Goal: Transaction & Acquisition: Purchase product/service

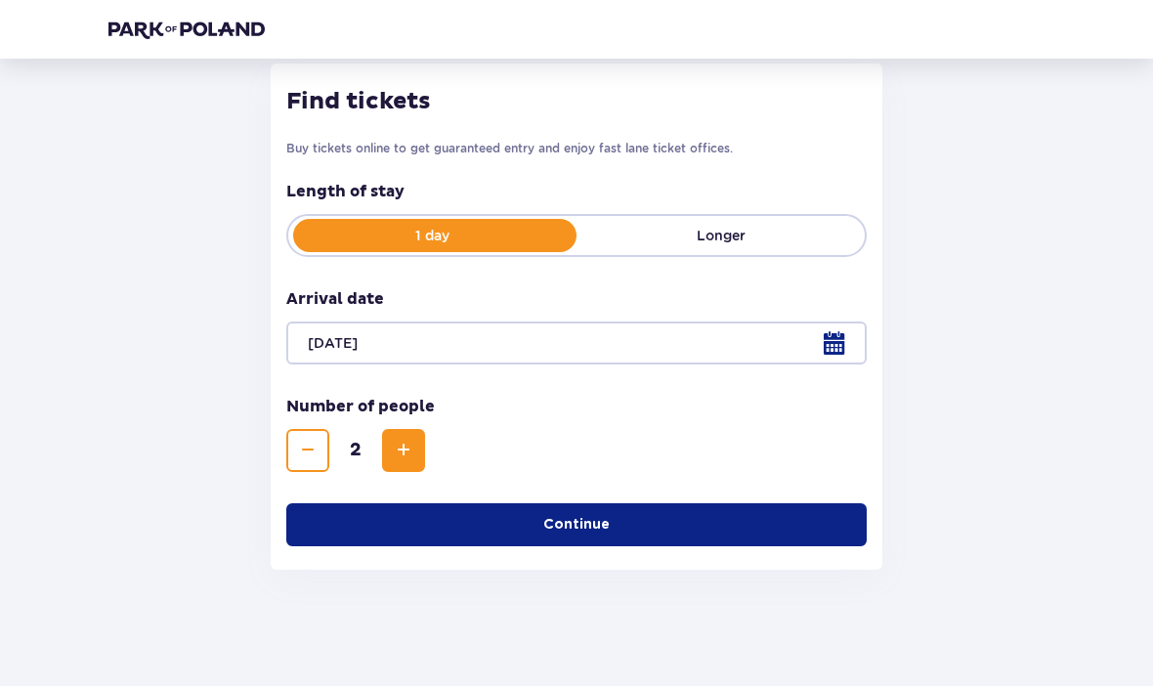
scroll to position [256, 0]
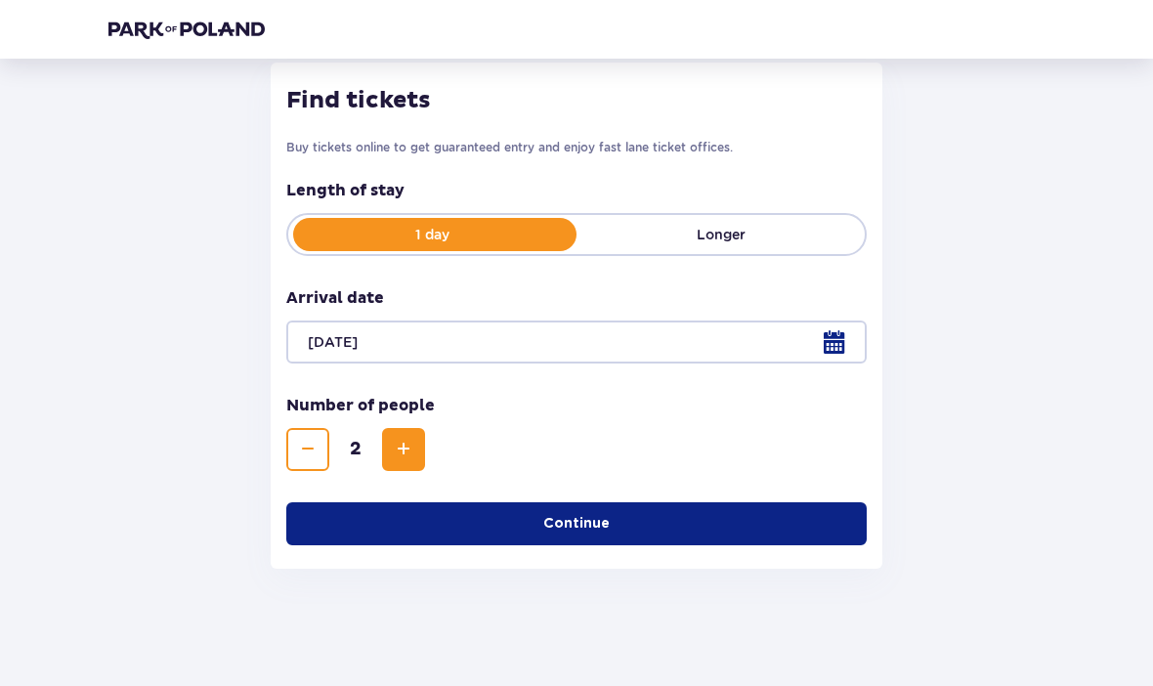
click at [477, 526] on button "Continue" at bounding box center [576, 523] width 581 height 43
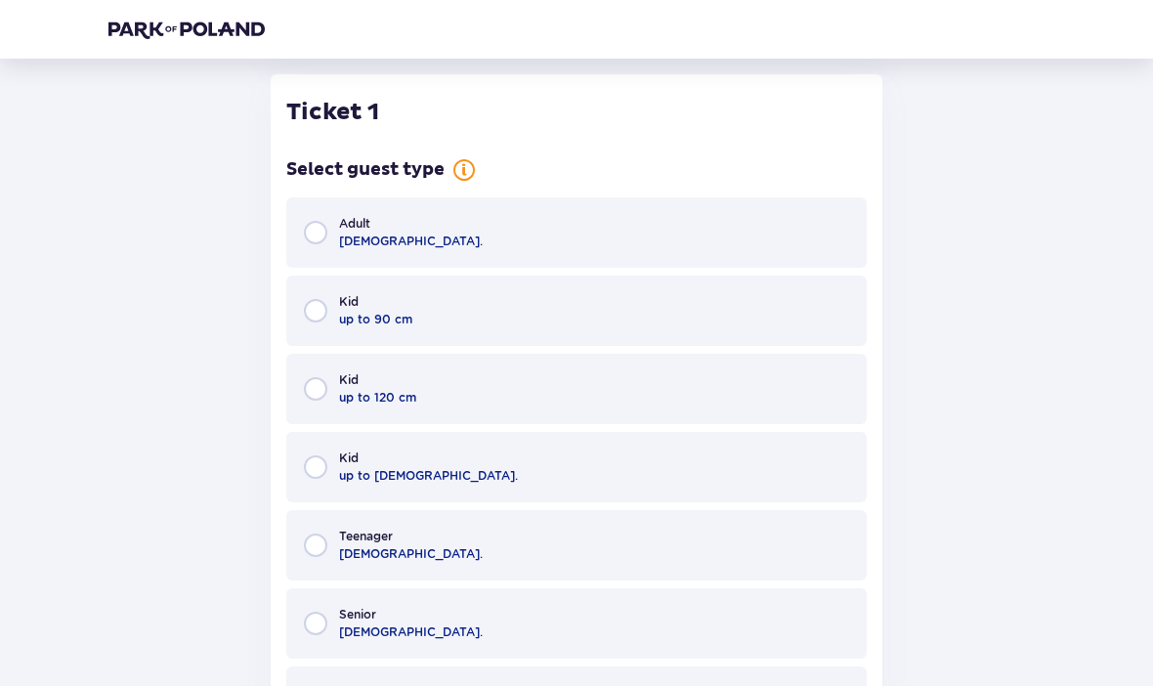
click at [563, 247] on div "Adult 18 - 65 y.o." at bounding box center [576, 232] width 581 height 70
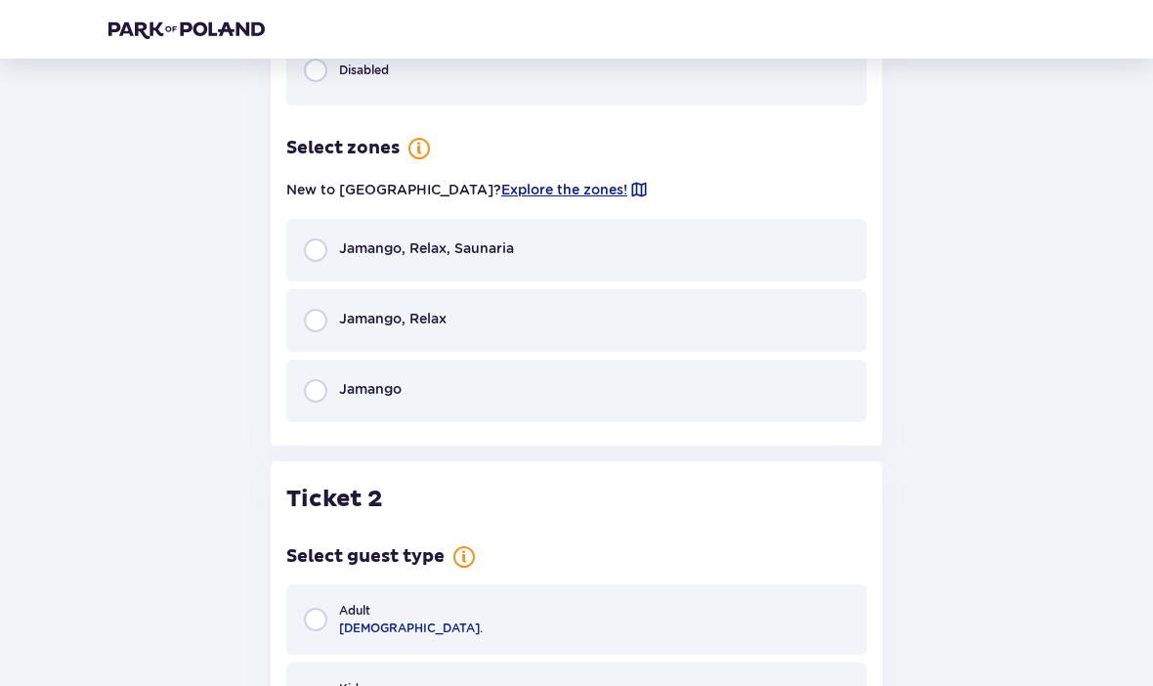
scroll to position [1469, 0]
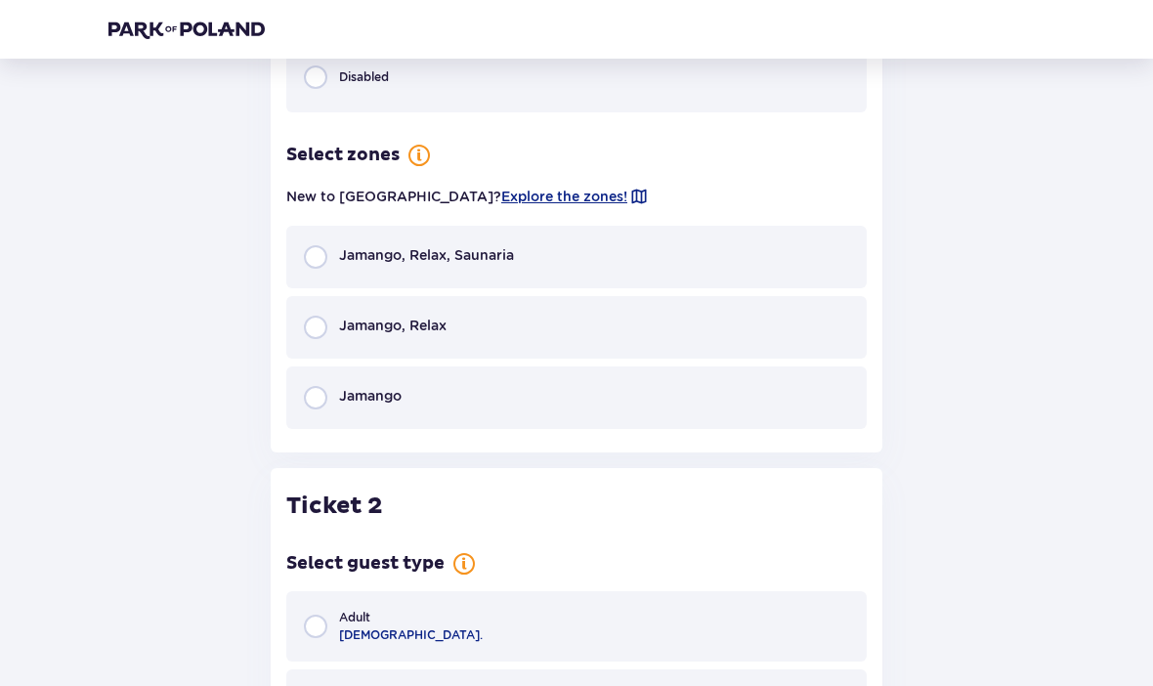
click at [501, 199] on span "Explore the zones!" at bounding box center [564, 197] width 126 height 20
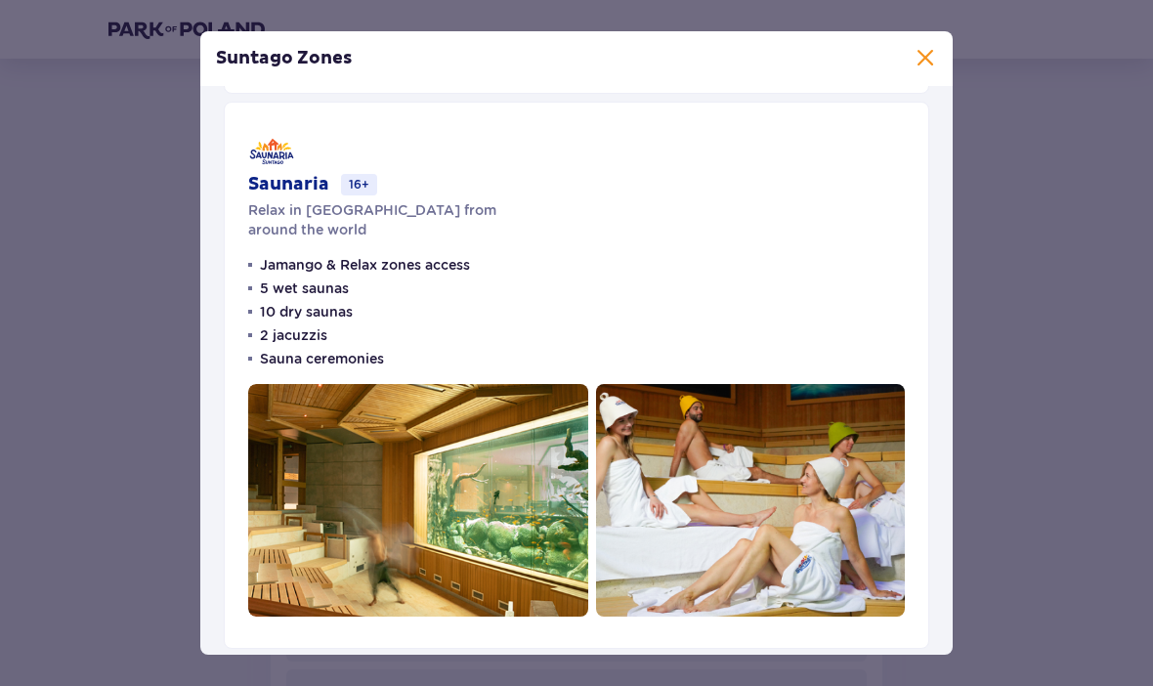
scroll to position [1116, 0]
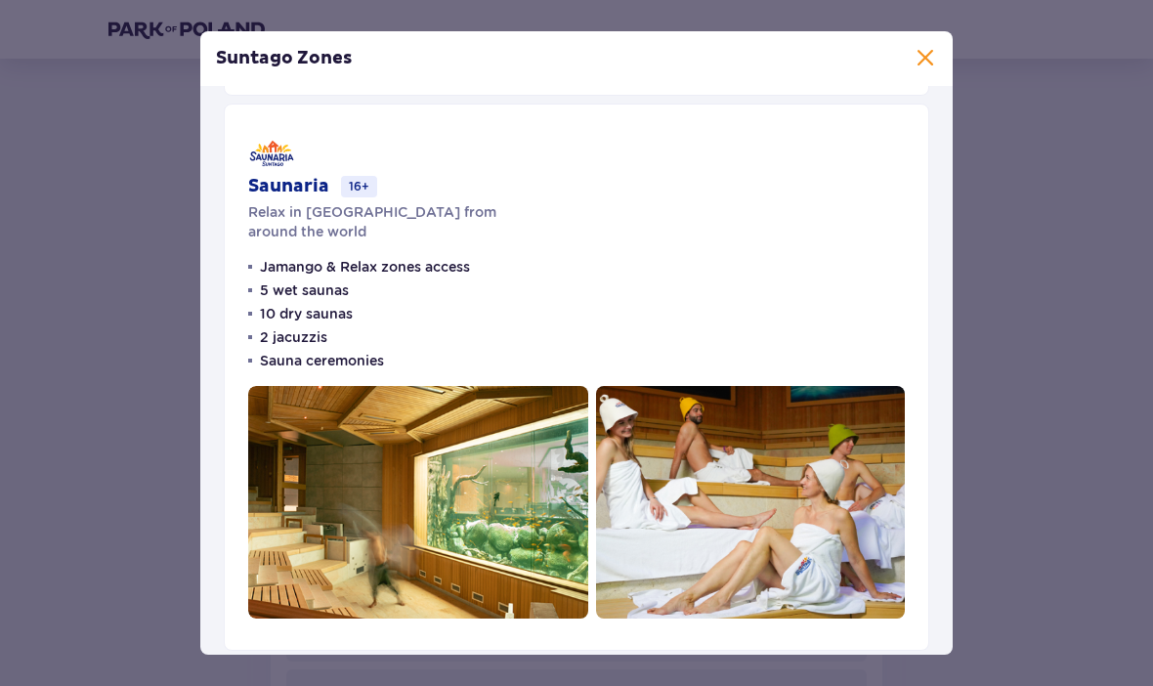
click at [927, 65] on span at bounding box center [925, 58] width 23 height 23
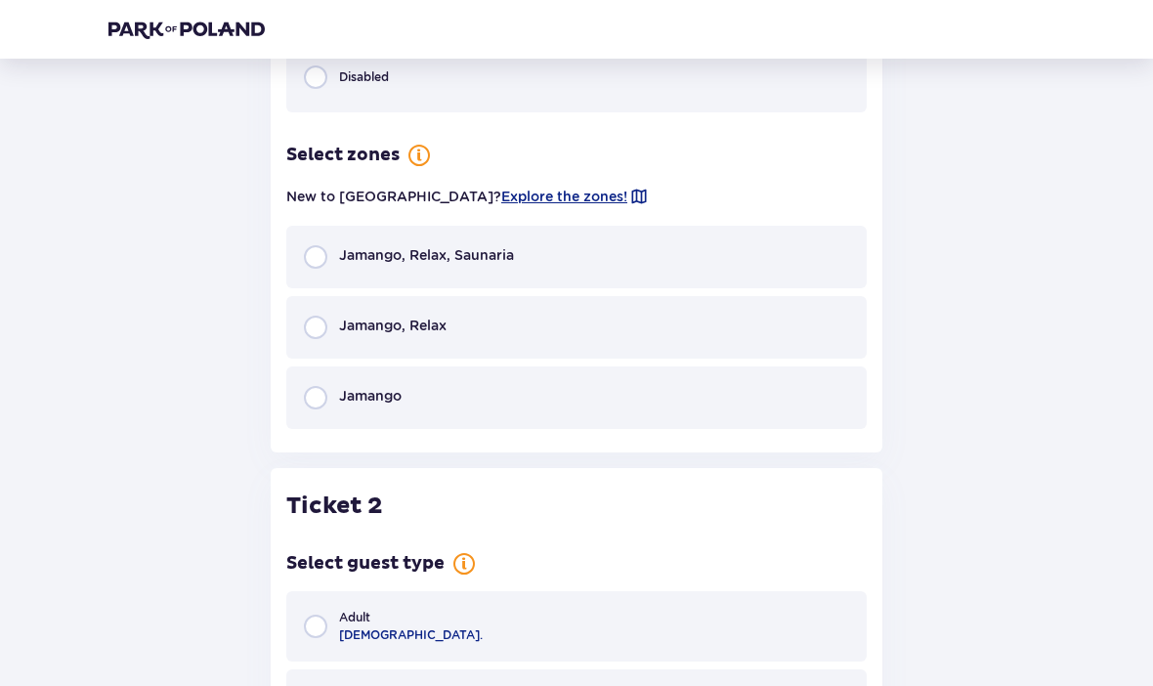
click at [397, 410] on div "Jamango" at bounding box center [576, 397] width 581 height 63
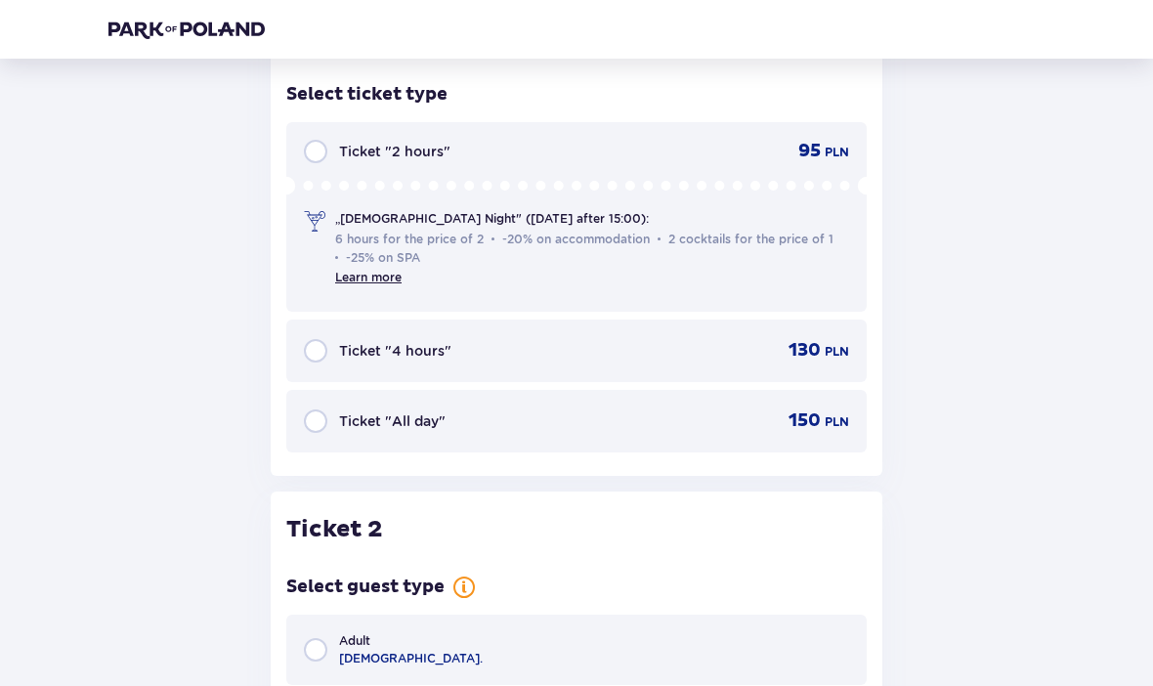
scroll to position [1855, 0]
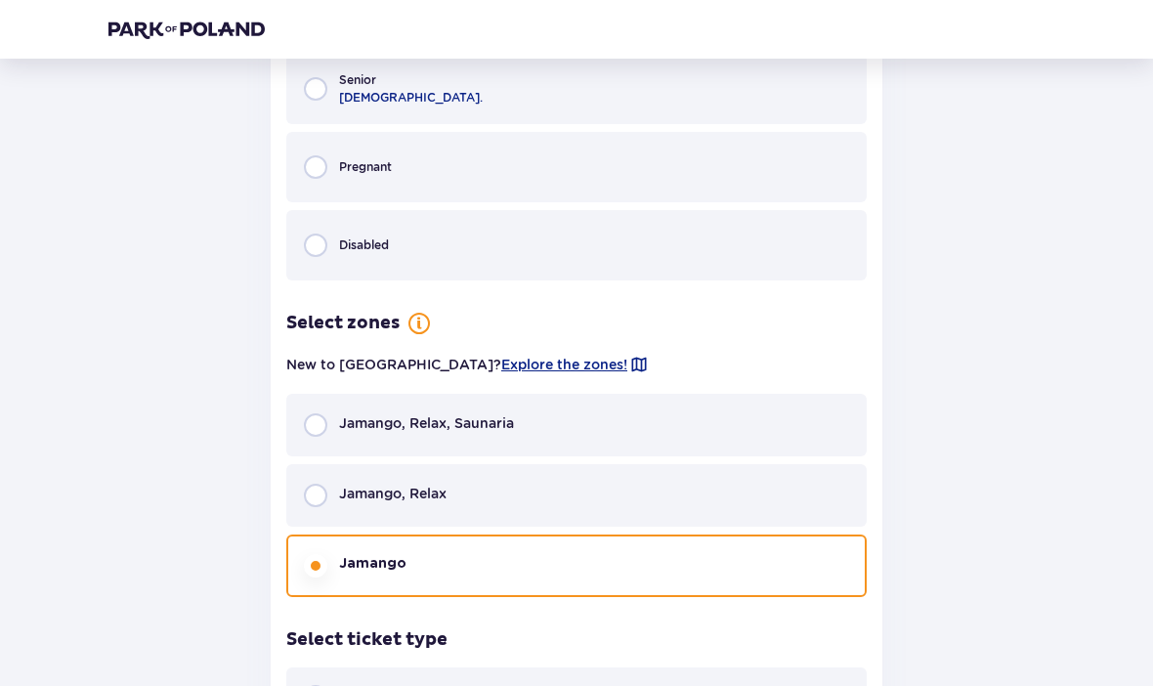
click at [638, 426] on div "Jamango, Relax, Saunaria" at bounding box center [576, 426] width 581 height 63
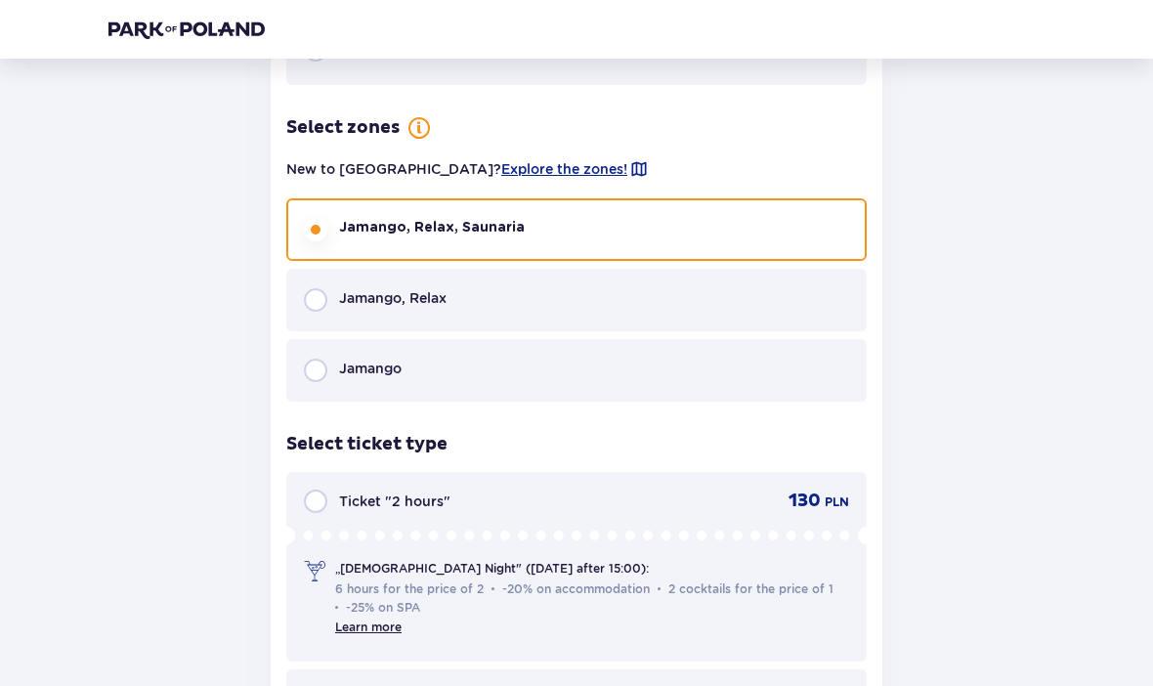
scroll to position [1465, 0]
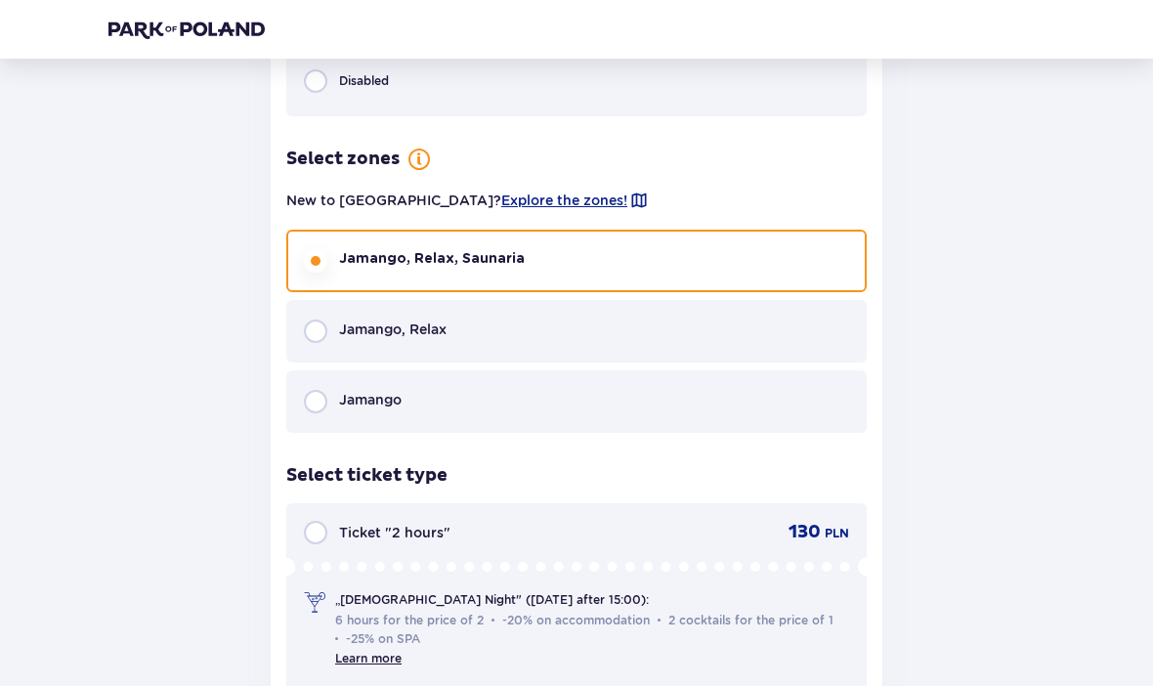
click at [312, 405] on input "radio" at bounding box center [315, 401] width 23 height 23
radio input "true"
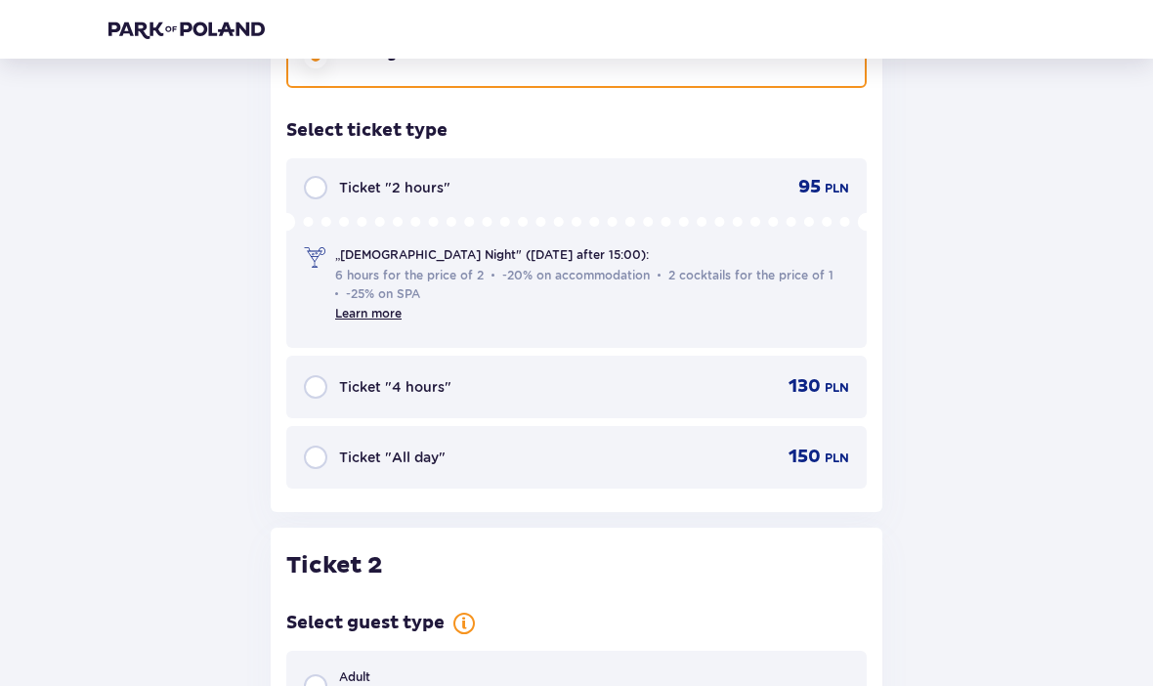
scroll to position [1811, 0]
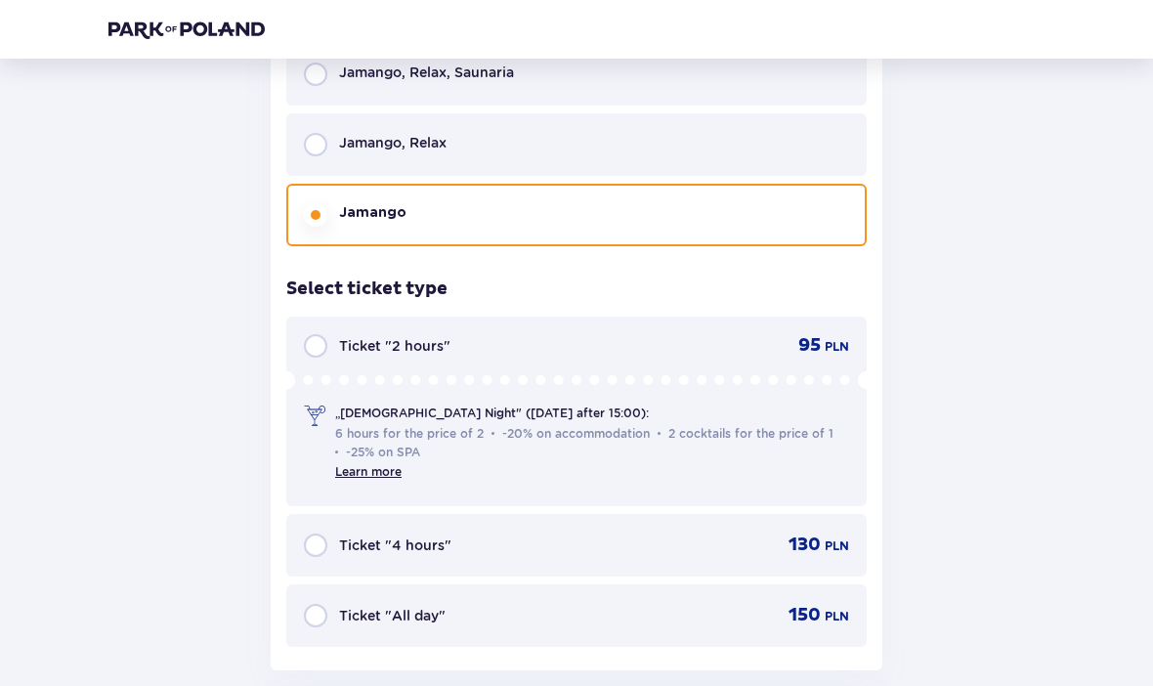
click at [315, 135] on input "radio" at bounding box center [315, 144] width 23 height 23
radio input "true"
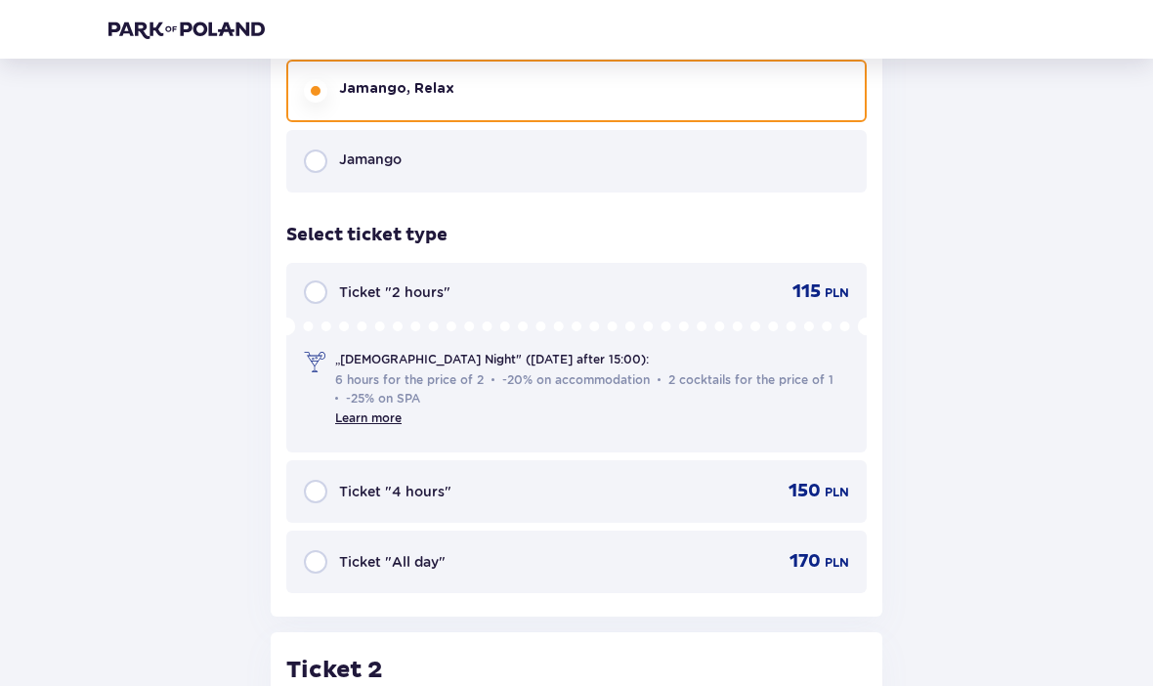
scroll to position [1703, 0]
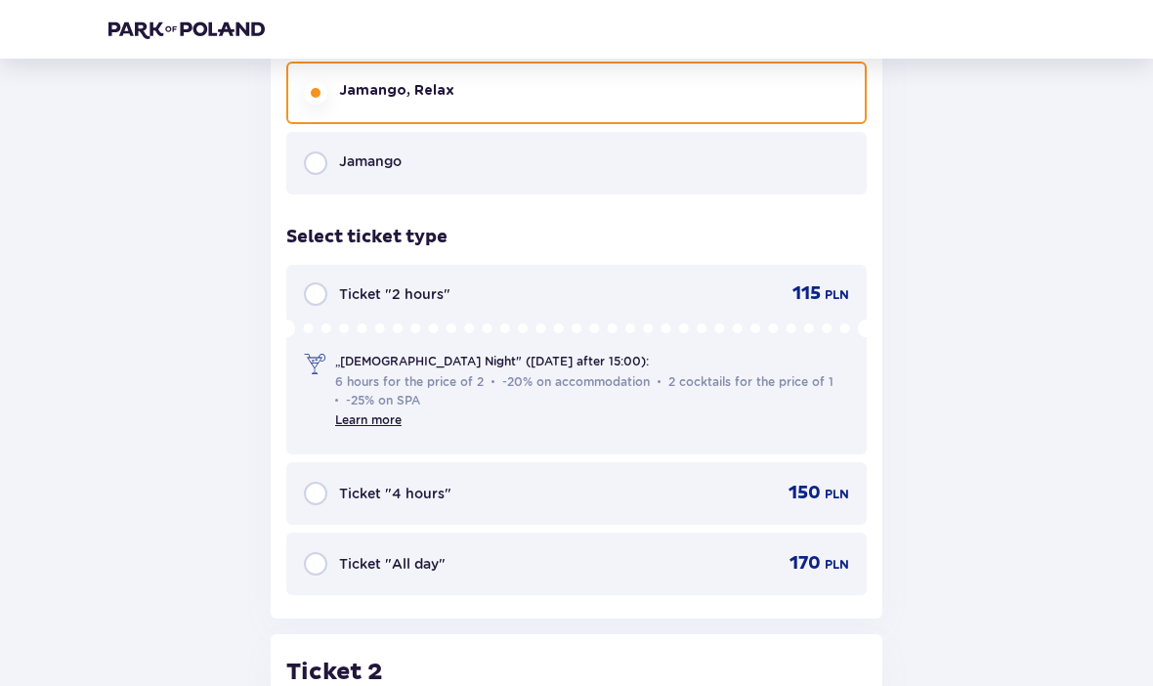
click at [313, 180] on div "Jamango" at bounding box center [576, 163] width 581 height 63
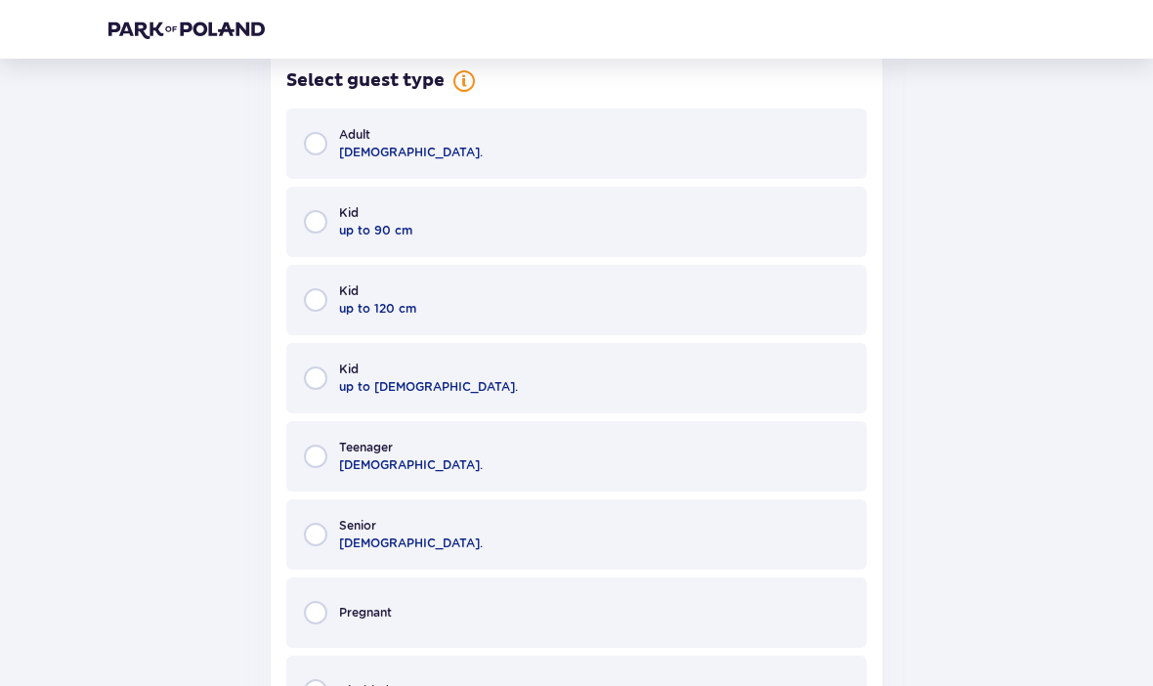
scroll to position [2352, 0]
click at [820, 466] on div "Teenager 16 - 18 y.o." at bounding box center [576, 456] width 581 height 70
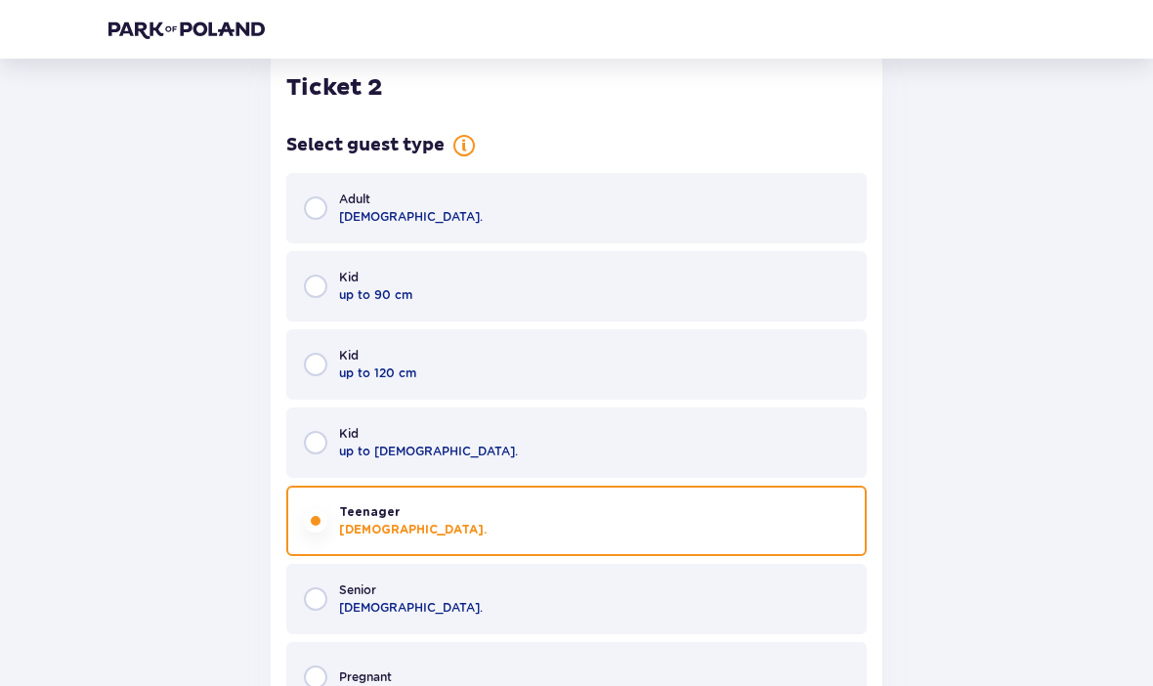
click at [778, 194] on div "Adult 18 - 65 y.o." at bounding box center [576, 209] width 581 height 70
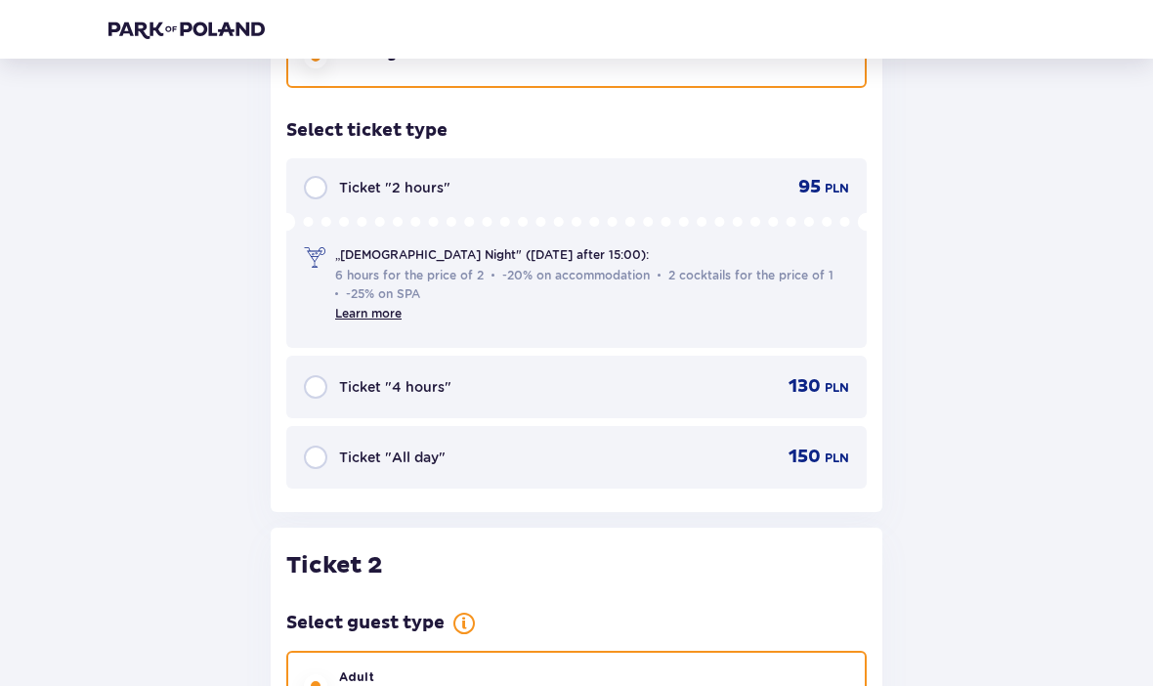
scroll to position [1809, 0]
click at [368, 307] on link "Learn more" at bounding box center [368, 314] width 66 height 15
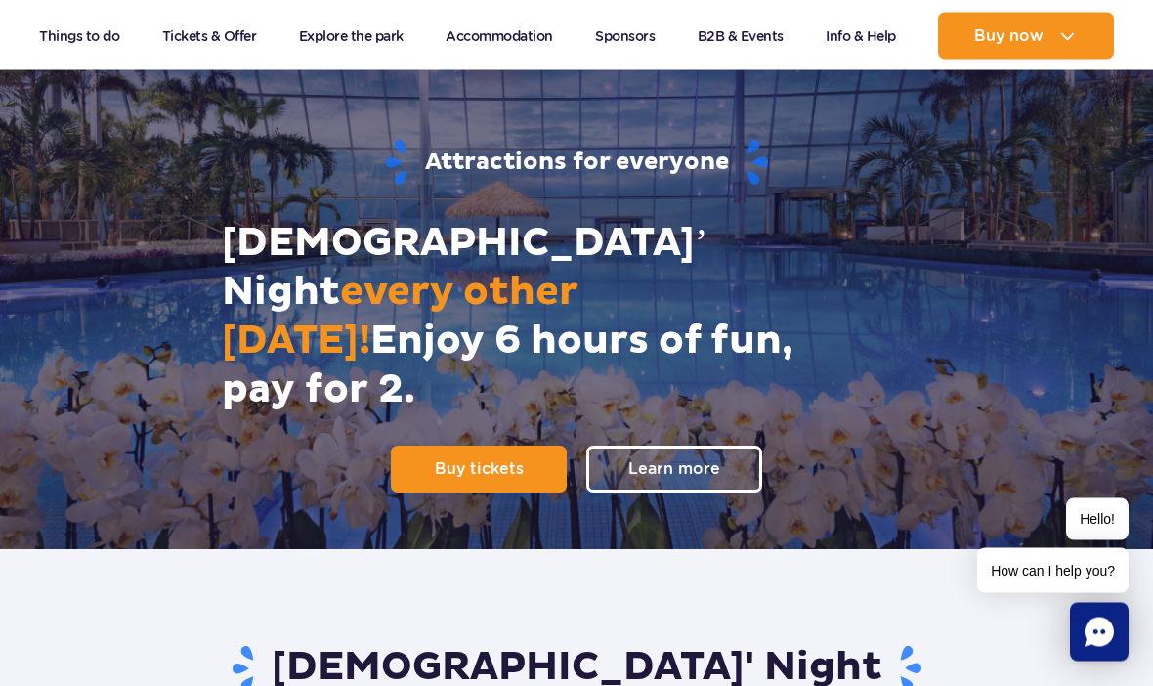
scroll to position [115, 0]
click at [716, 458] on span "Learn more" at bounding box center [674, 469] width 92 height 22
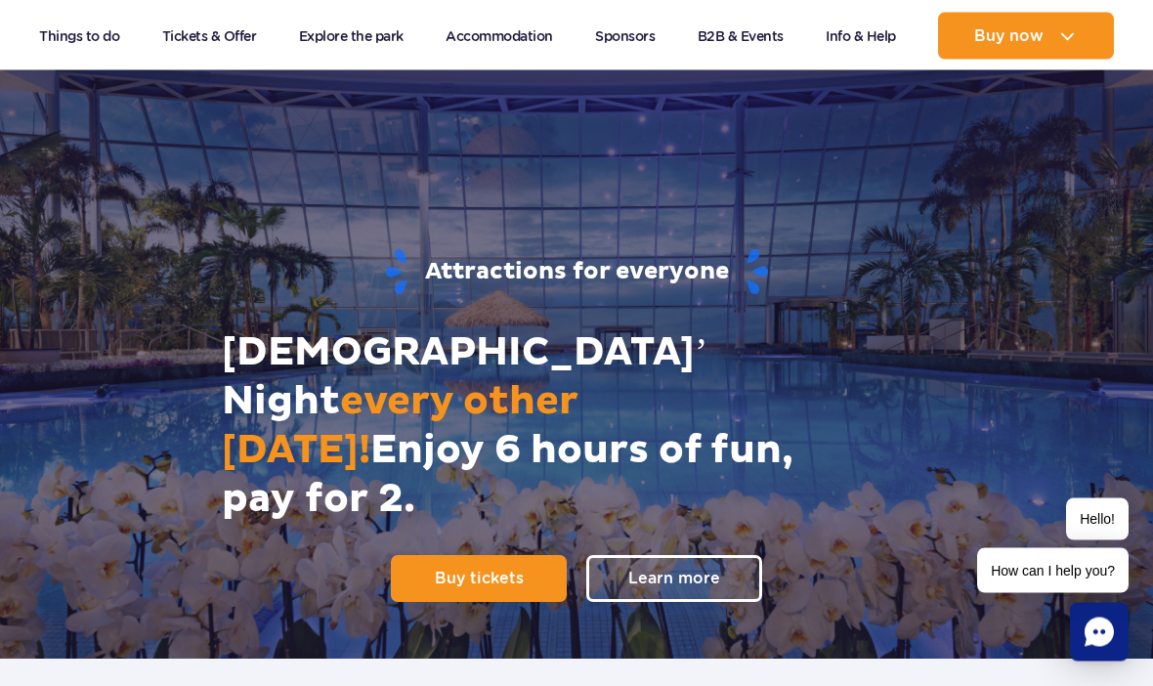
scroll to position [16, 0]
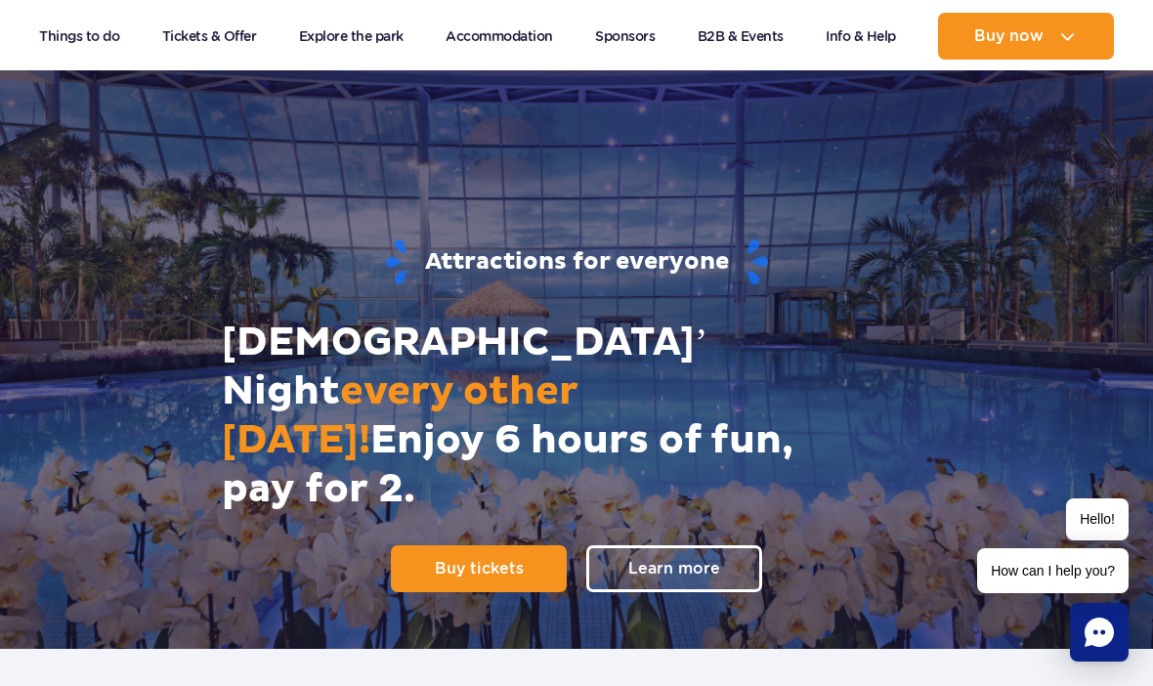
click at [482, 558] on span "Buy tickets" at bounding box center [479, 569] width 89 height 22
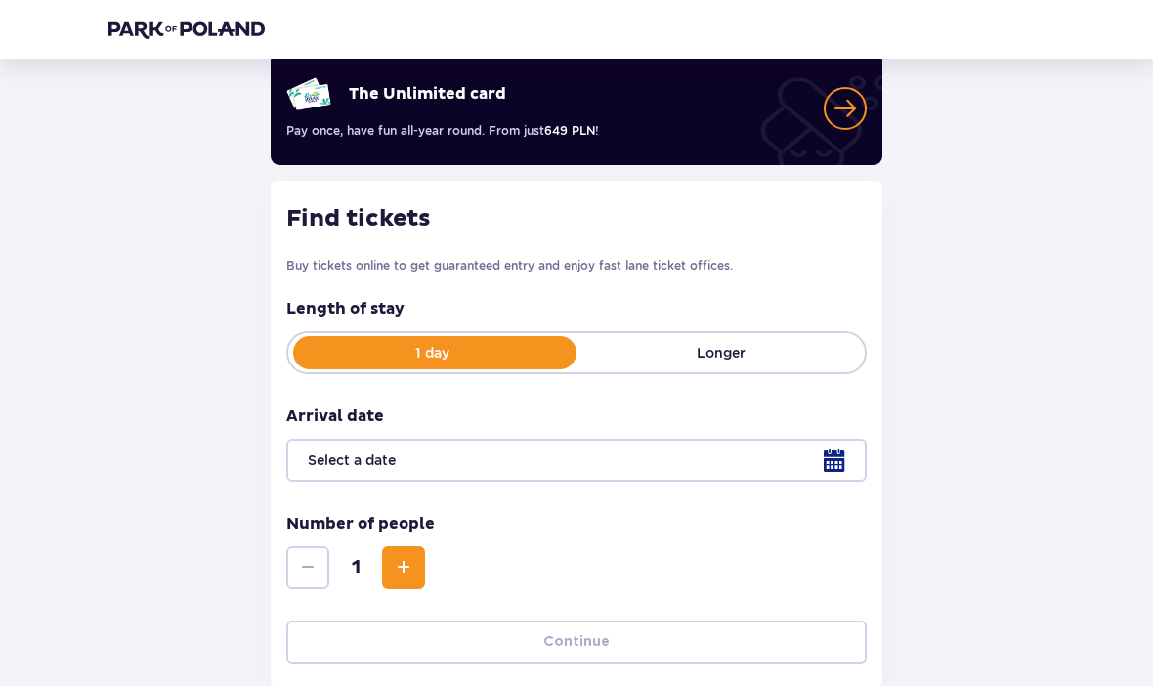
scroll to position [189, 0]
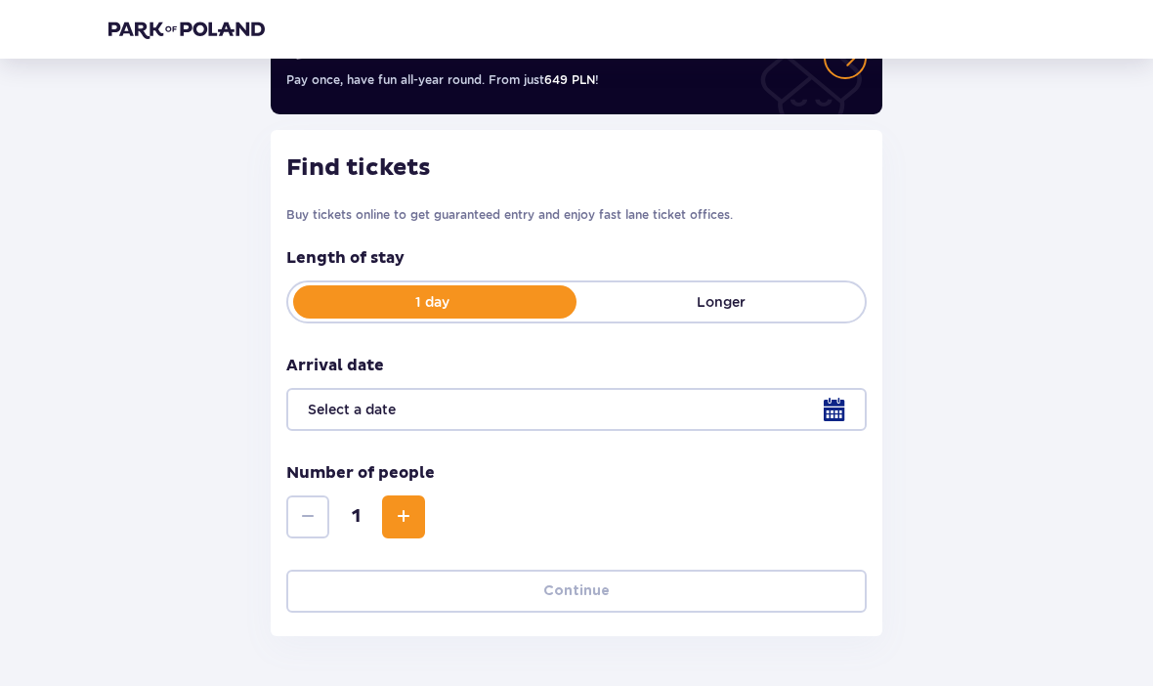
click at [832, 405] on div at bounding box center [576, 409] width 581 height 43
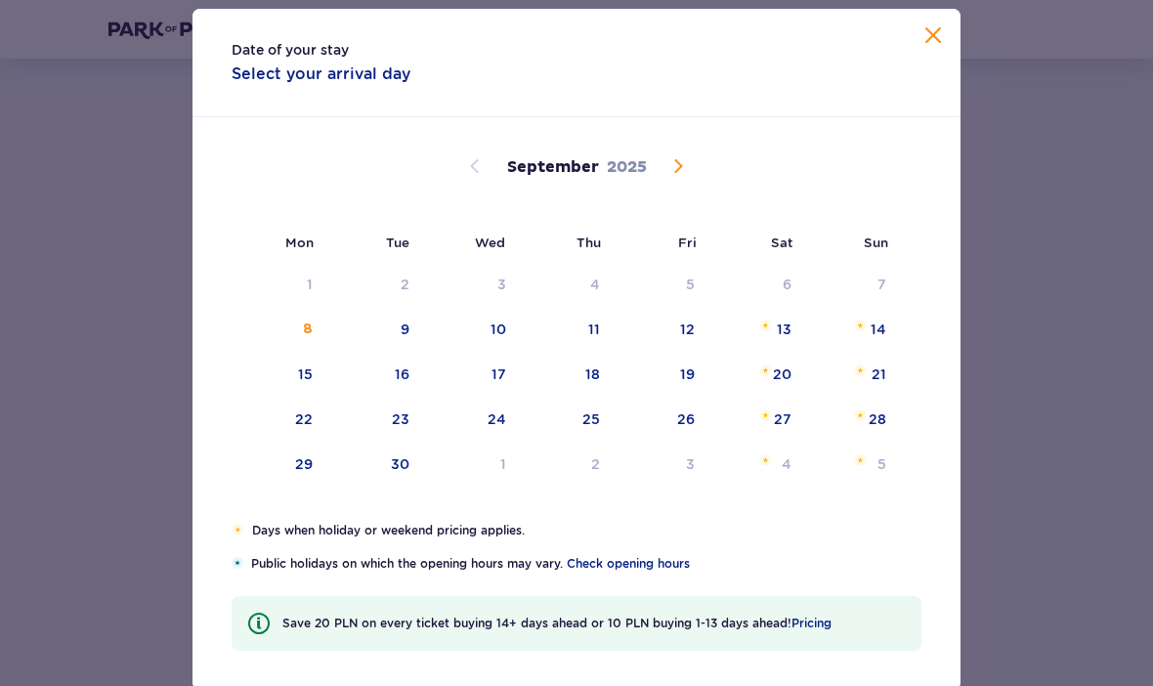
click at [687, 397] on div "19" at bounding box center [661, 375] width 95 height 43
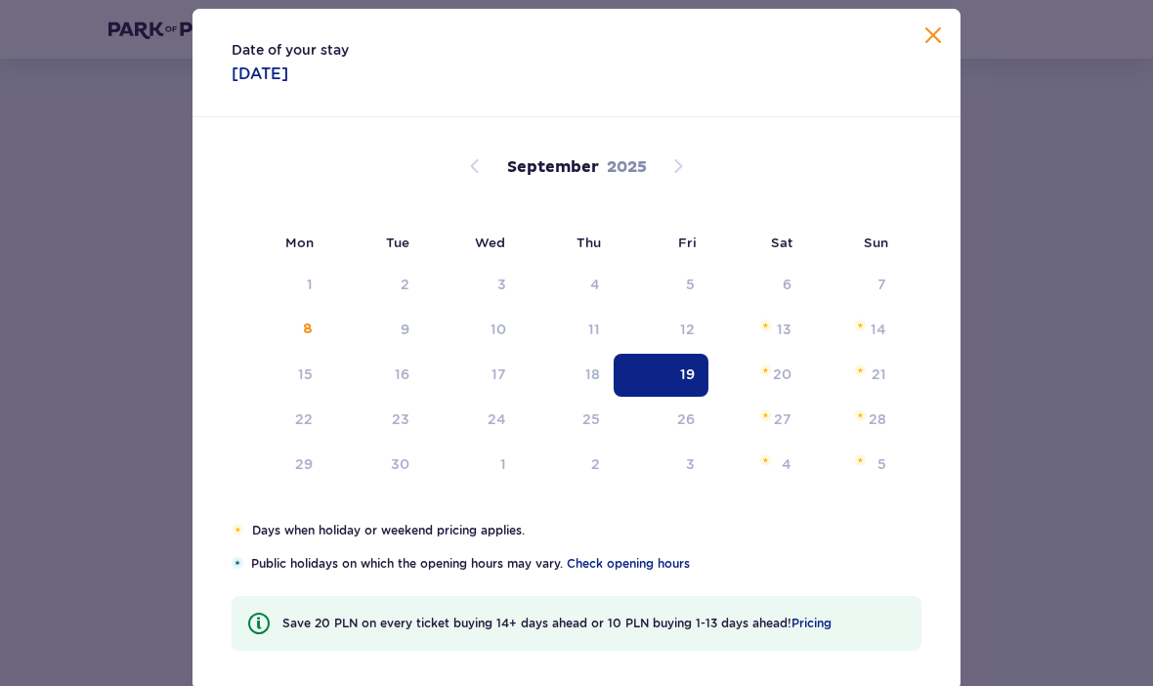
type input "19.09.25"
click at [698, 397] on div "19" at bounding box center [661, 375] width 95 height 43
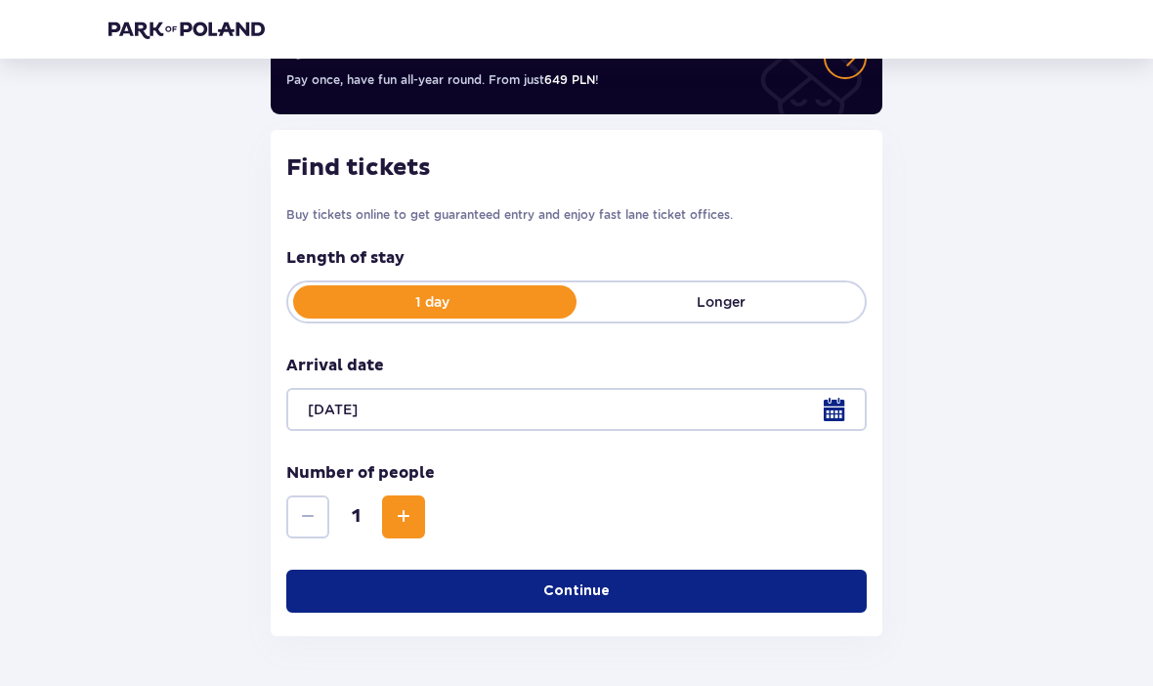
click at [388, 511] on button "Increase" at bounding box center [403, 516] width 43 height 43
click at [342, 593] on button "Continue" at bounding box center [576, 591] width 581 height 43
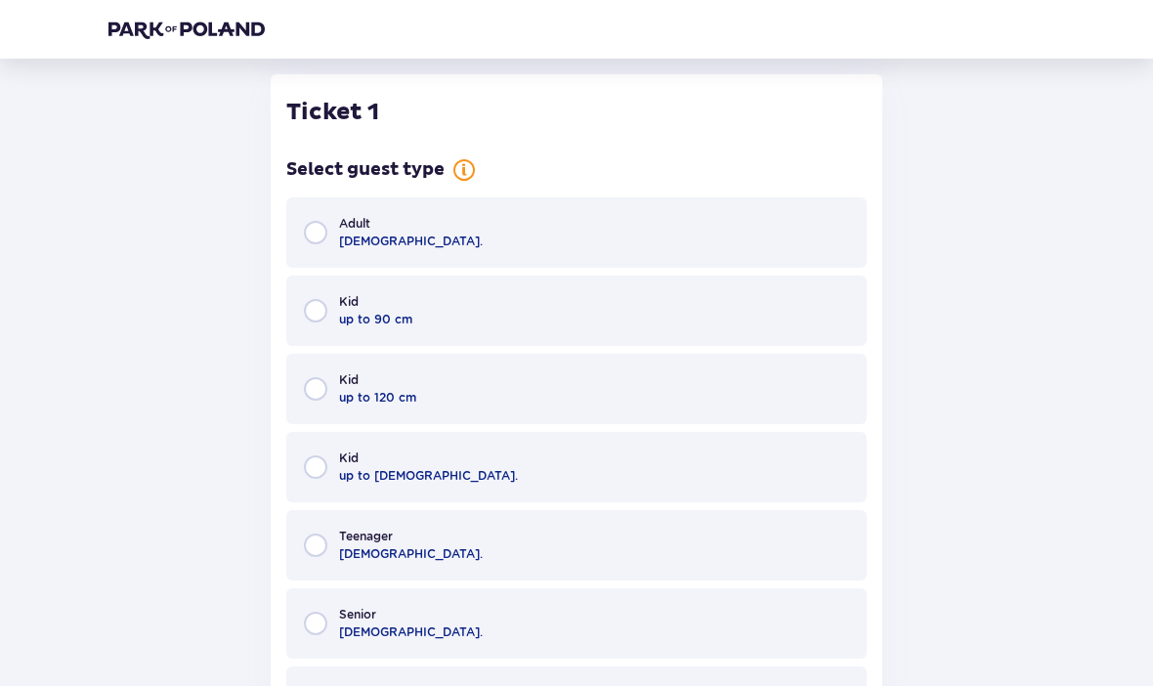
click at [313, 229] on input "radio" at bounding box center [315, 232] width 23 height 23
radio input "true"
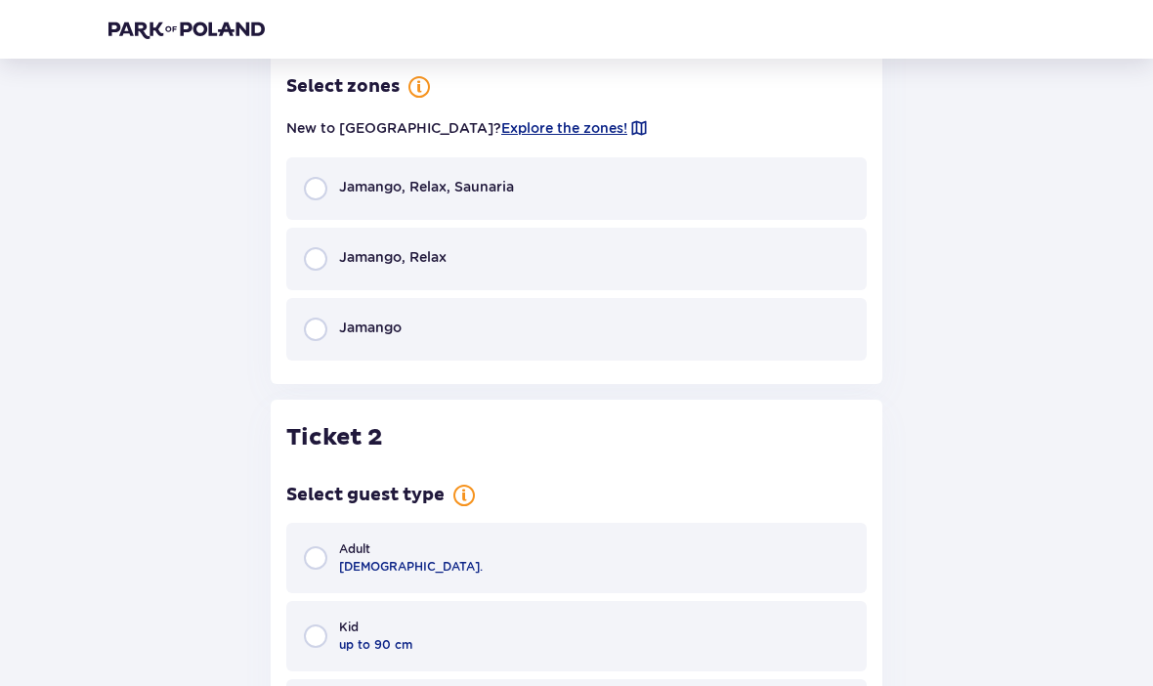
scroll to position [1538, 0]
click at [761, 330] on div "Jamango" at bounding box center [576, 328] width 581 height 63
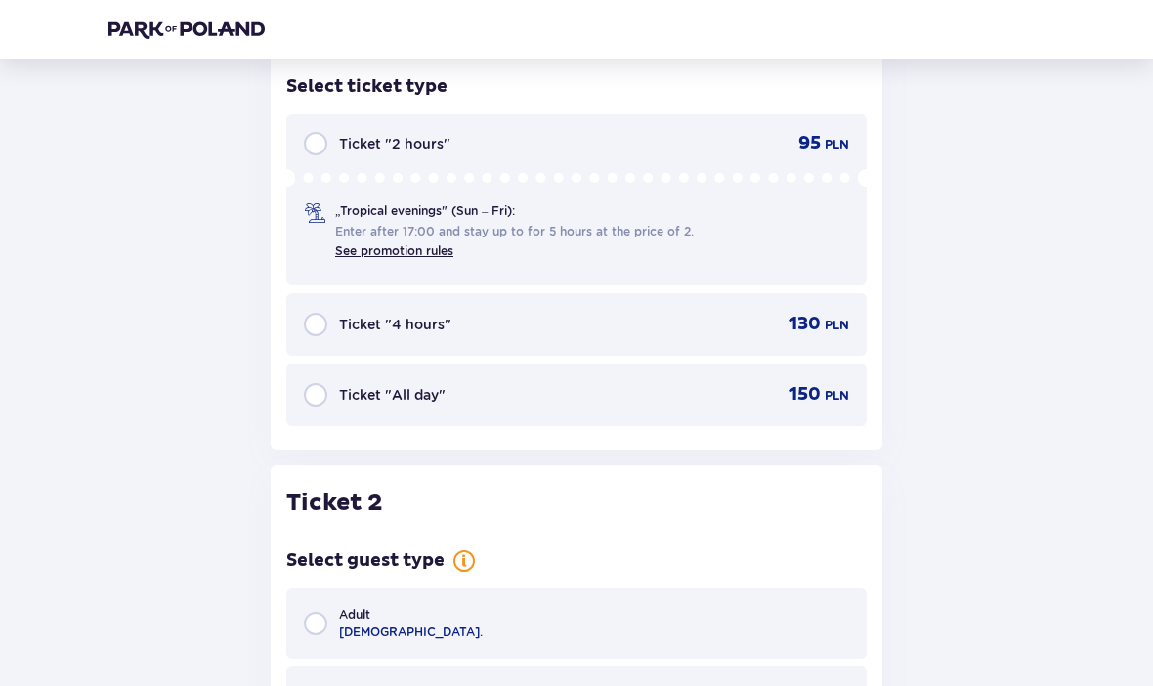
scroll to position [1855, 0]
click at [324, 142] on input "radio" at bounding box center [315, 142] width 23 height 23
radio input "true"
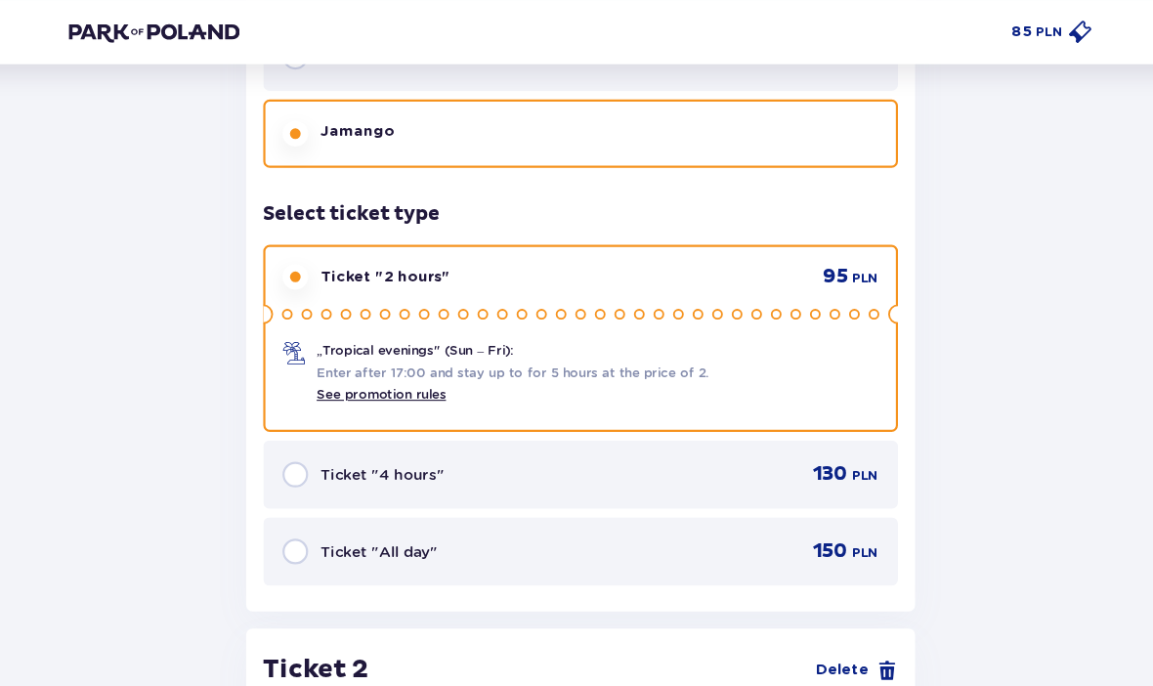
scroll to position [1746, 0]
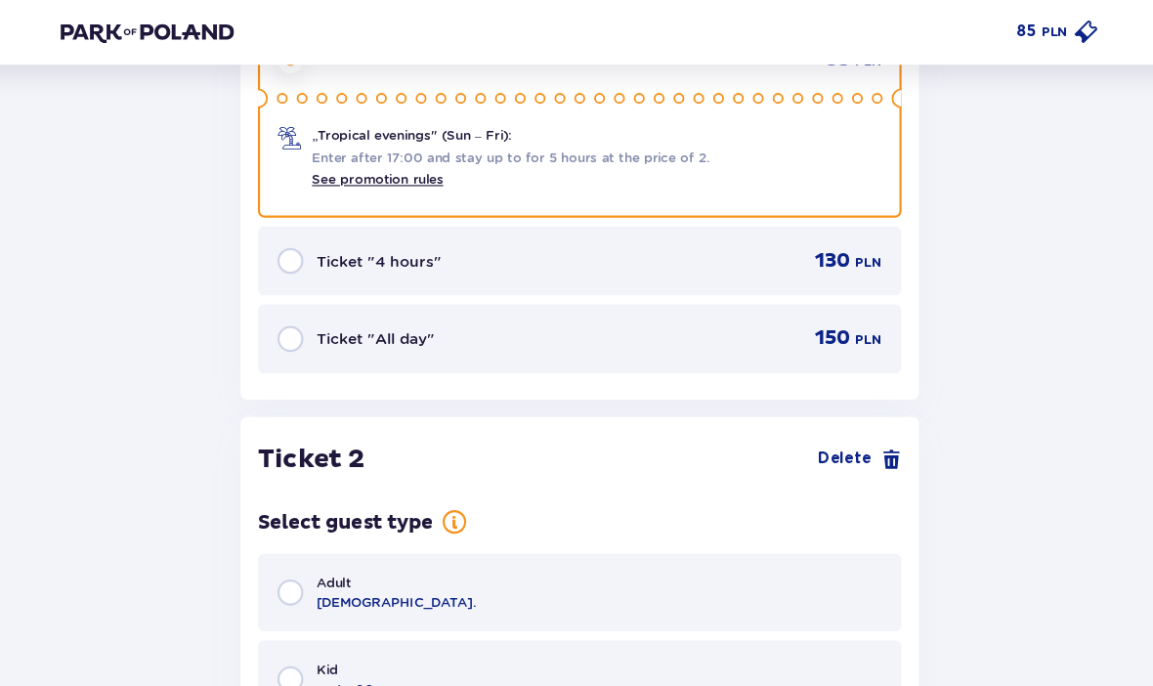
click at [339, 226] on p "Ticket "4 hours"" at bounding box center [395, 236] width 112 height 20
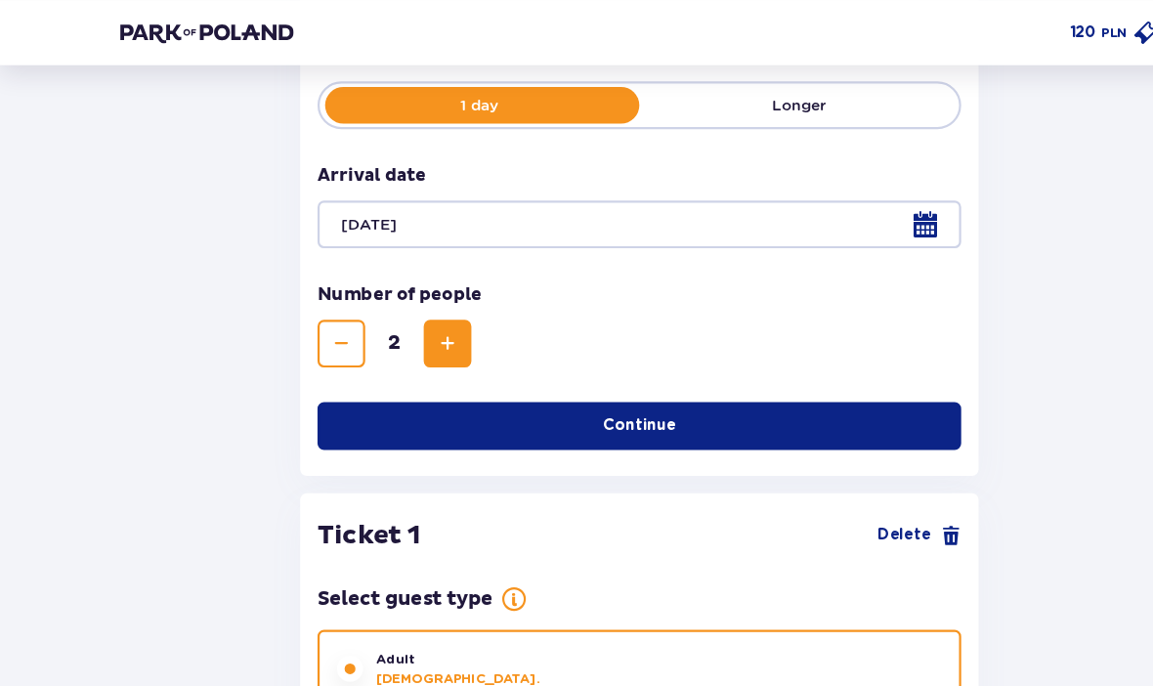
scroll to position [395, 0]
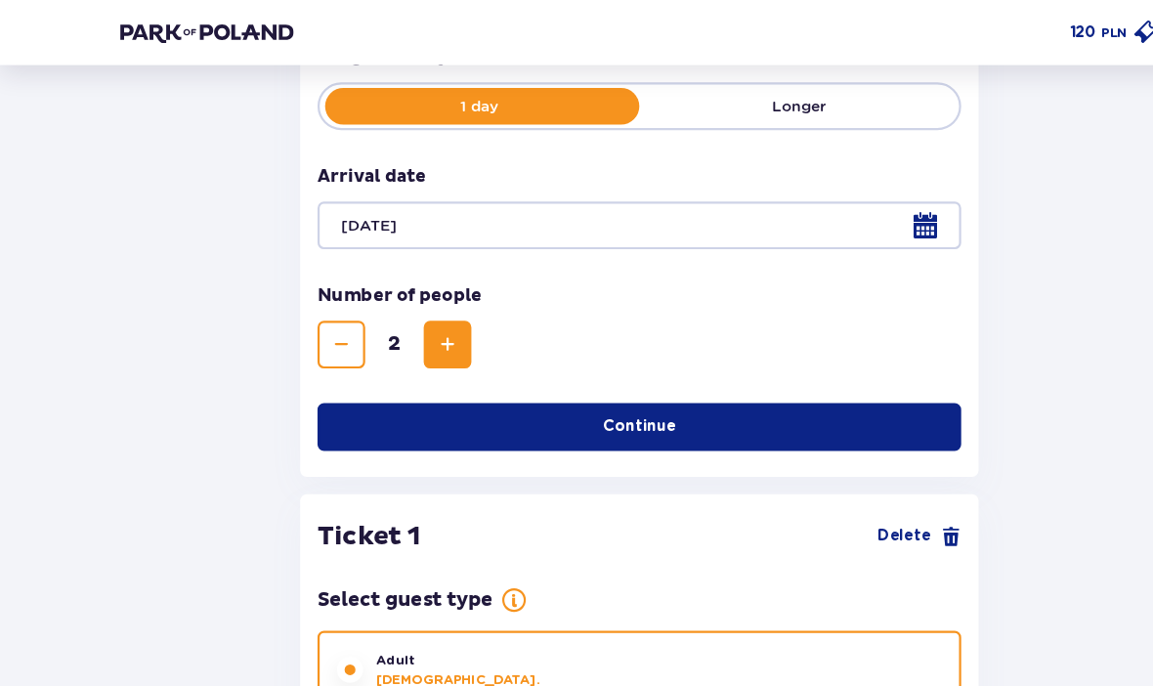
click at [844, 199] on div at bounding box center [576, 203] width 581 height 43
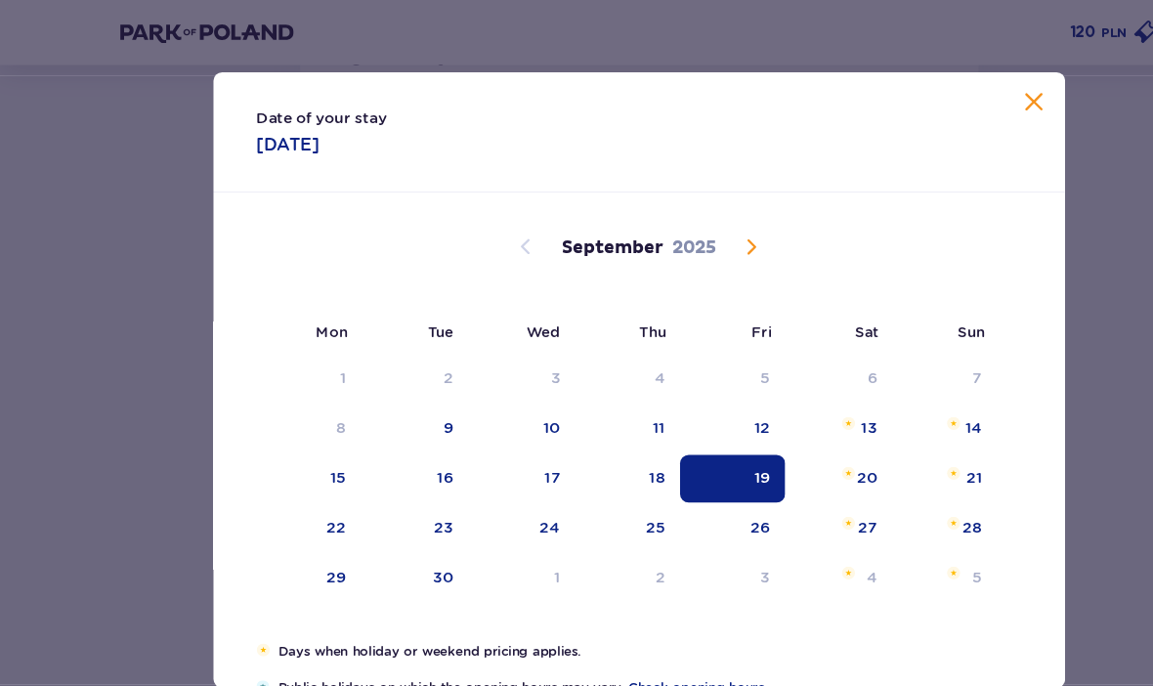
click at [601, 423] on div "18" at bounding box center [567, 431] width 95 height 43
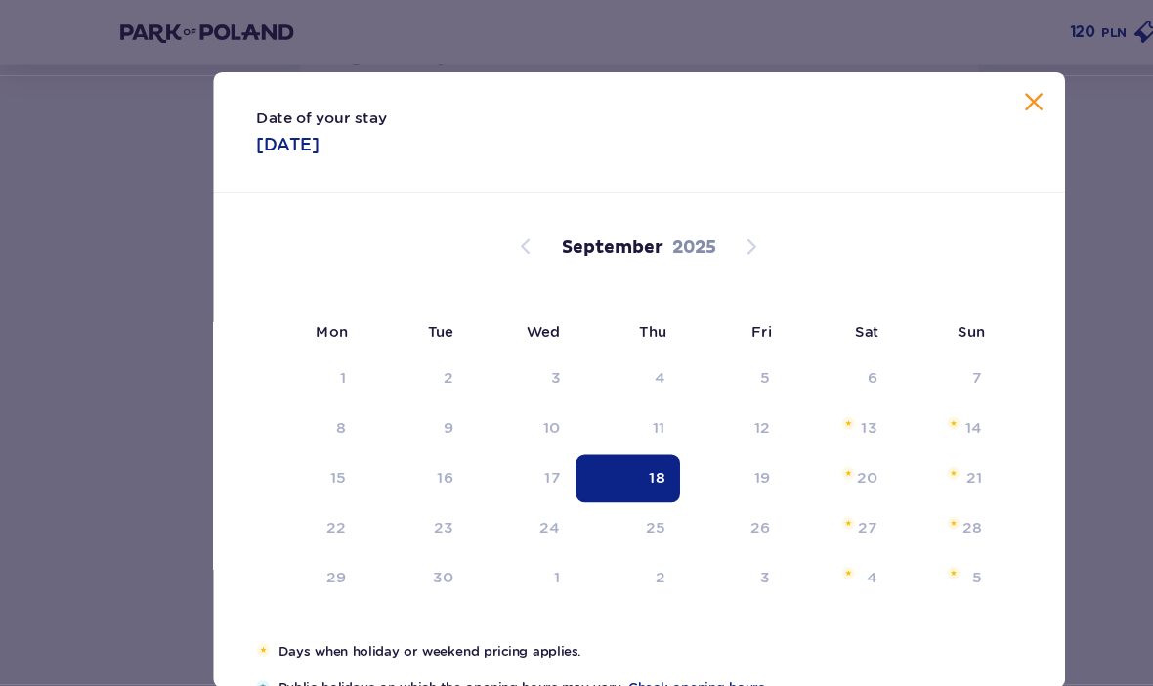
type input "18.09.25"
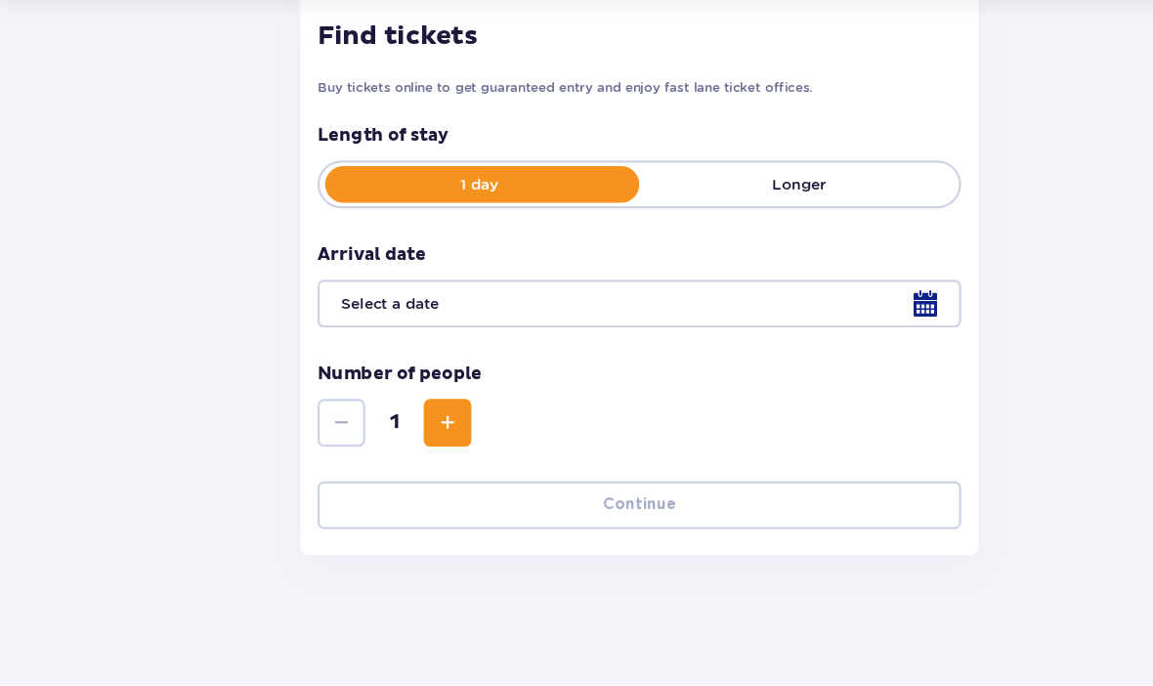
scroll to position [256, 0]
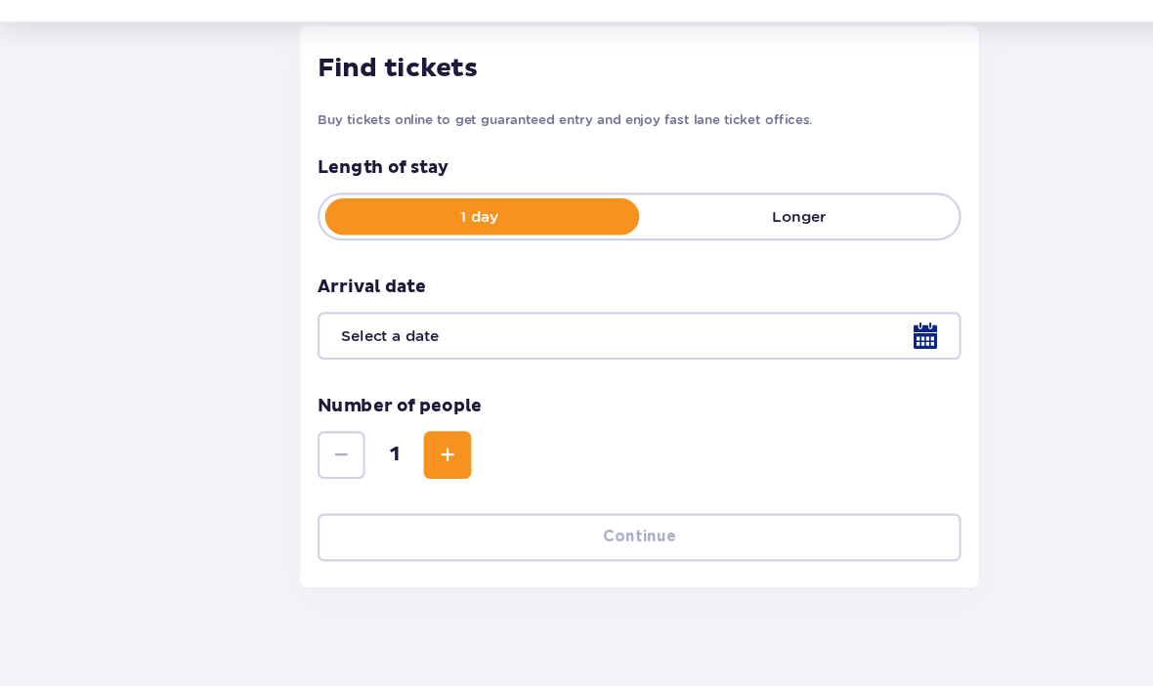
click at [733, 321] on div at bounding box center [576, 342] width 581 height 43
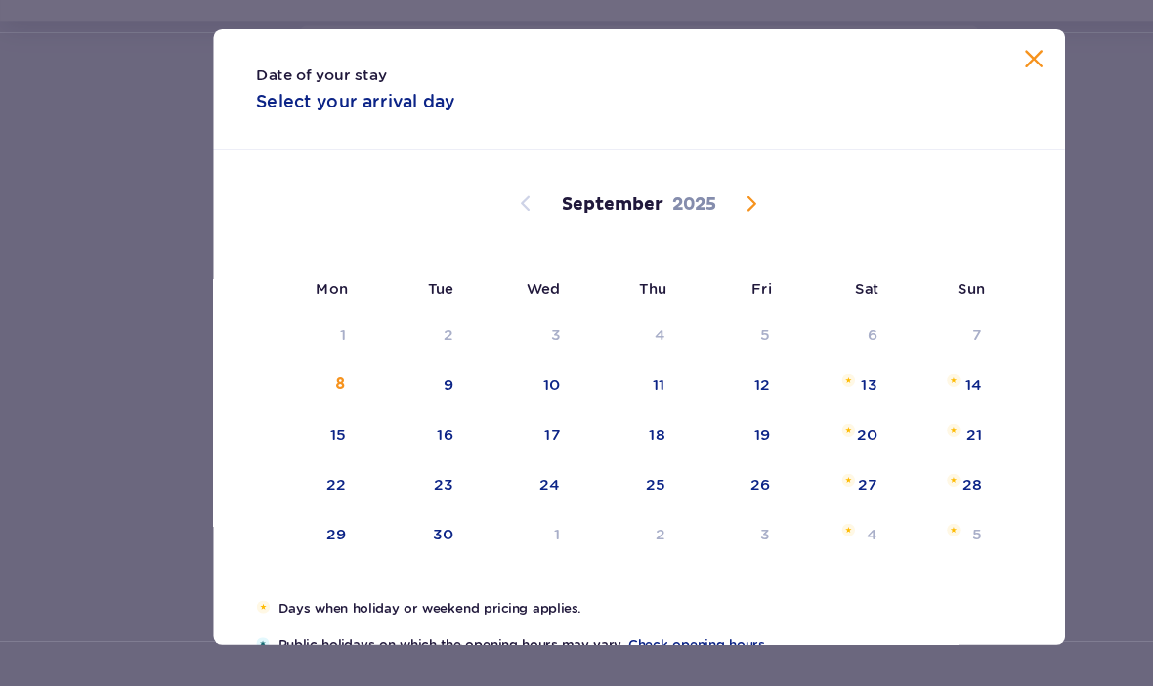
click at [615, 410] on div "19" at bounding box center [661, 431] width 95 height 43
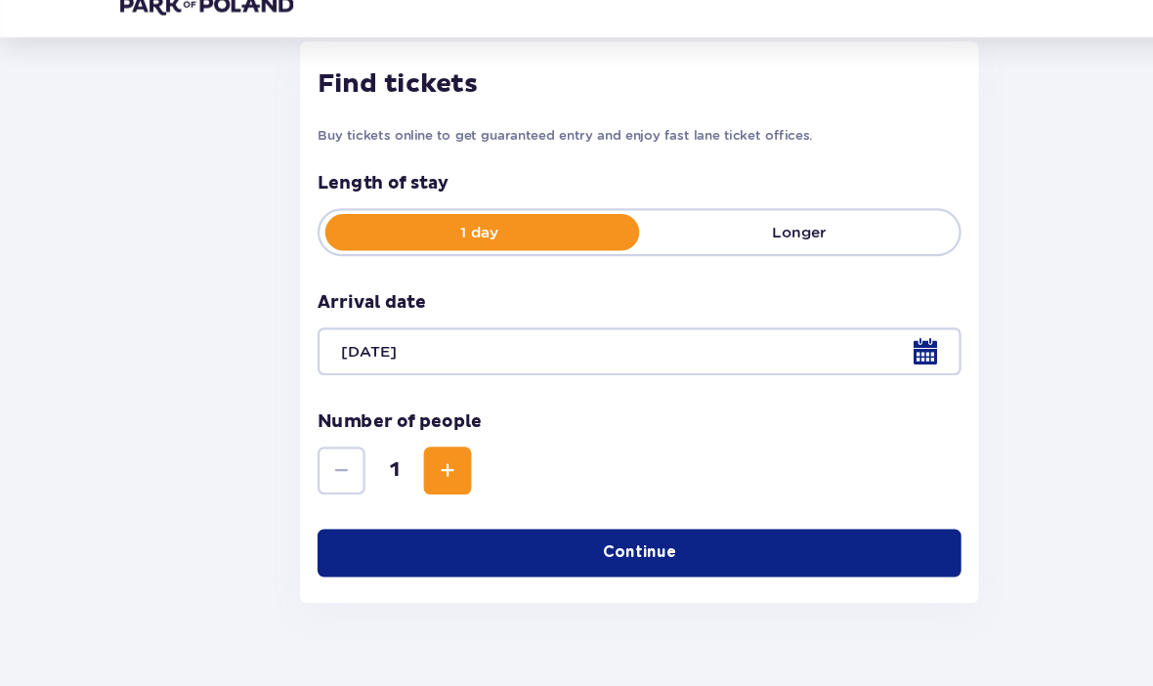
scroll to position [255, 0]
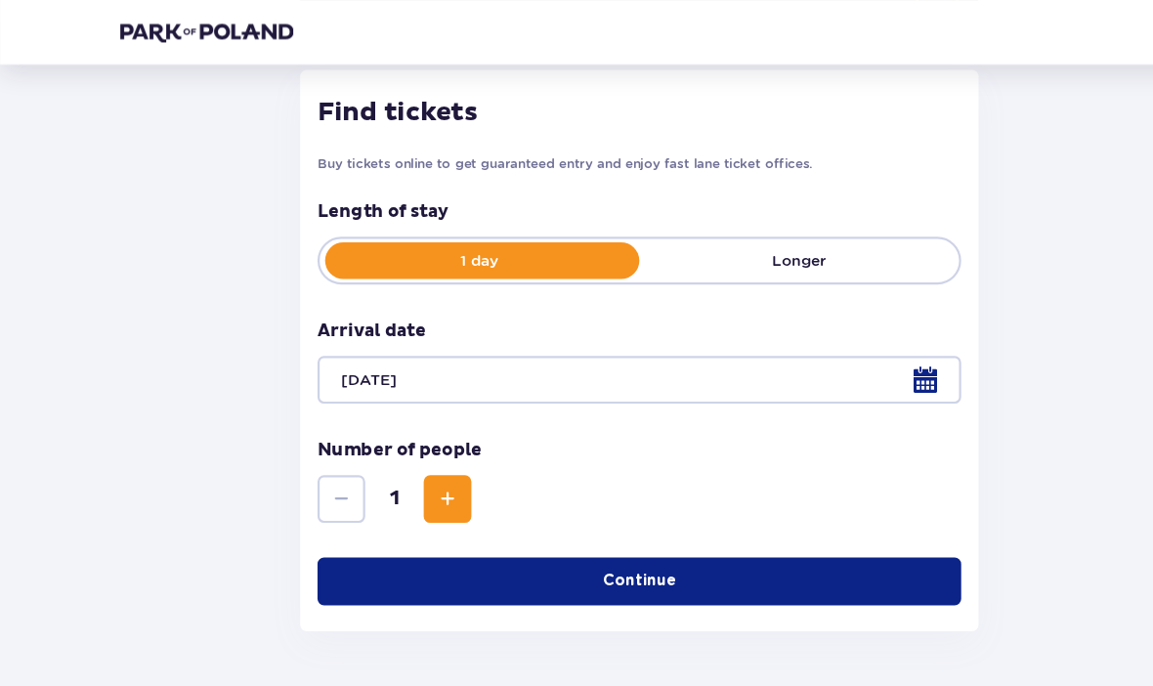
click at [605, 426] on div "Number of people 1" at bounding box center [576, 434] width 581 height 76
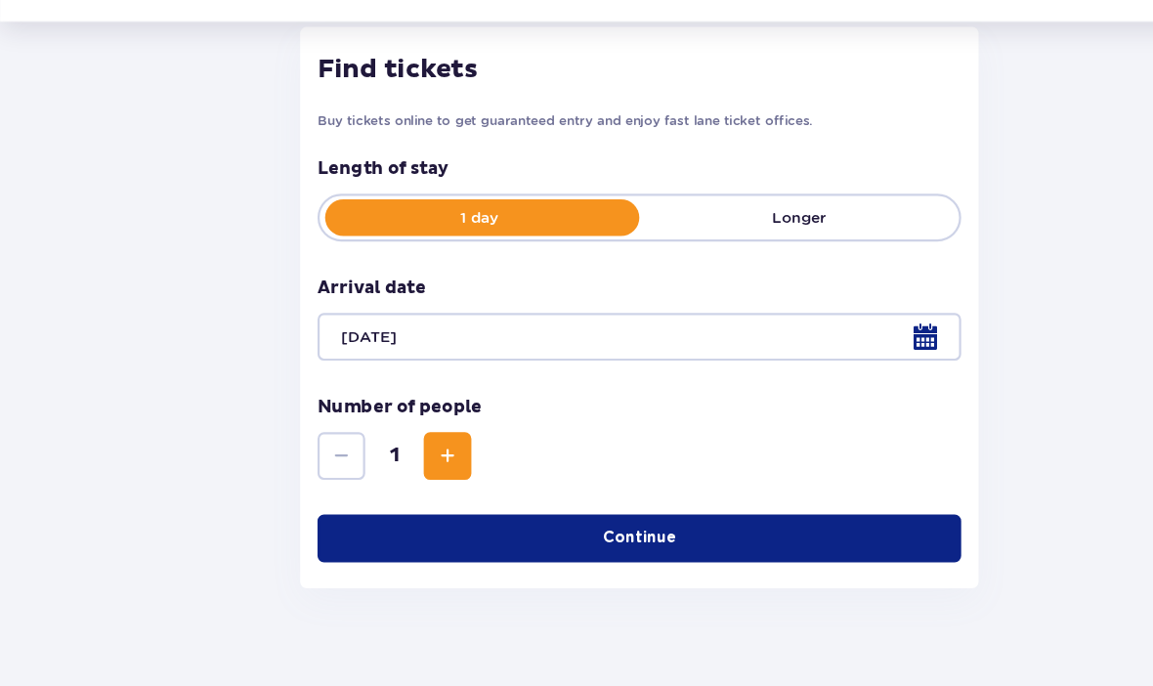
click at [625, 322] on div at bounding box center [576, 343] width 581 height 43
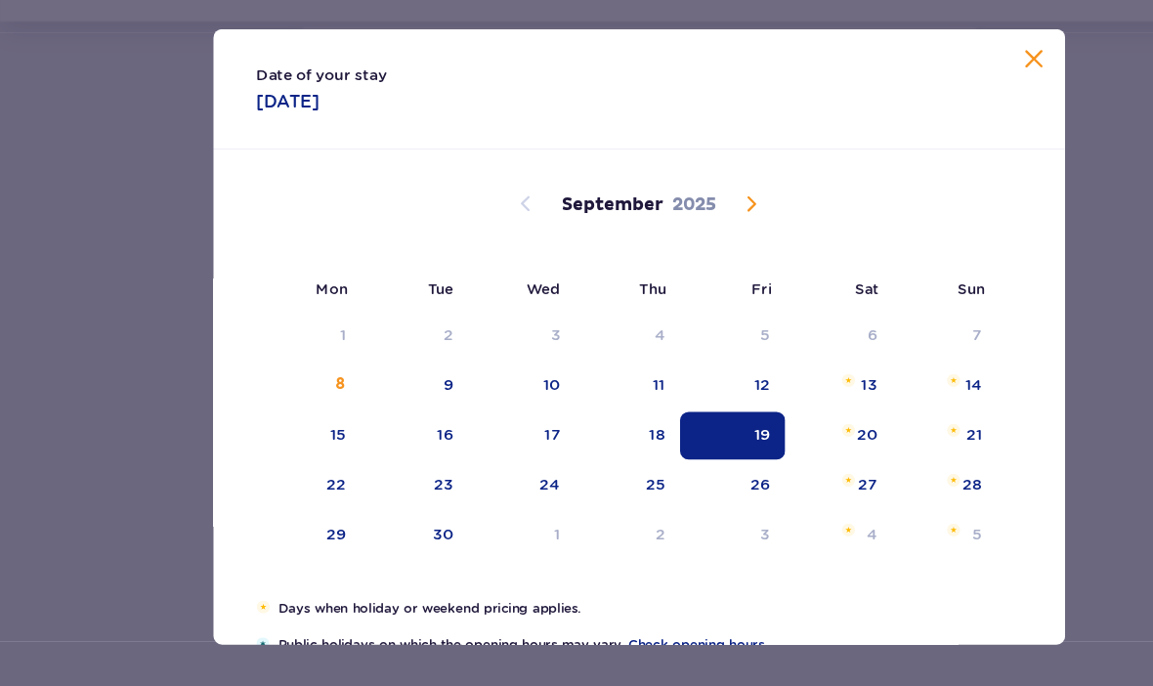
click at [846, 321] on div "7" at bounding box center [852, 342] width 95 height 43
click at [587, 410] on div "18" at bounding box center [567, 431] width 95 height 43
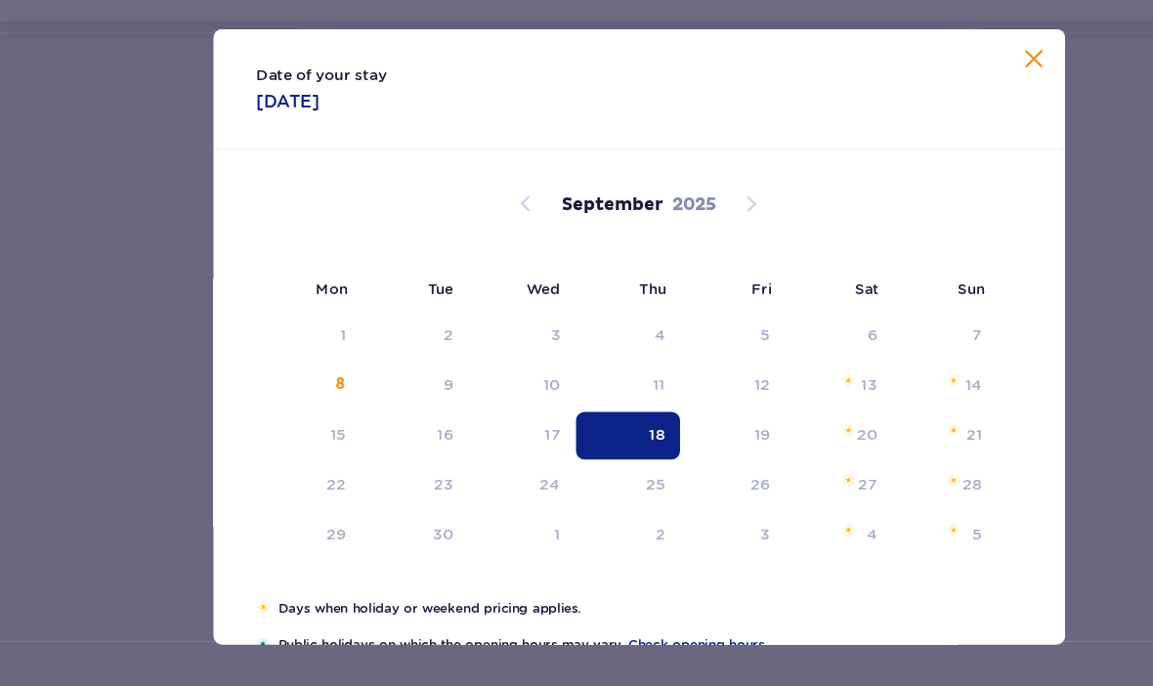
type input "18.09.25"
click at [601, 410] on div "18" at bounding box center [567, 431] width 95 height 43
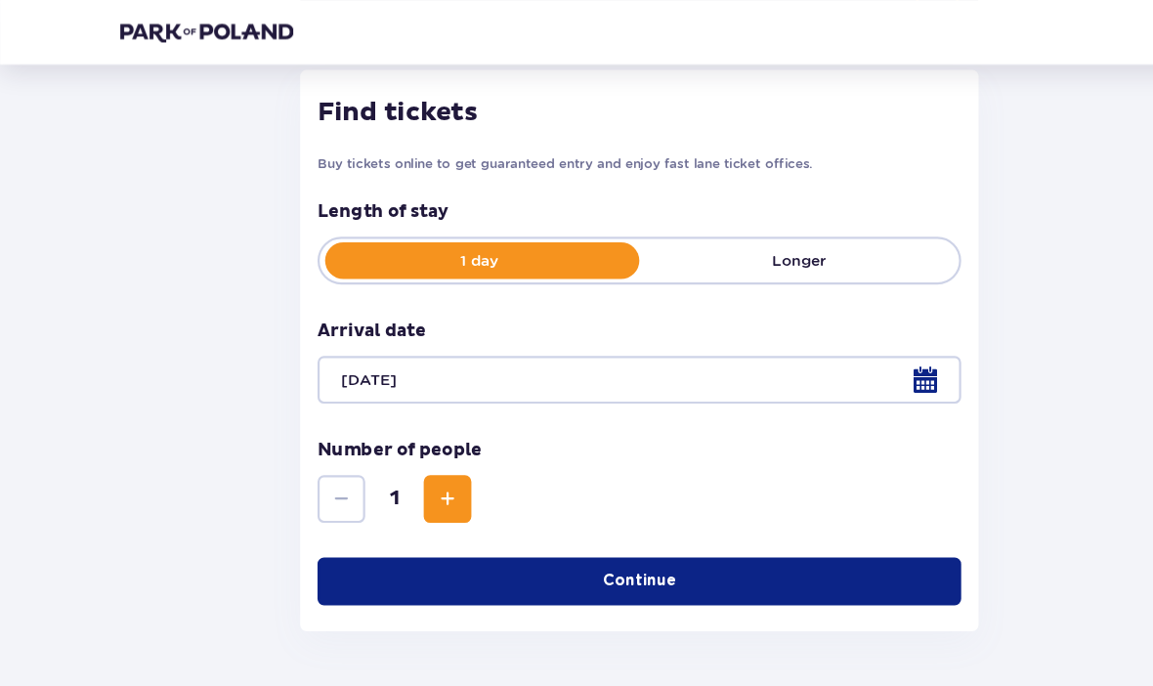
click at [609, 380] on div "Length of stay 1 day Longer Arrival date 18.09.25 Number of people 1" at bounding box center [576, 326] width 581 height 291
click at [417, 461] on button "Increase" at bounding box center [403, 450] width 43 height 43
click at [537, 536] on button "Continue" at bounding box center [576, 524] width 581 height 43
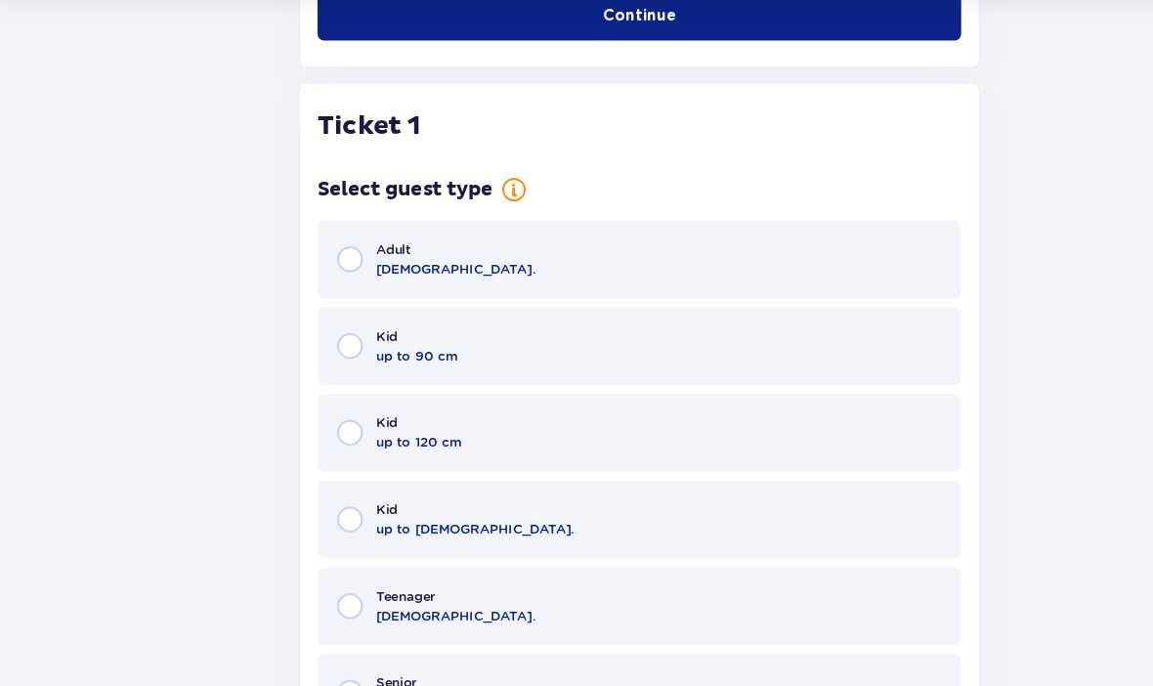
scroll to position [698, 0]
click at [339, 283] on p "Adult" at bounding box center [354, 292] width 31 height 18
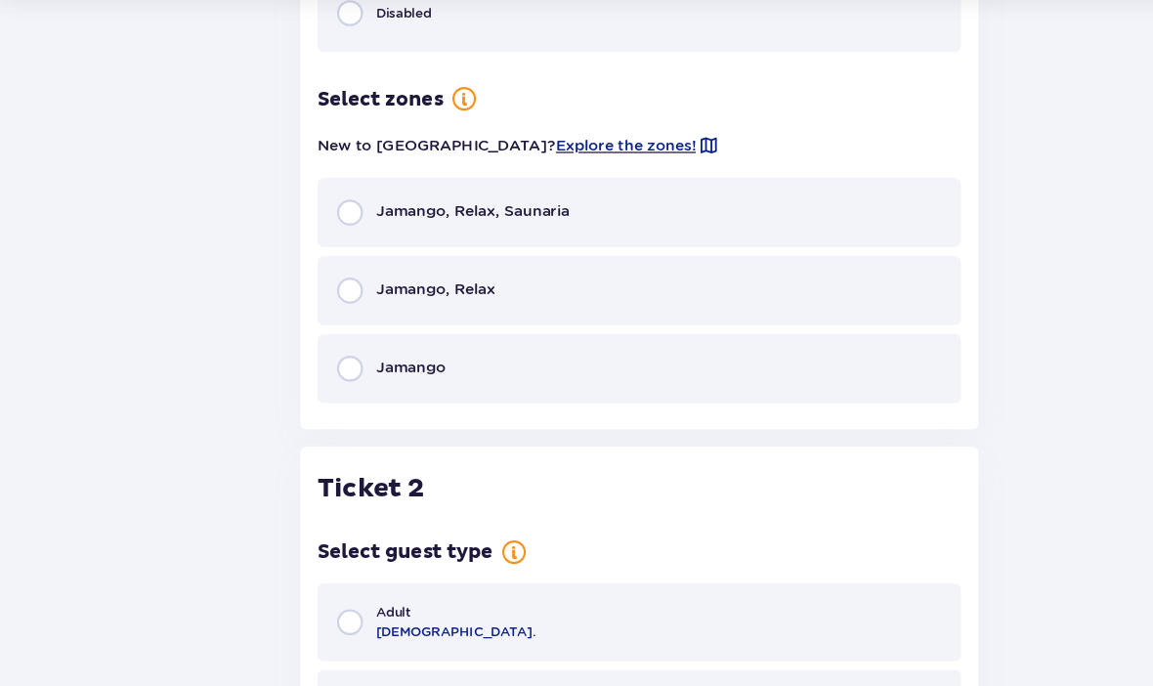
scroll to position [1470, 0]
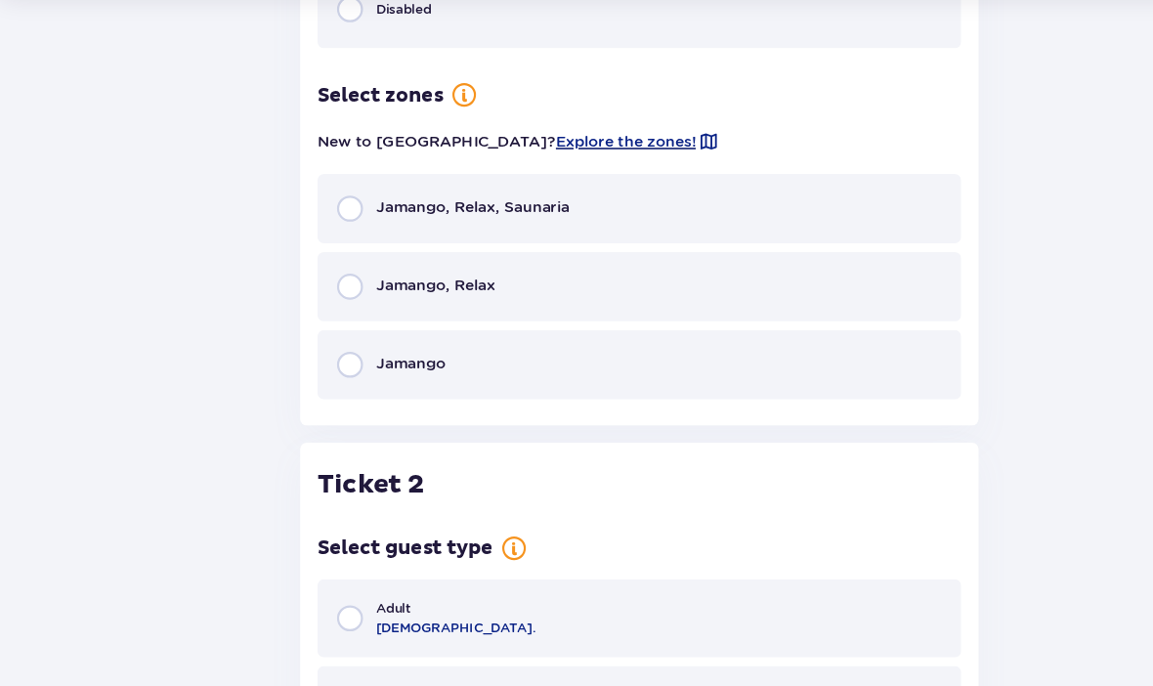
click at [501, 186] on span "Explore the zones!" at bounding box center [564, 196] width 126 height 20
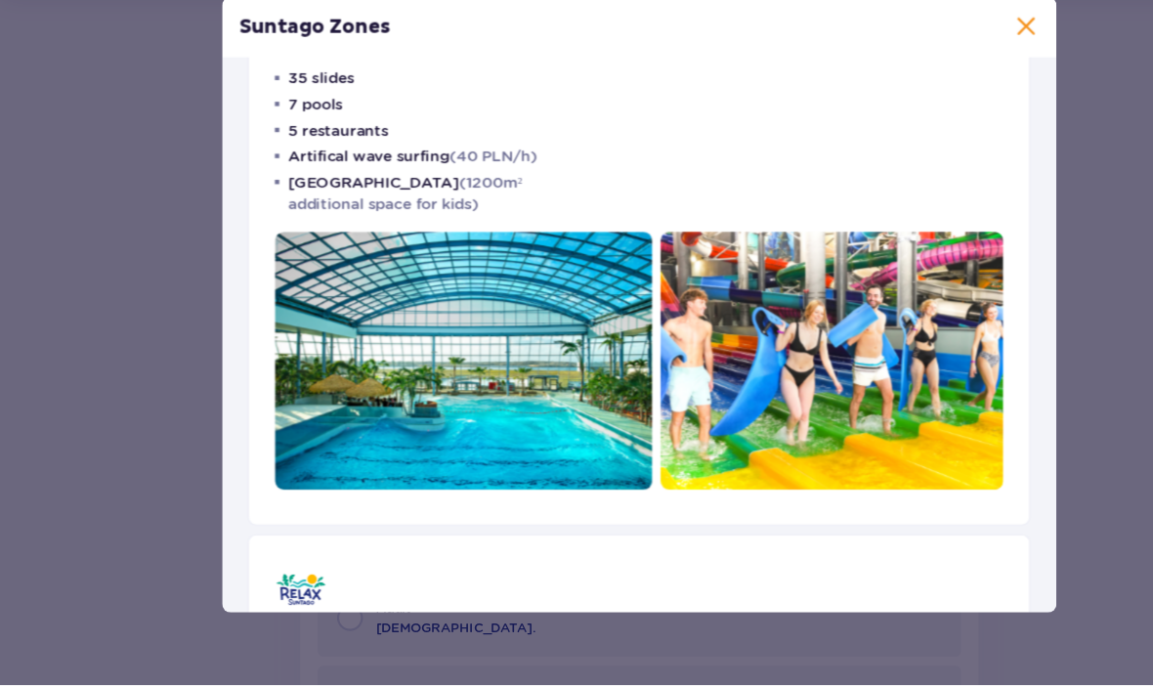
scroll to position [159, 0]
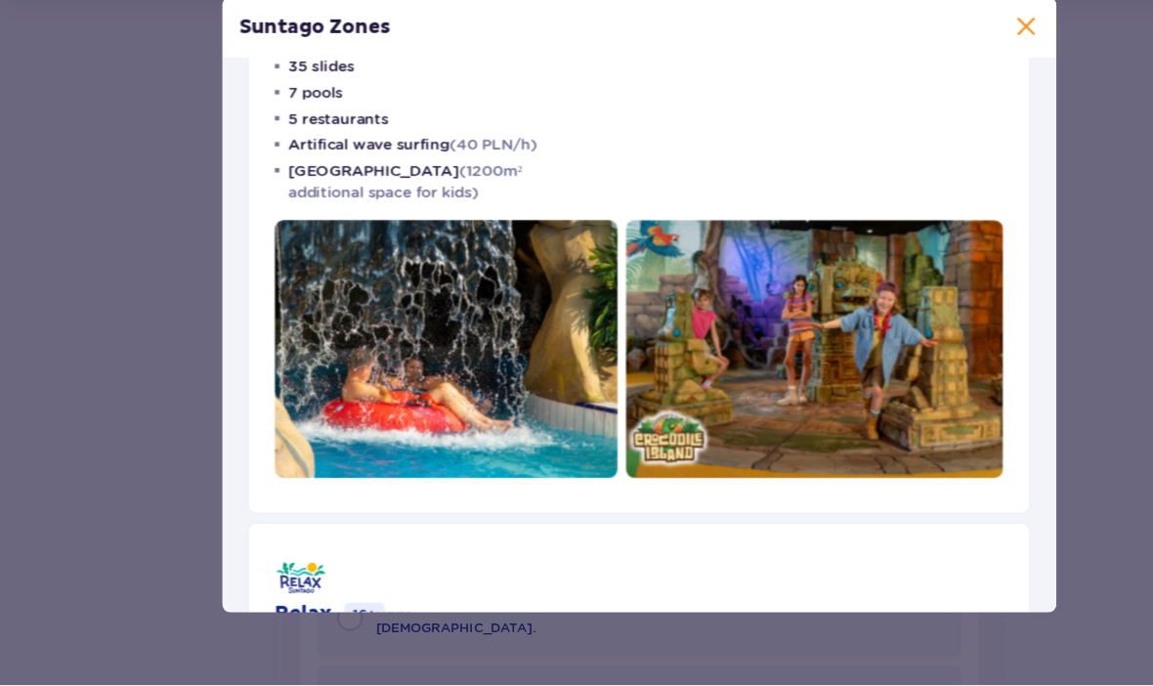
click at [924, 81] on span at bounding box center [925, 92] width 23 height 23
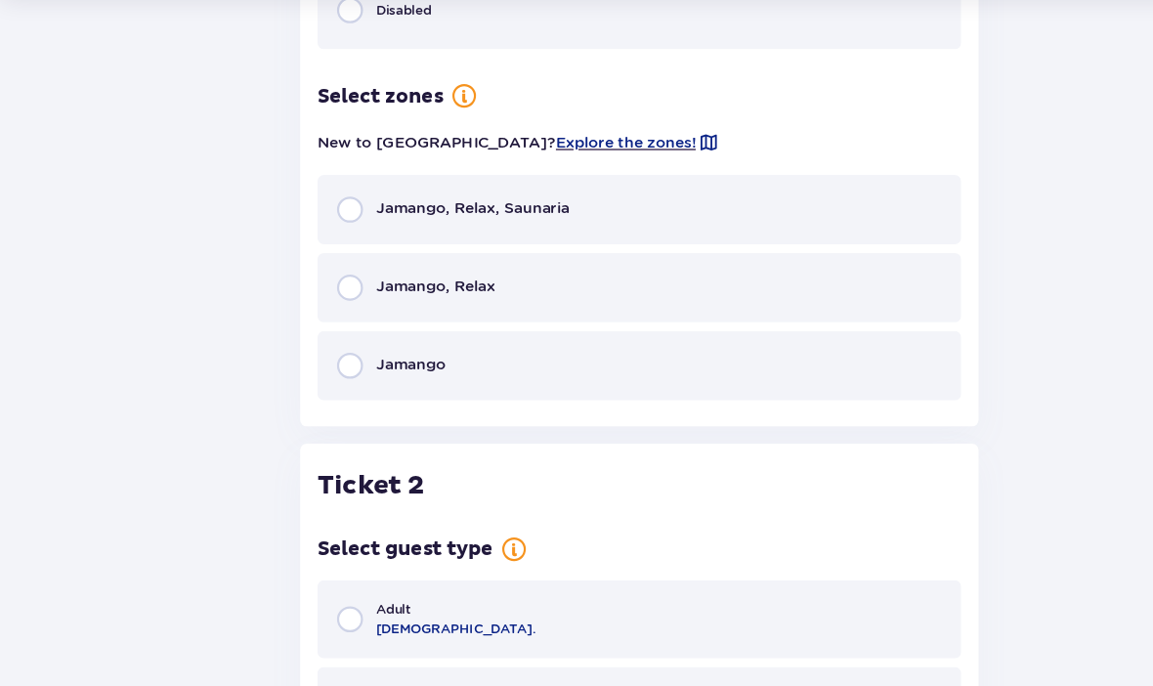
click at [319, 385] on input "radio" at bounding box center [315, 396] width 23 height 23
radio input "true"
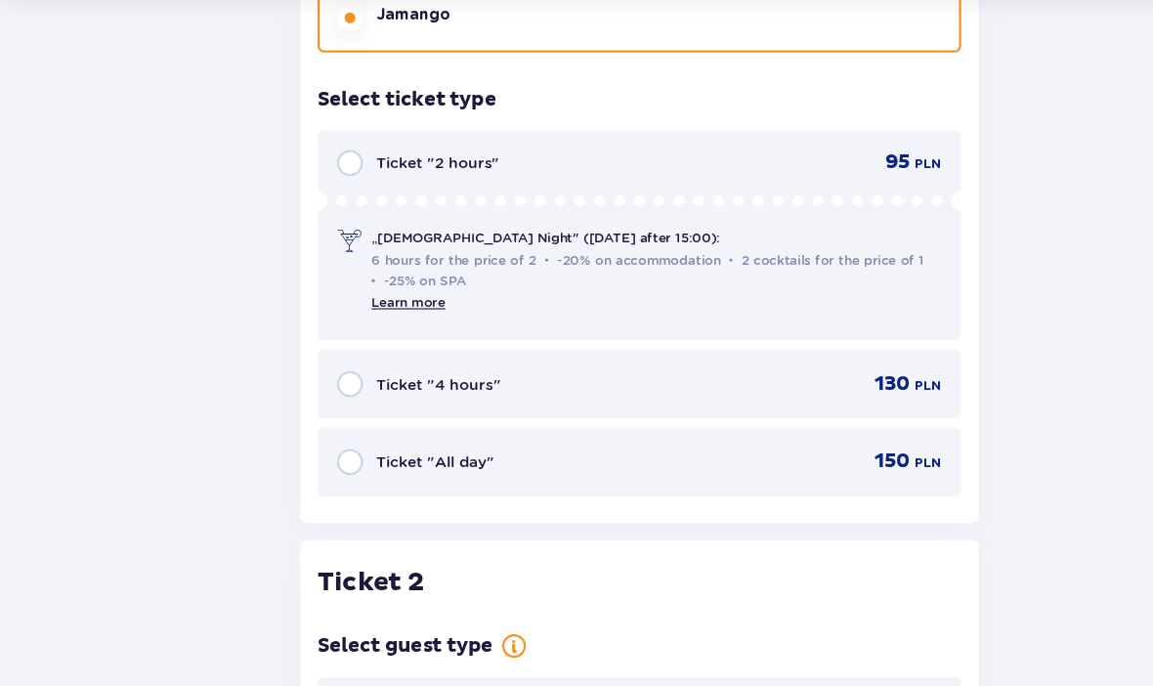
scroll to position [1786, 0]
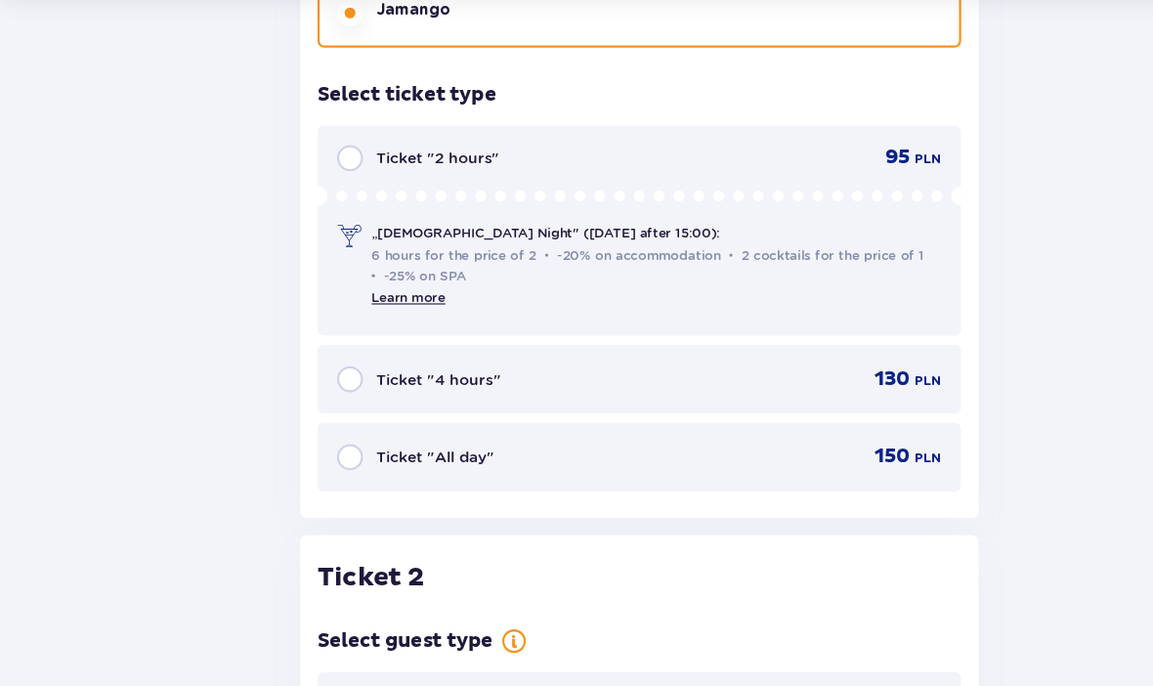
click at [323, 399] on input "radio" at bounding box center [315, 410] width 23 height 23
radio input "true"
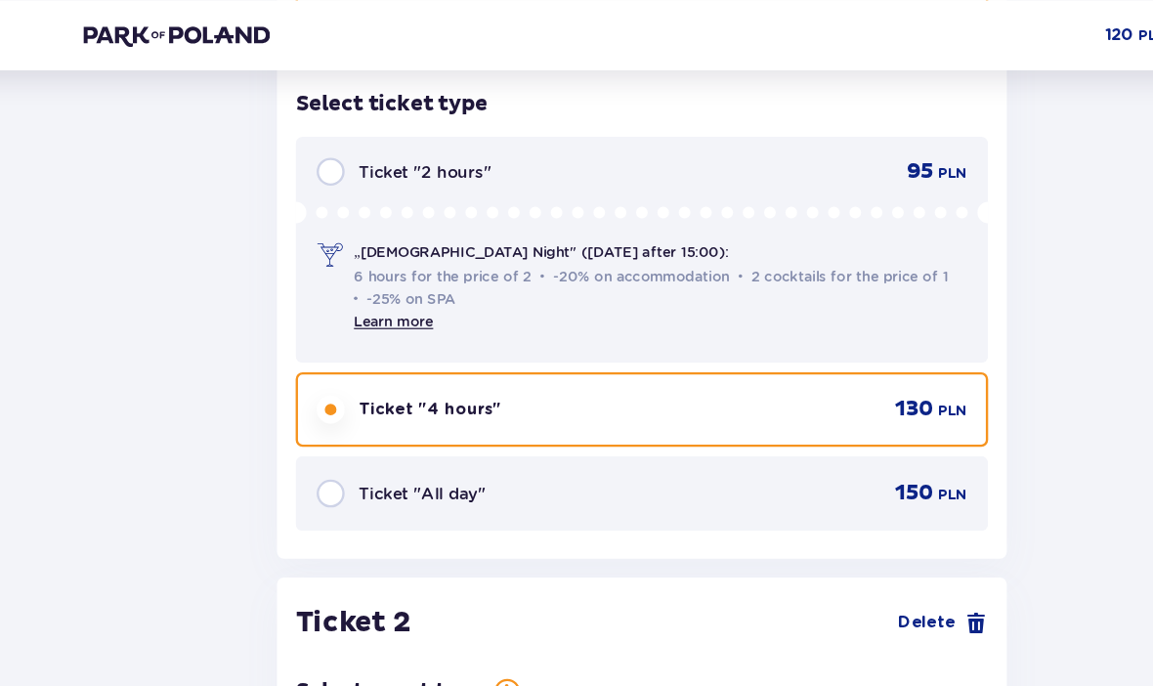
scroll to position [1853, 0]
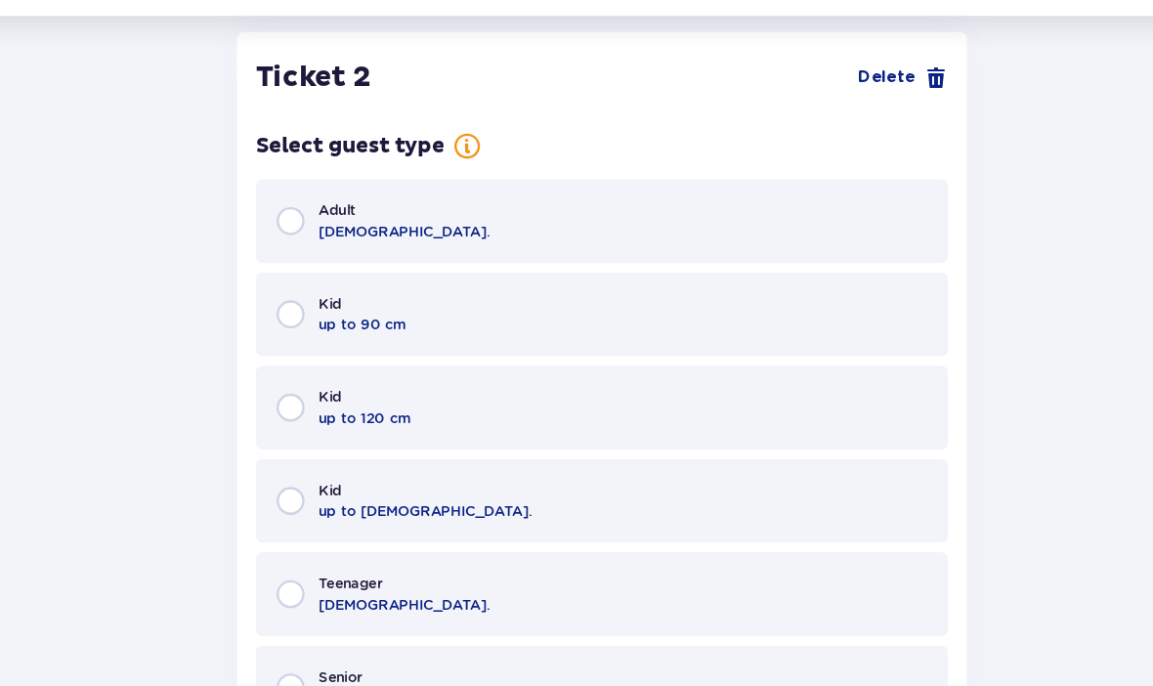
click at [304, 219] on input "radio" at bounding box center [315, 230] width 23 height 23
radio input "true"
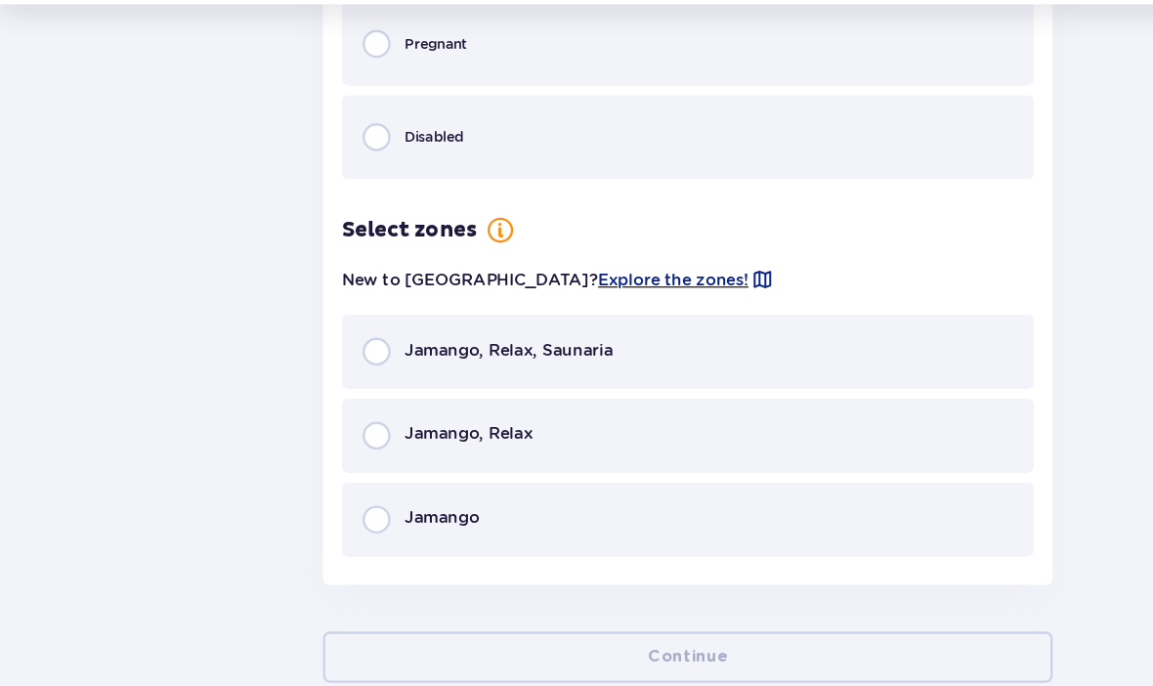
scroll to position [2873, 0]
click at [502, 280] on span "Explore the zones!" at bounding box center [564, 290] width 126 height 20
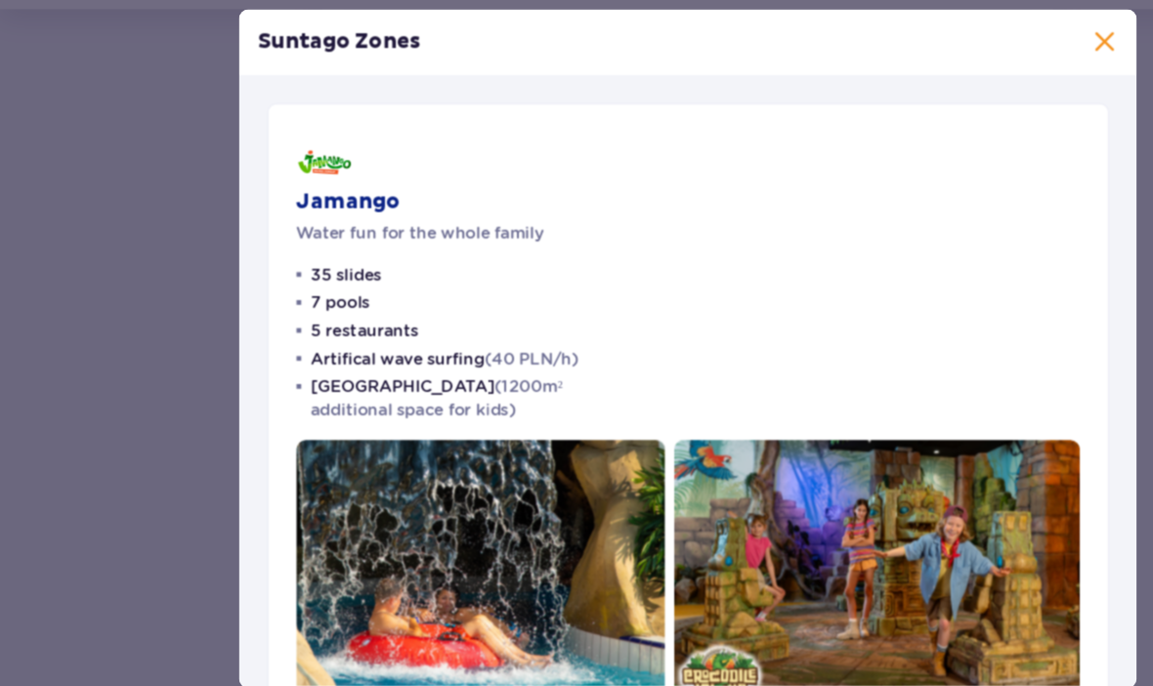
click at [924, 74] on span at bounding box center [925, 85] width 23 height 23
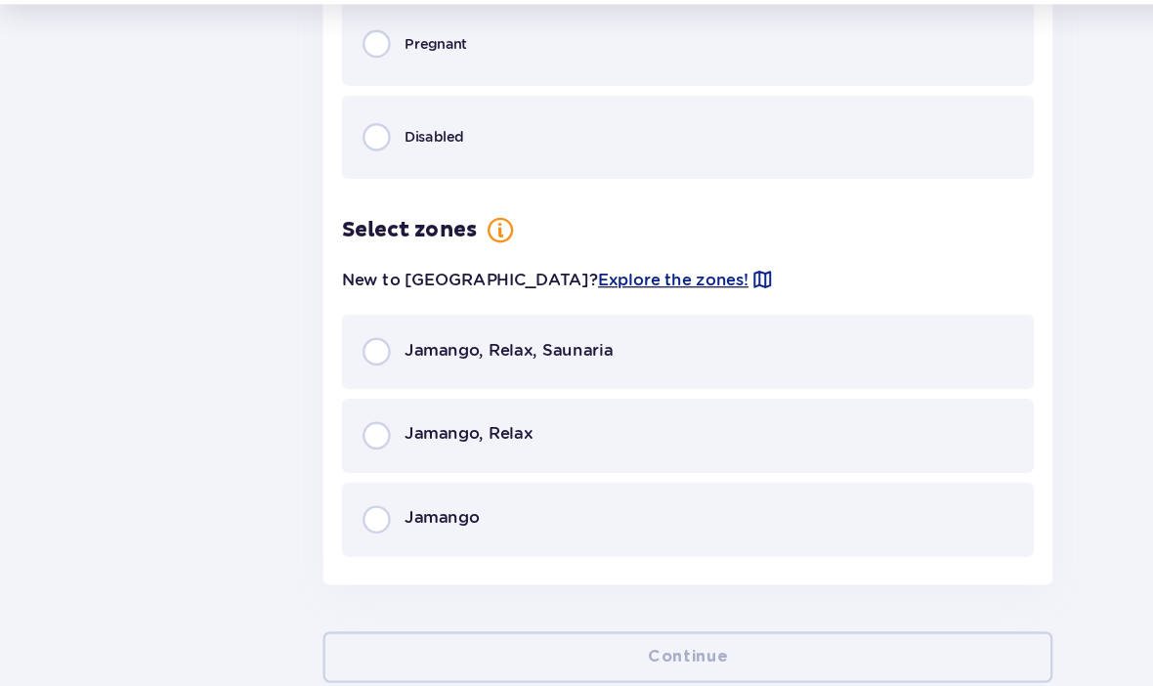
click at [678, 459] on div "Jamango" at bounding box center [576, 490] width 581 height 63
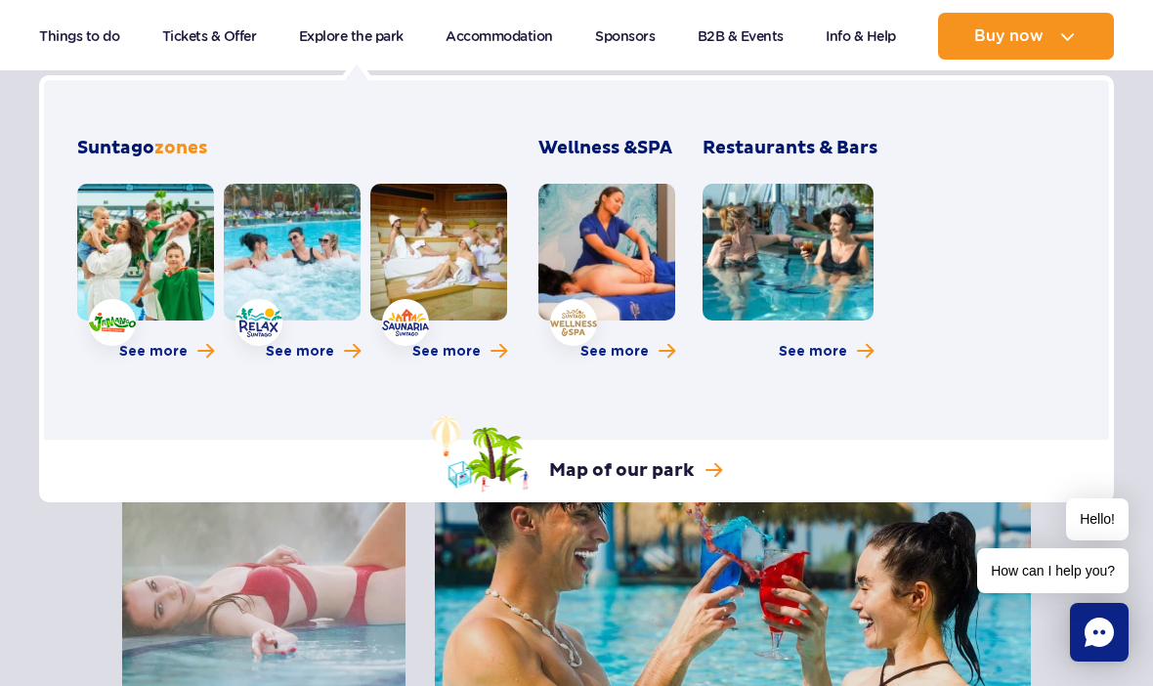
click at [149, 242] on link at bounding box center [145, 252] width 137 height 137
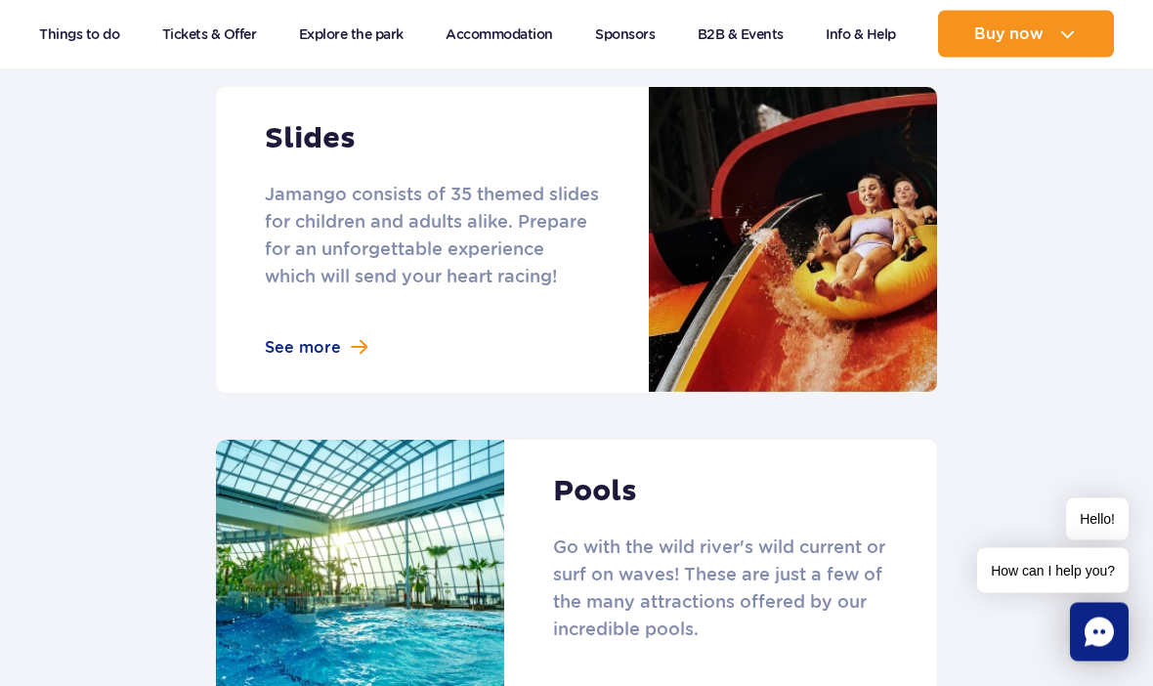
scroll to position [1872, 0]
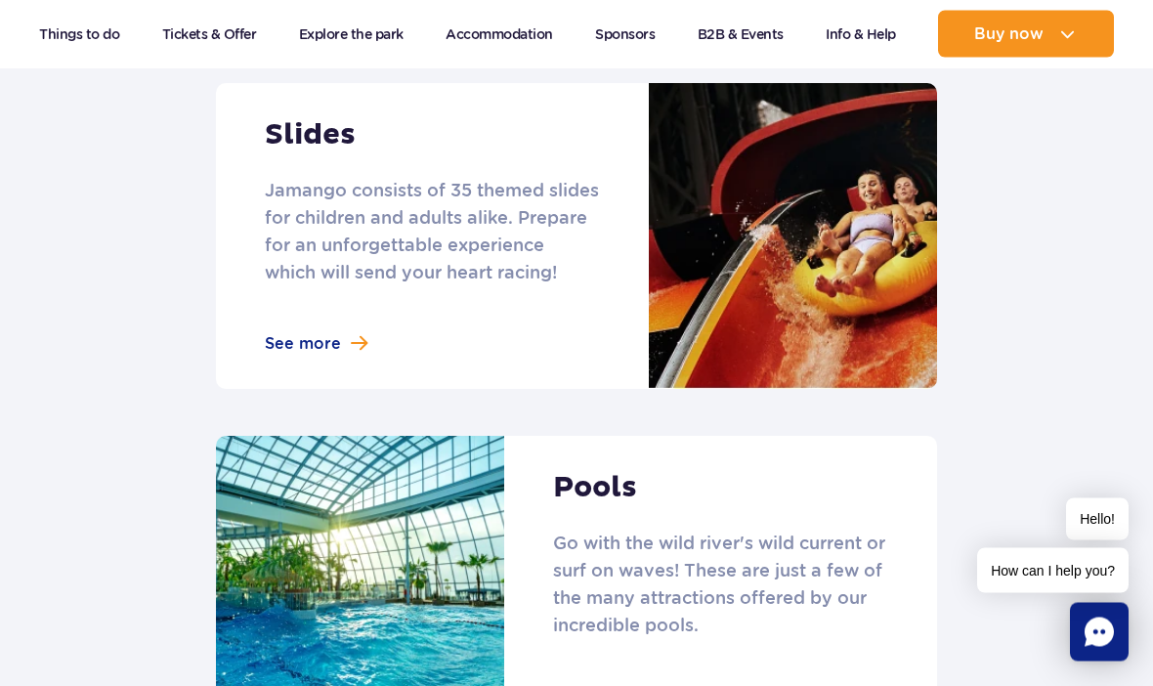
click at [318, 307] on link at bounding box center [576, 237] width 721 height 306
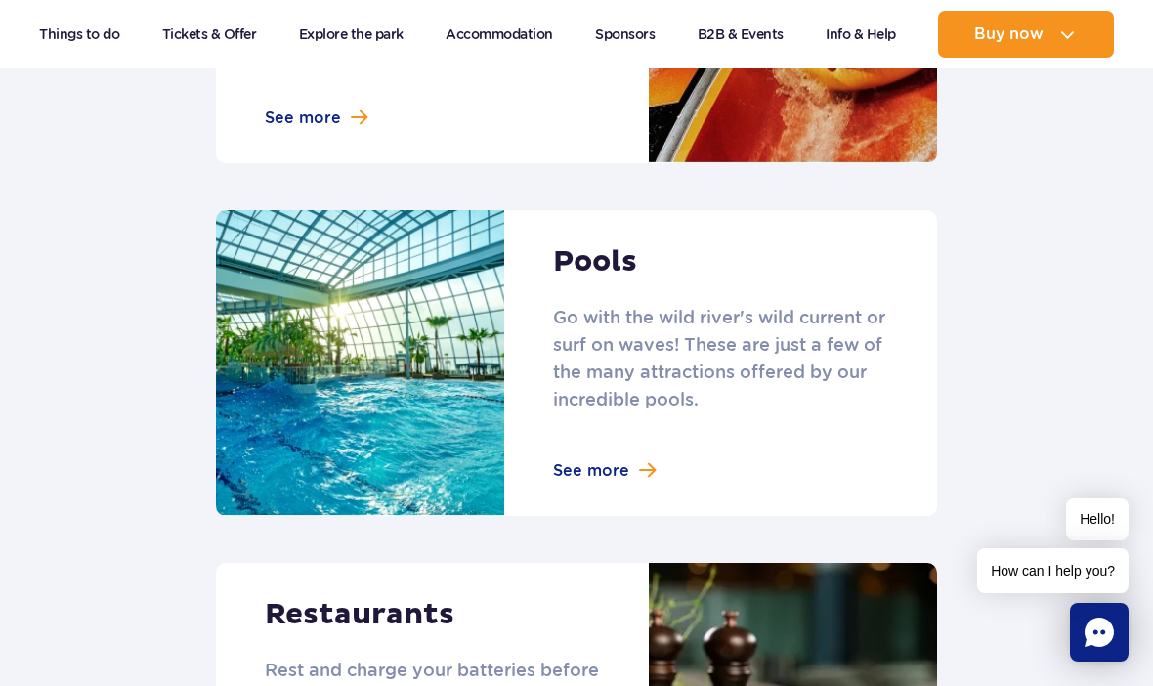
scroll to position [2111, 0]
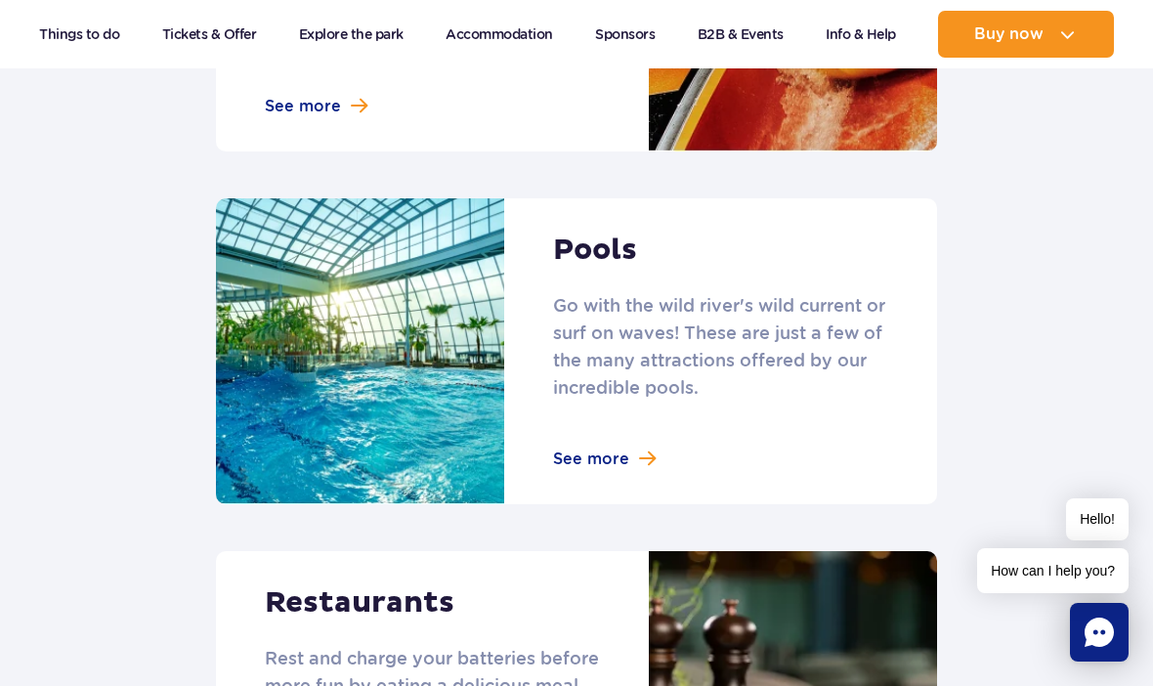
click at [581, 423] on link at bounding box center [576, 351] width 721 height 306
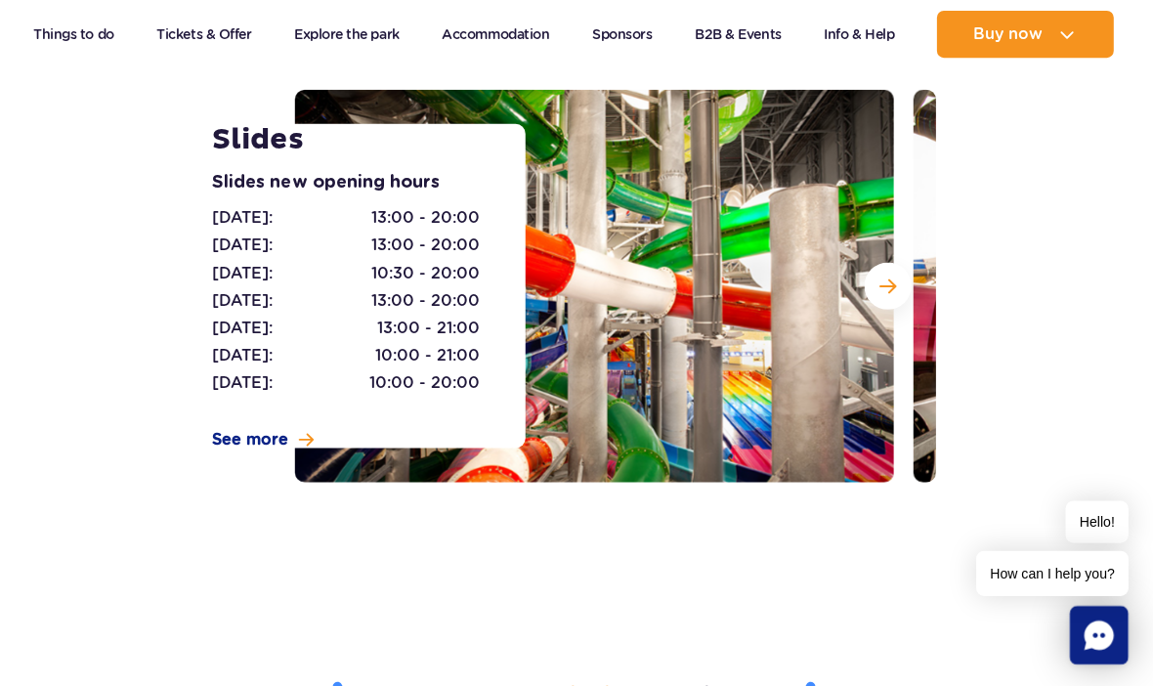
scroll to position [226, 0]
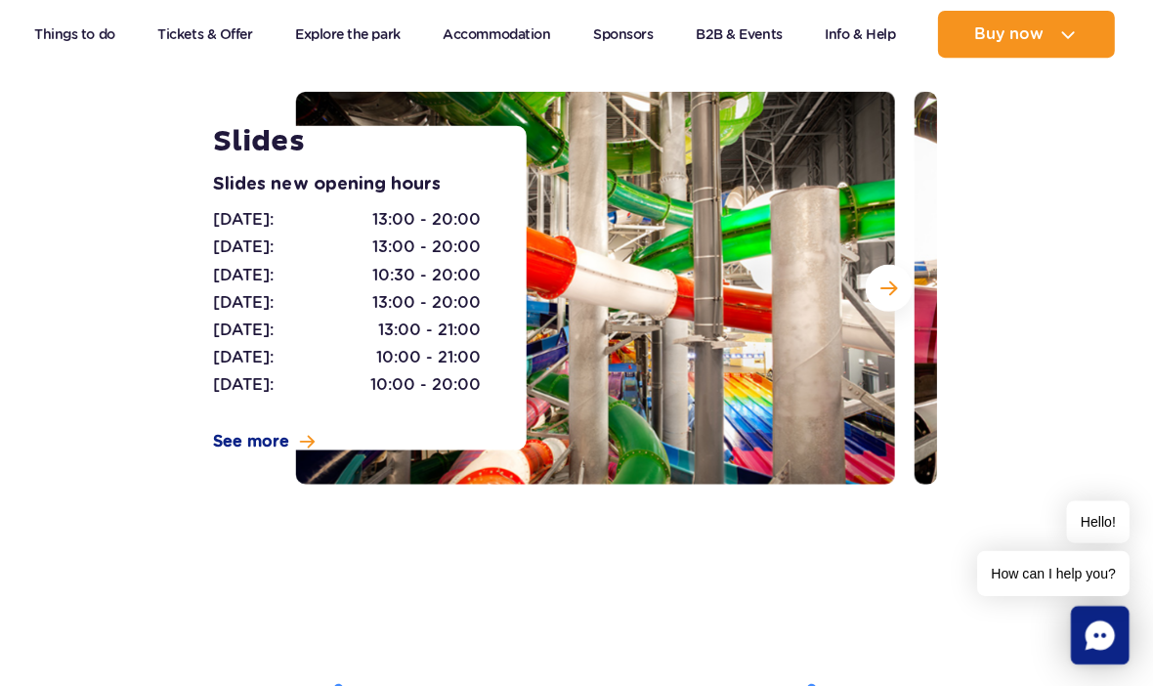
click at [882, 284] on span "Next slide" at bounding box center [890, 287] width 17 height 18
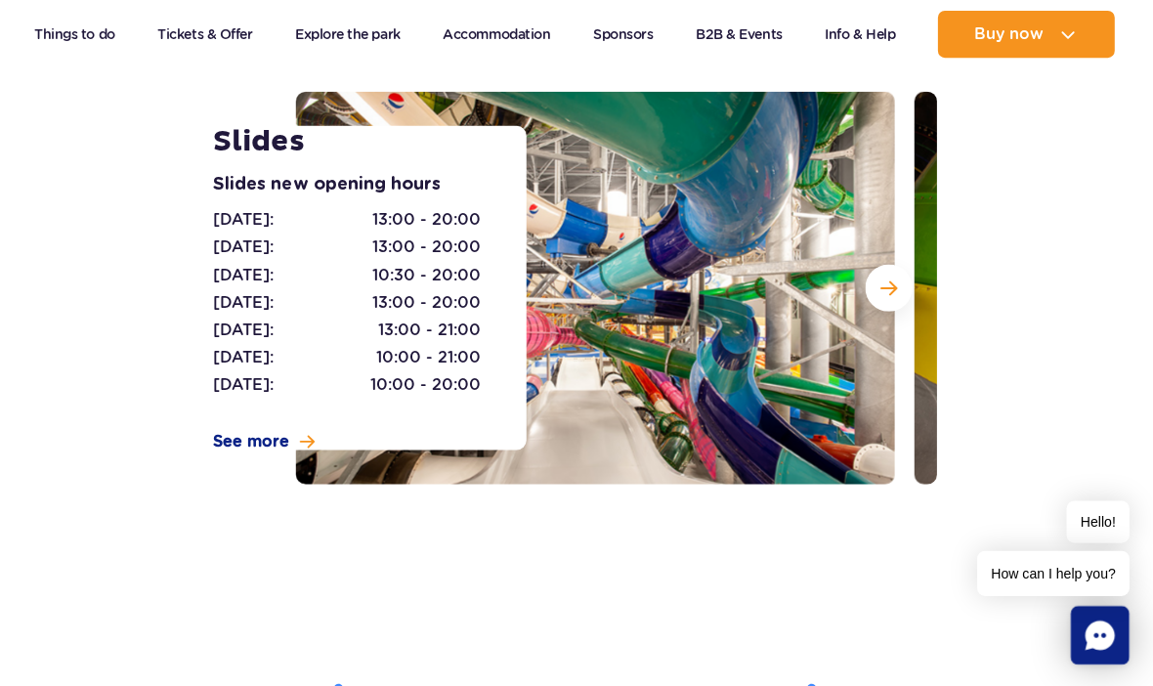
click at [882, 286] on span "Next slide" at bounding box center [890, 287] width 17 height 18
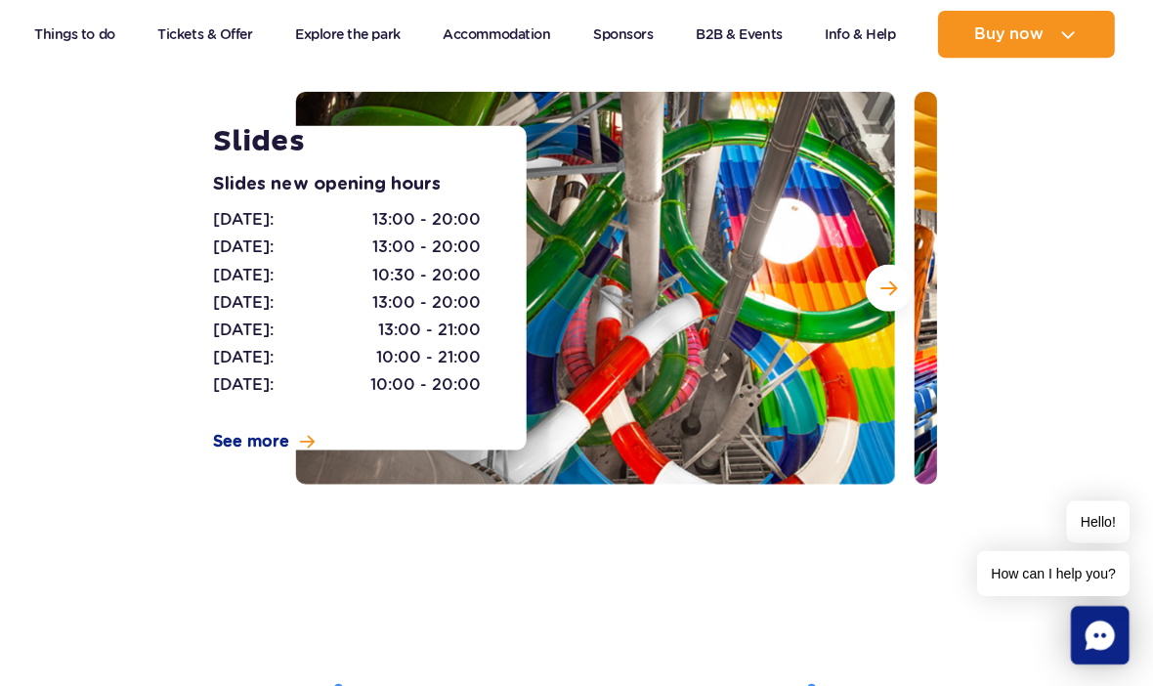
click at [887, 291] on span "Next slide" at bounding box center [890, 287] width 17 height 18
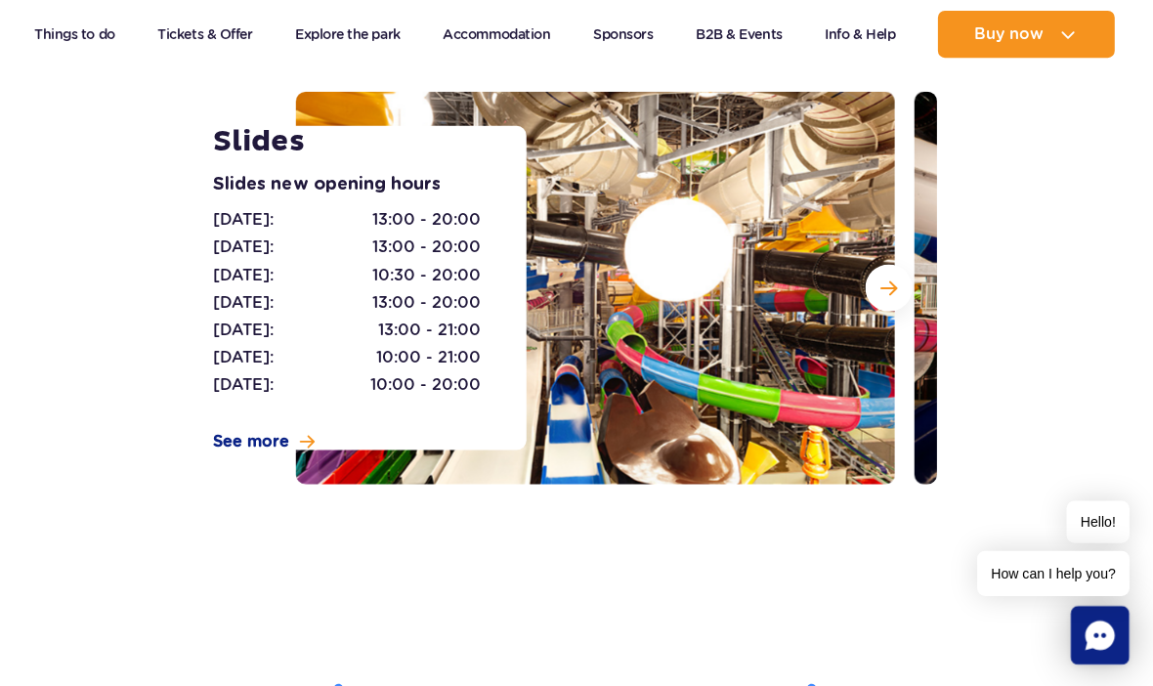
click at [888, 289] on span "Next slide" at bounding box center [890, 287] width 17 height 18
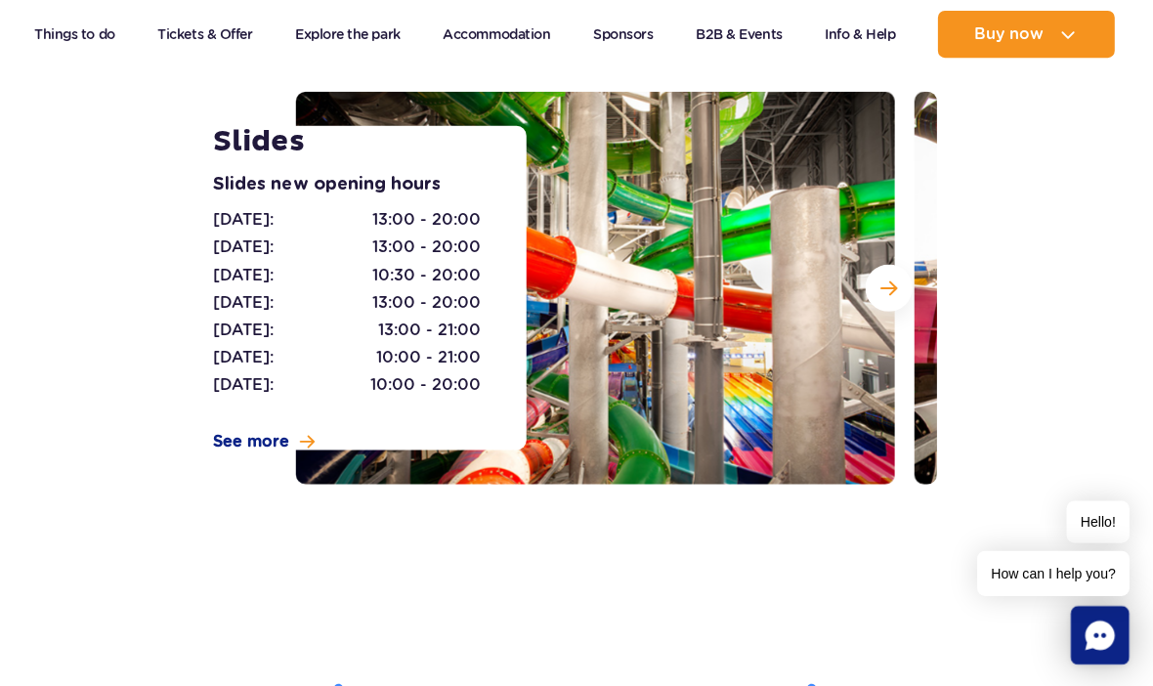
click at [893, 294] on button "Next slide" at bounding box center [889, 286] width 47 height 47
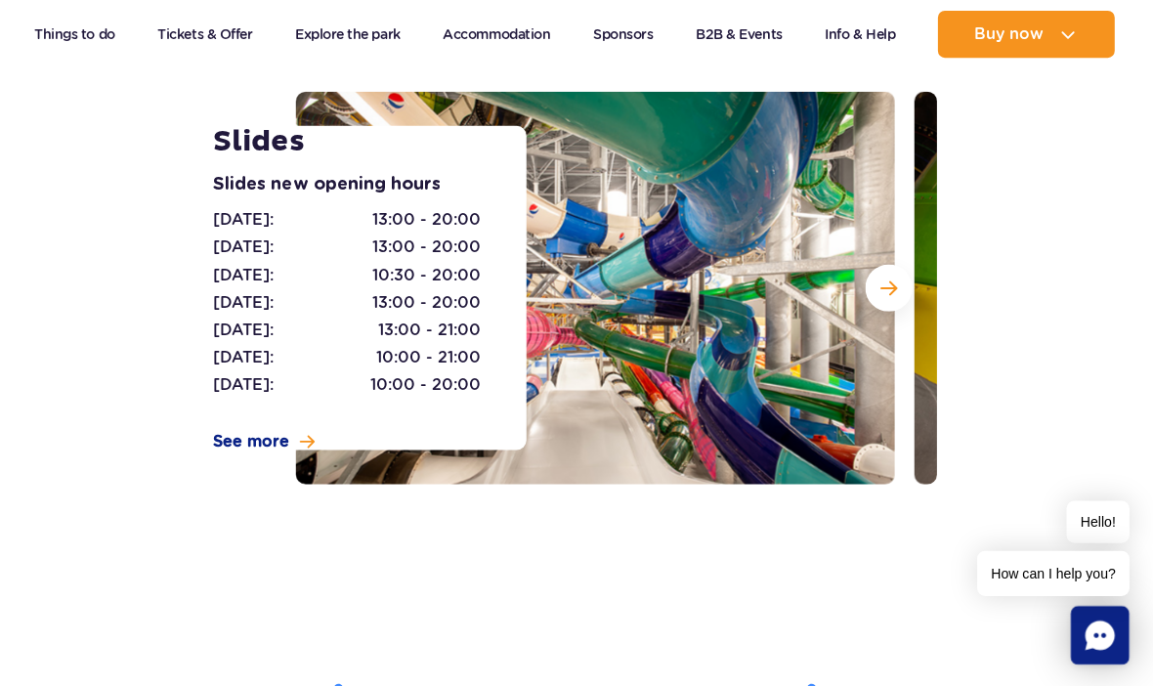
click at [887, 290] on span "Next slide" at bounding box center [890, 287] width 17 height 18
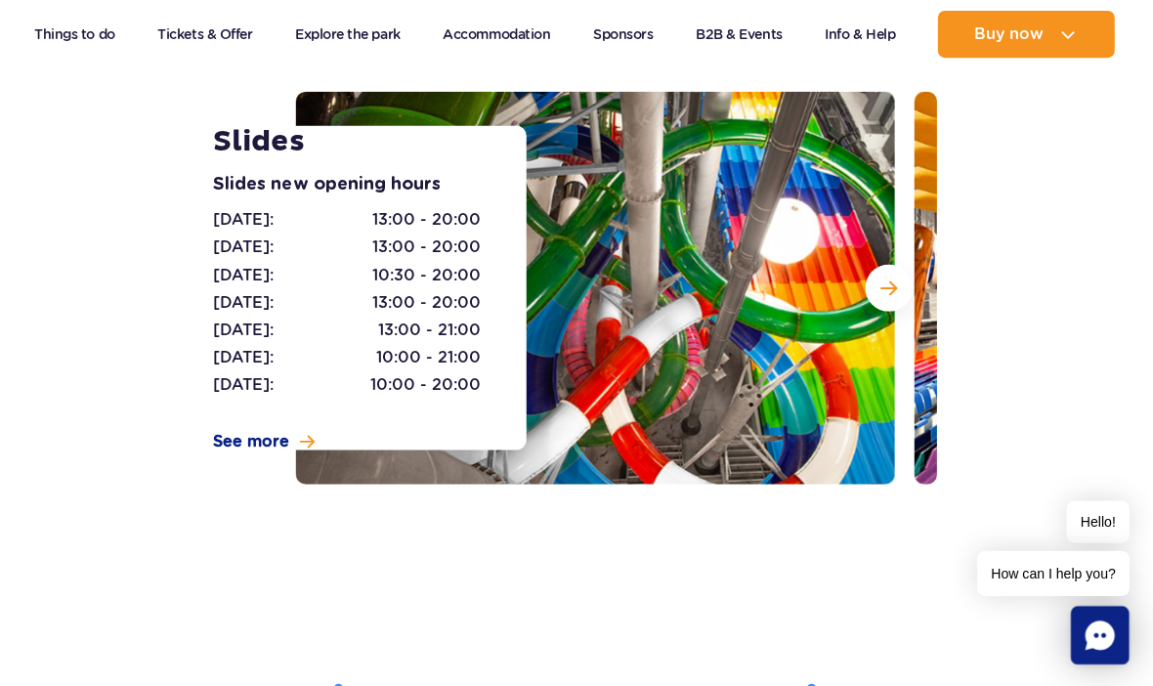
click at [885, 284] on span "Next slide" at bounding box center [890, 287] width 17 height 18
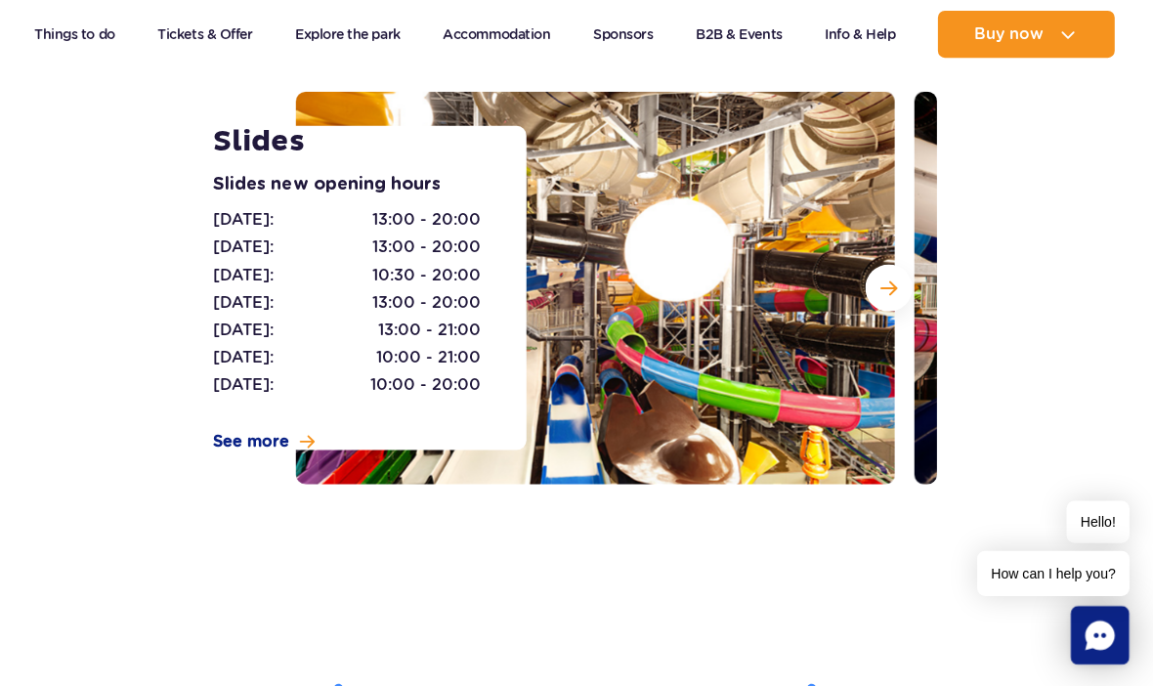
click at [884, 289] on span "Next slide" at bounding box center [890, 287] width 17 height 18
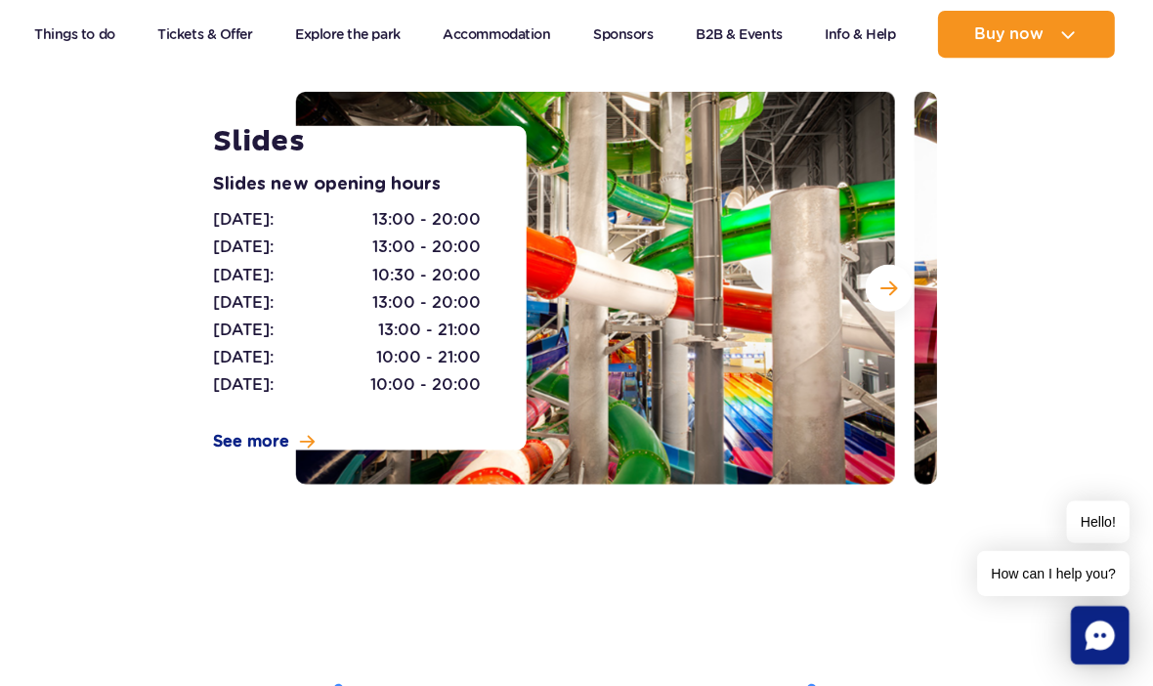
click at [887, 287] on span "Next slide" at bounding box center [890, 287] width 17 height 18
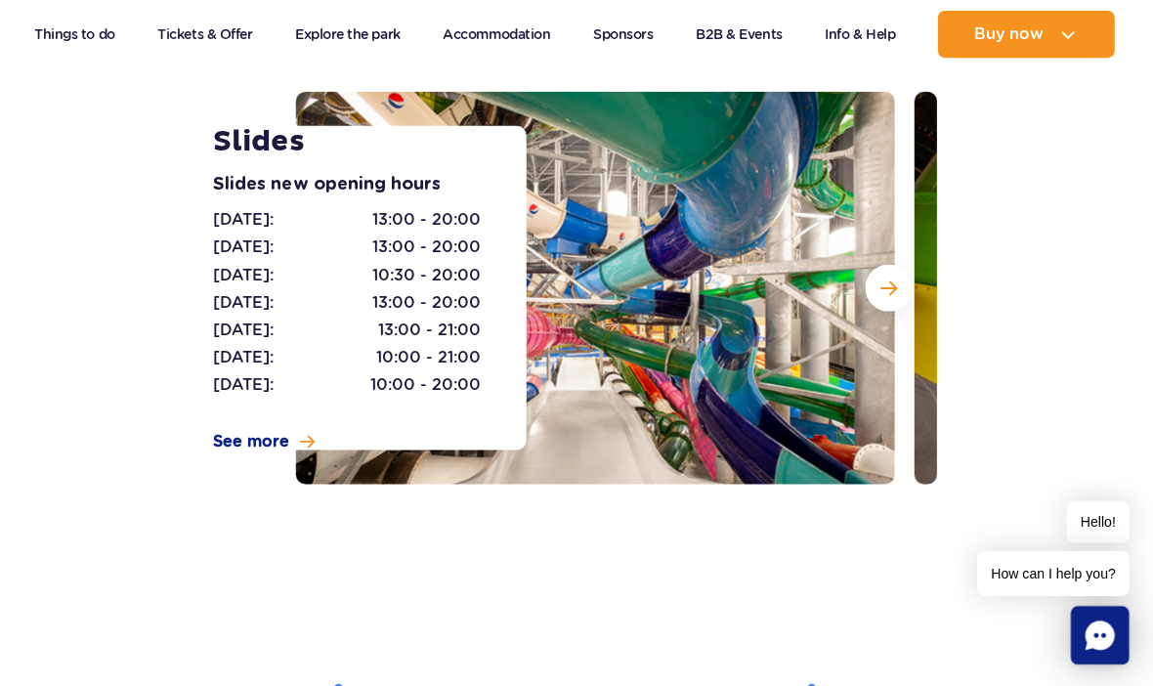
click at [886, 286] on span "Next slide" at bounding box center [890, 287] width 17 height 18
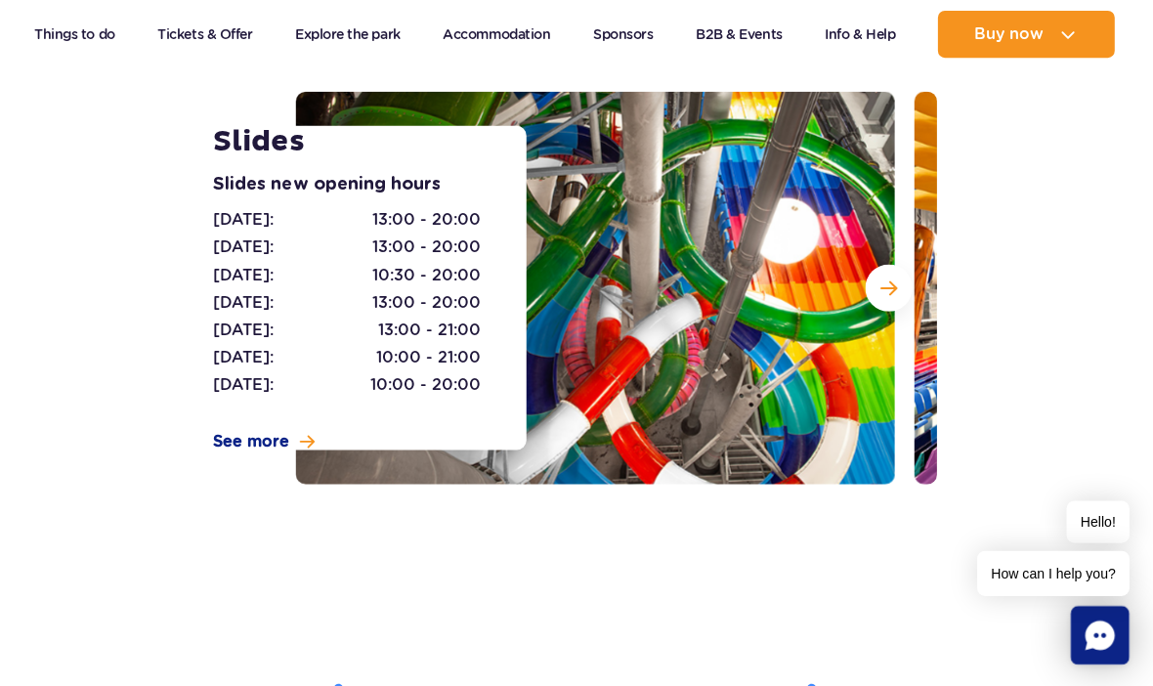
click at [892, 288] on span "Next slide" at bounding box center [890, 287] width 17 height 18
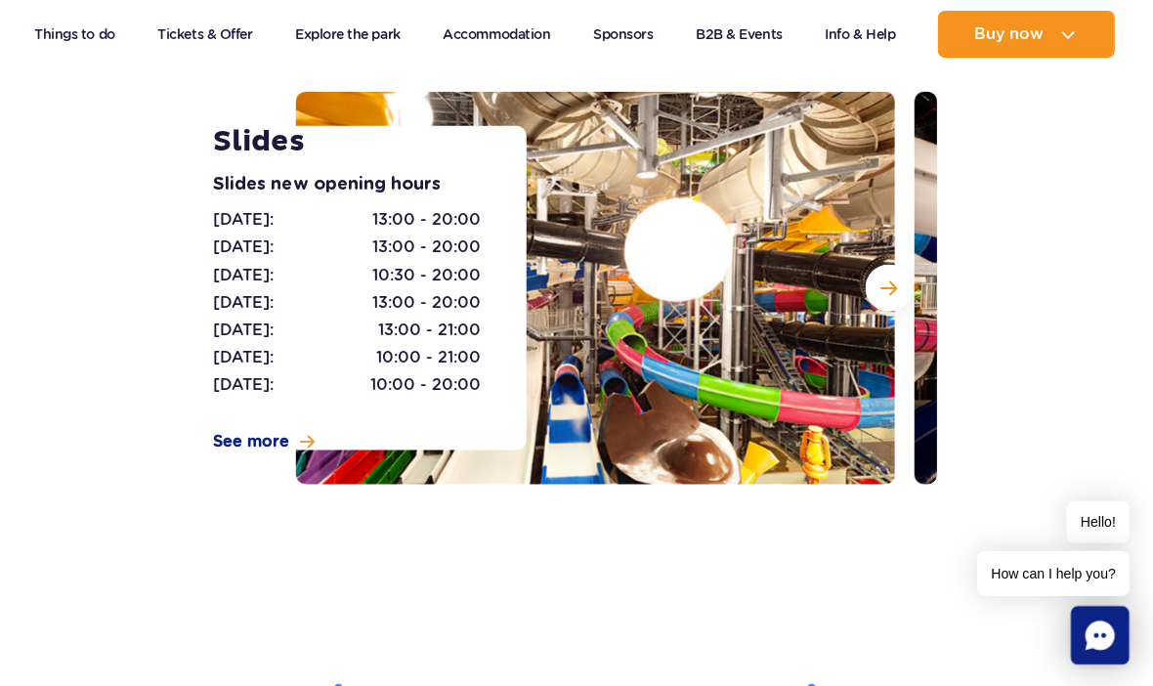
click at [887, 288] on span "Next slide" at bounding box center [890, 287] width 17 height 18
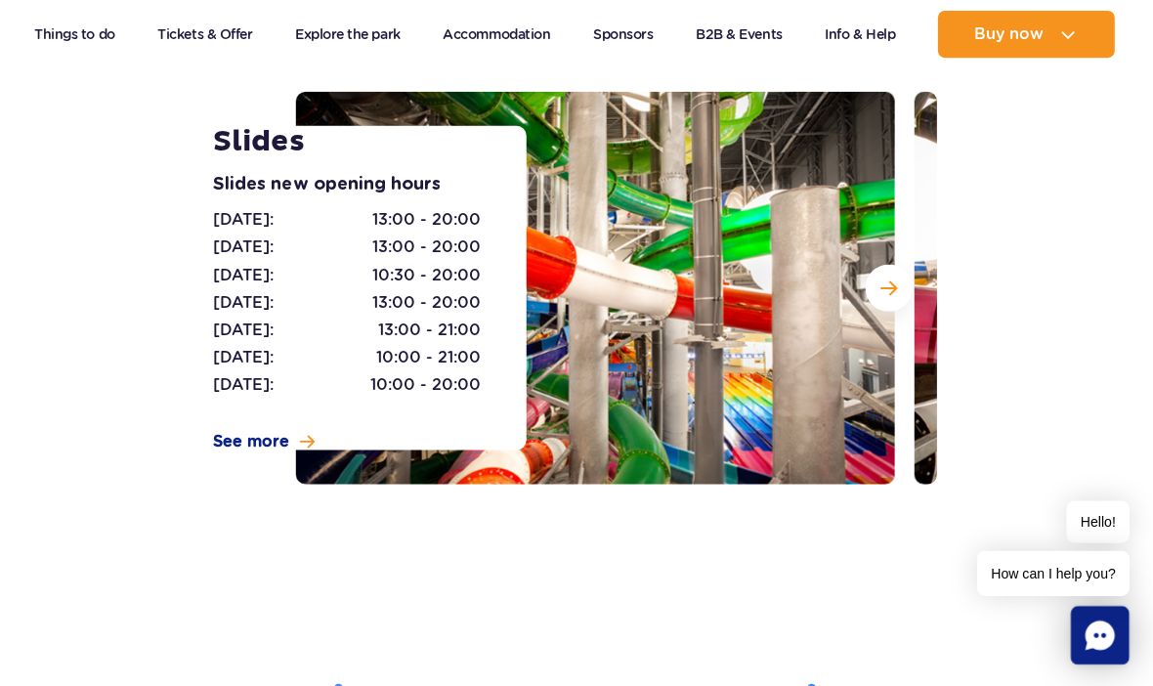
click at [887, 287] on span "Next slide" at bounding box center [890, 287] width 17 height 18
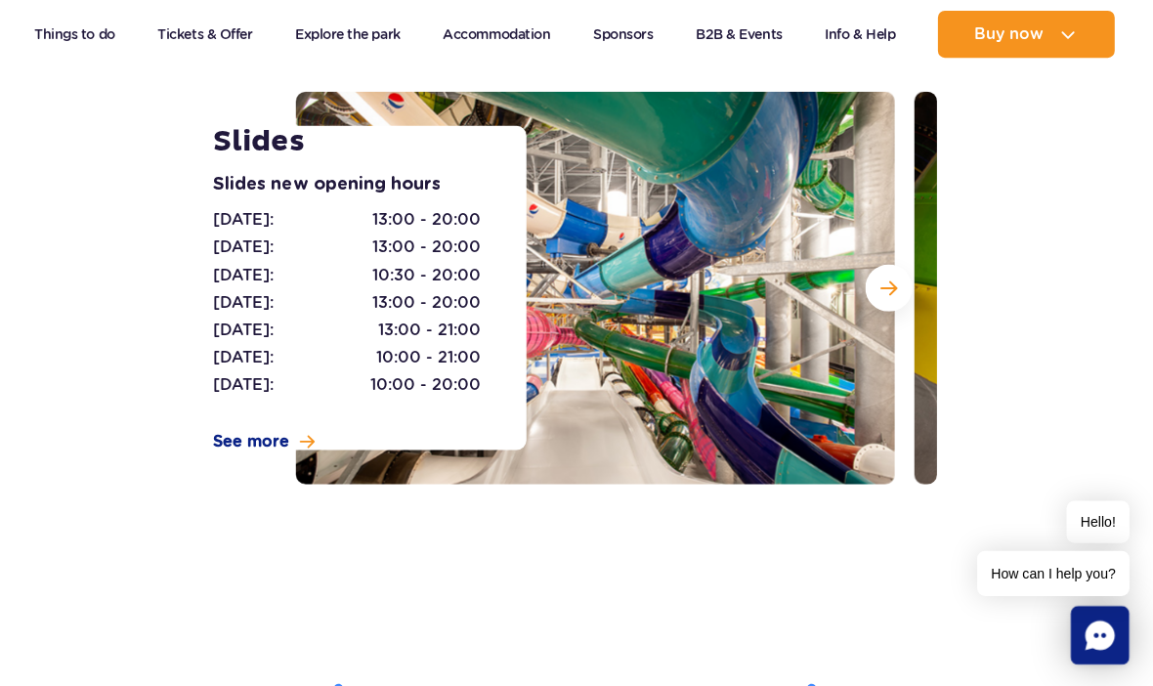
click at [884, 289] on span "Next slide" at bounding box center [890, 287] width 17 height 18
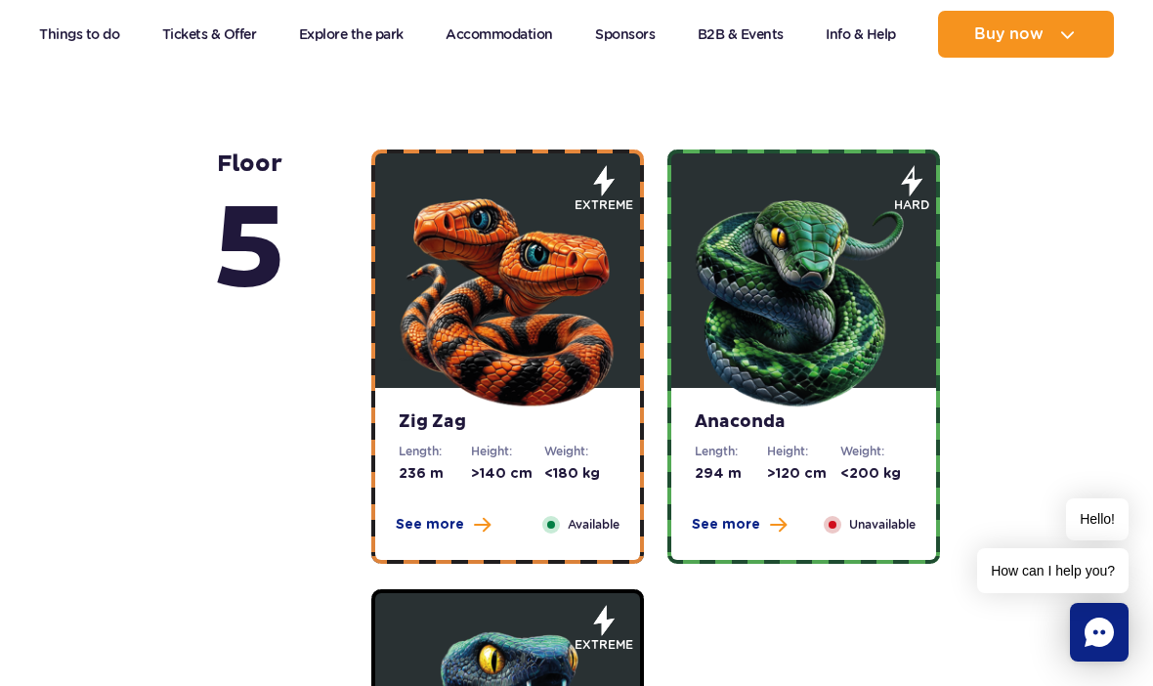
scroll to position [928, 0]
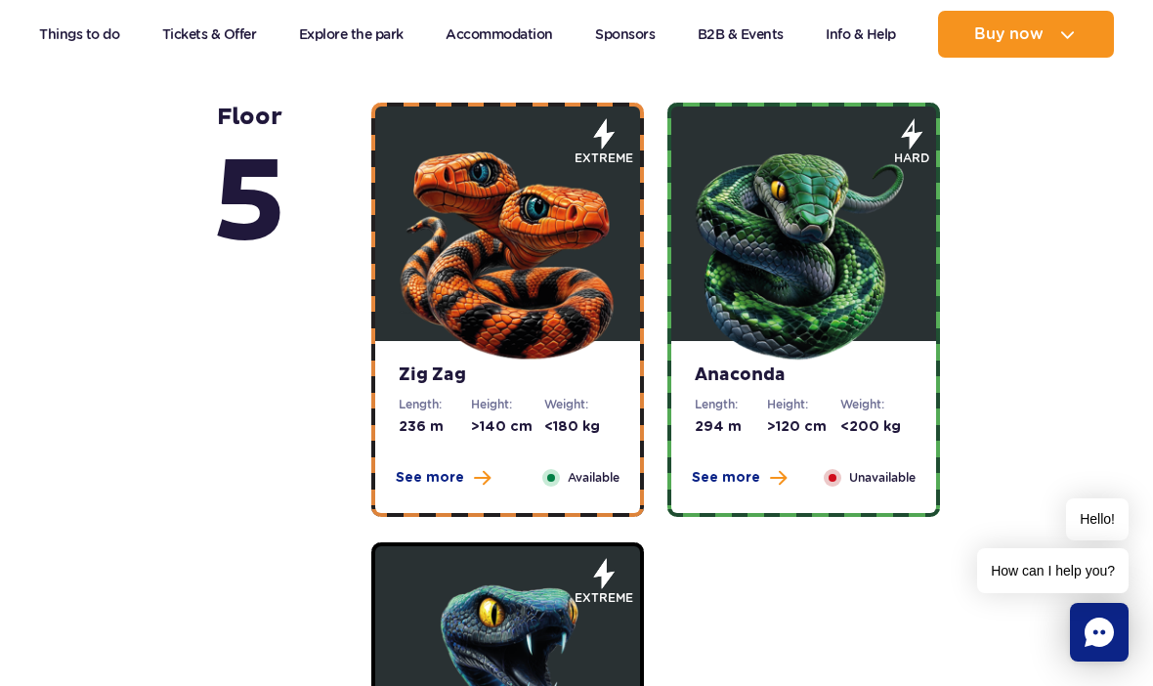
click at [444, 477] on span "See more" at bounding box center [430, 478] width 68 height 20
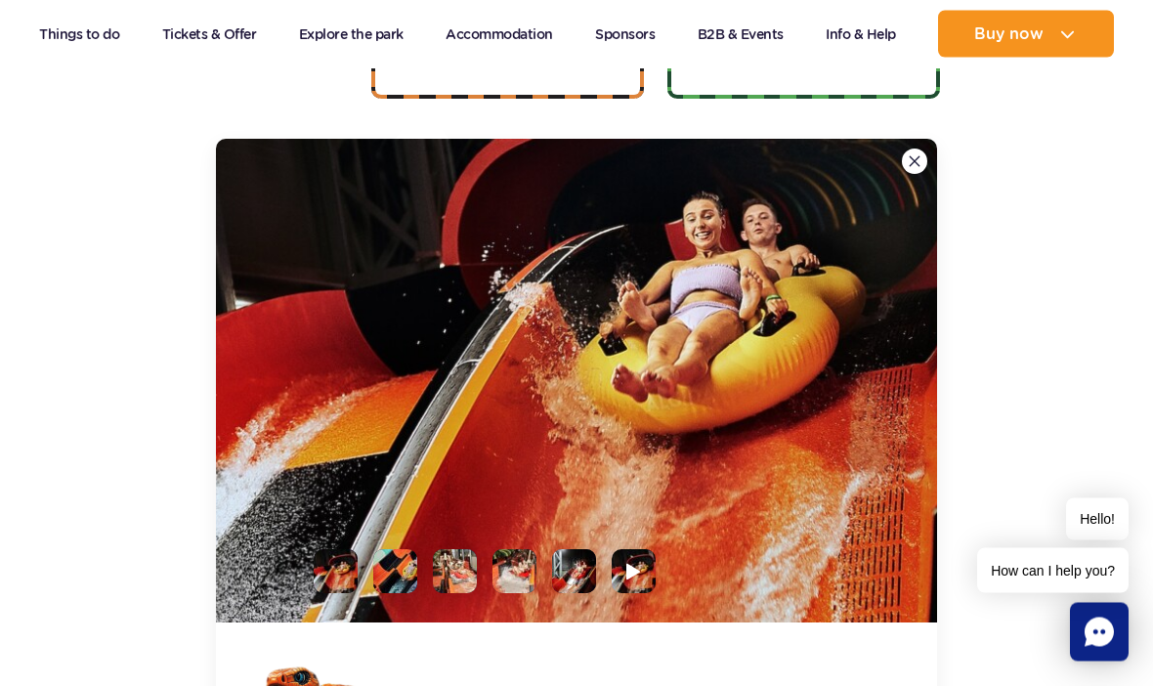
scroll to position [1429, 0]
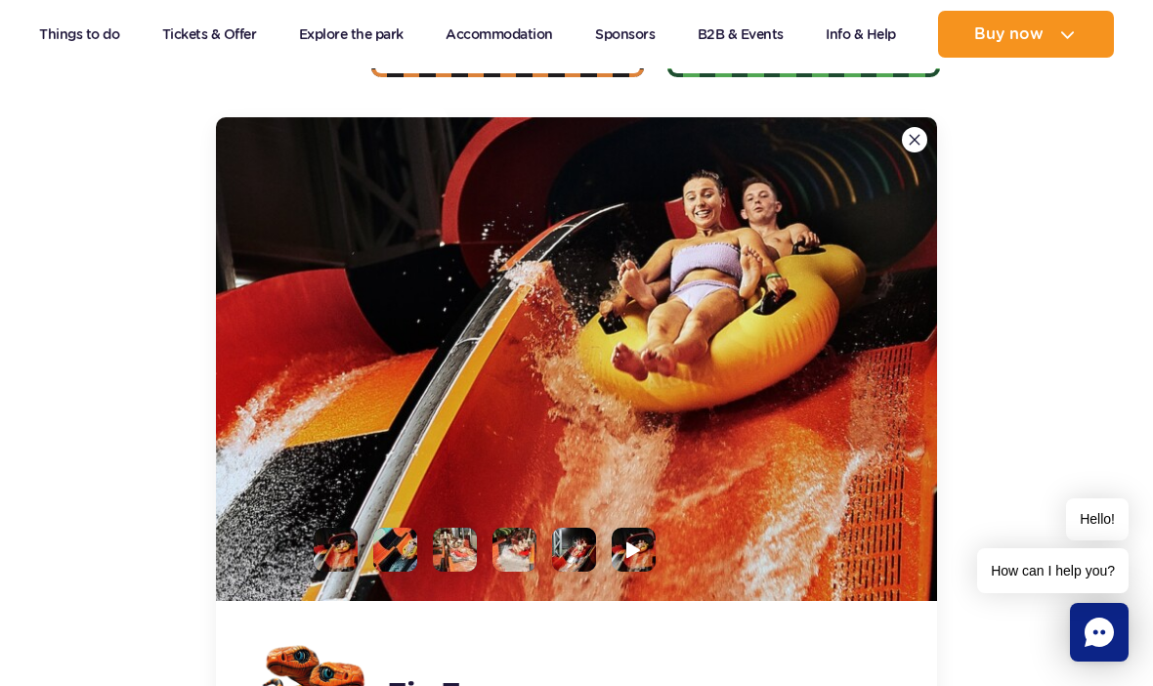
click at [382, 549] on li at bounding box center [395, 550] width 44 height 44
click at [455, 560] on li at bounding box center [455, 550] width 44 height 44
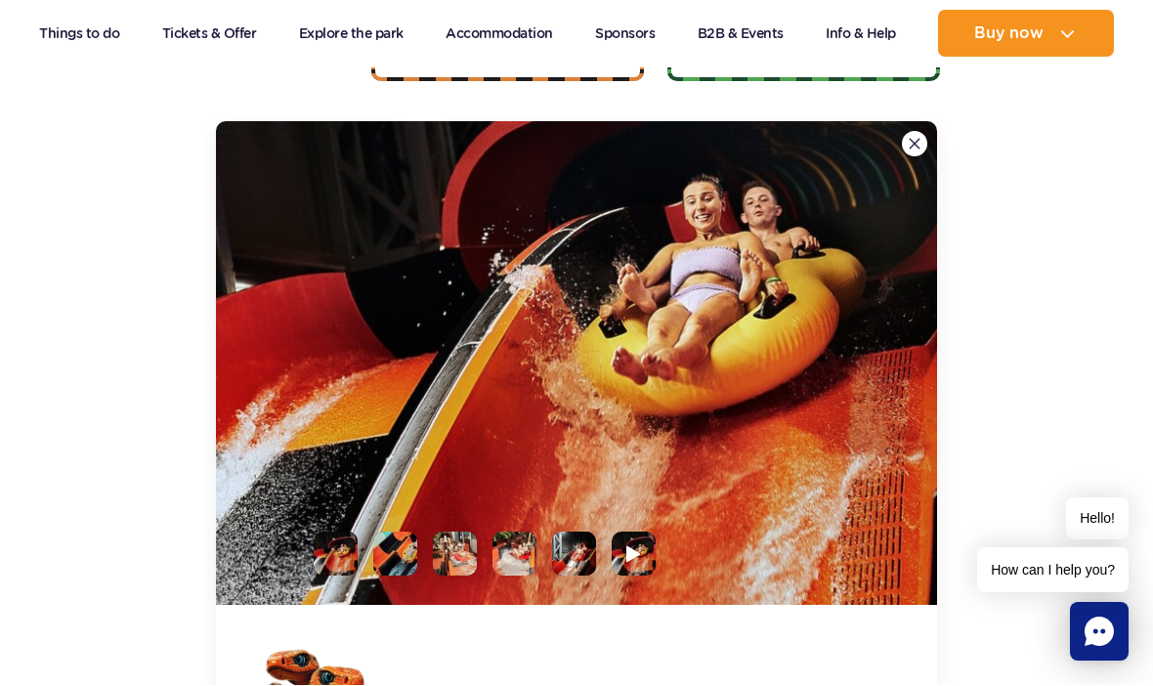
scroll to position [1425, 0]
click at [403, 540] on li at bounding box center [395, 554] width 44 height 44
click at [447, 552] on li at bounding box center [455, 554] width 44 height 44
click at [511, 543] on li at bounding box center [515, 554] width 44 height 44
click at [613, 544] on li at bounding box center [634, 554] width 44 height 44
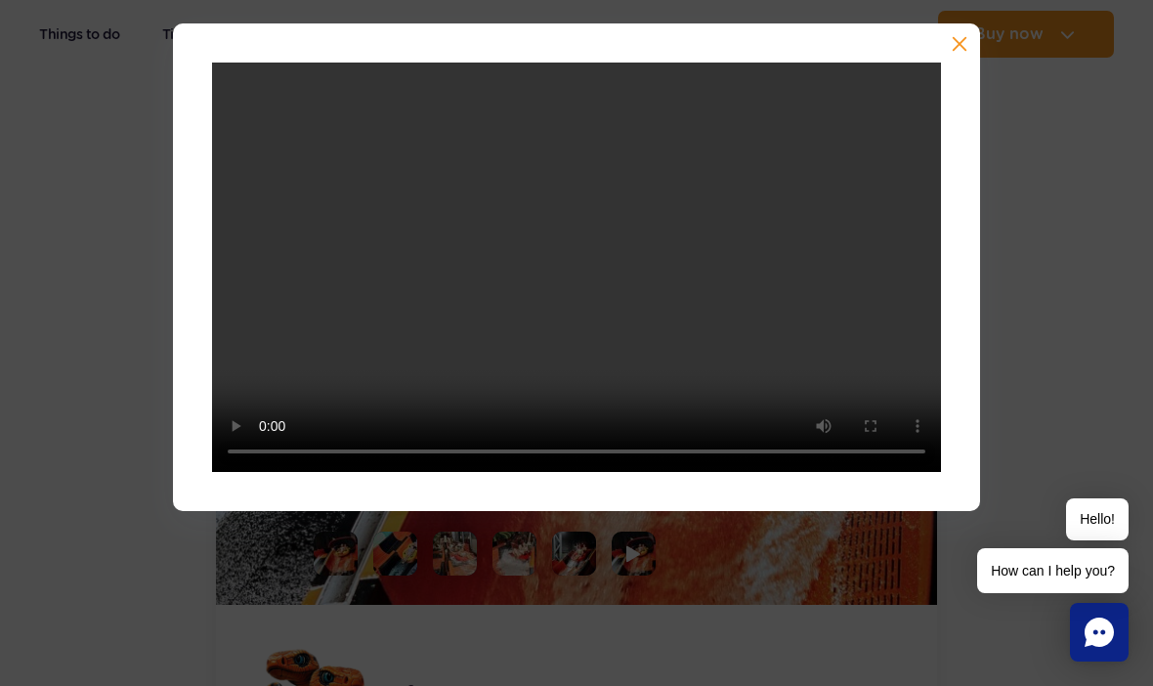
click at [955, 30] on div at bounding box center [576, 267] width 807 height 489
click at [950, 37] on button "button" at bounding box center [958, 46] width 20 height 20
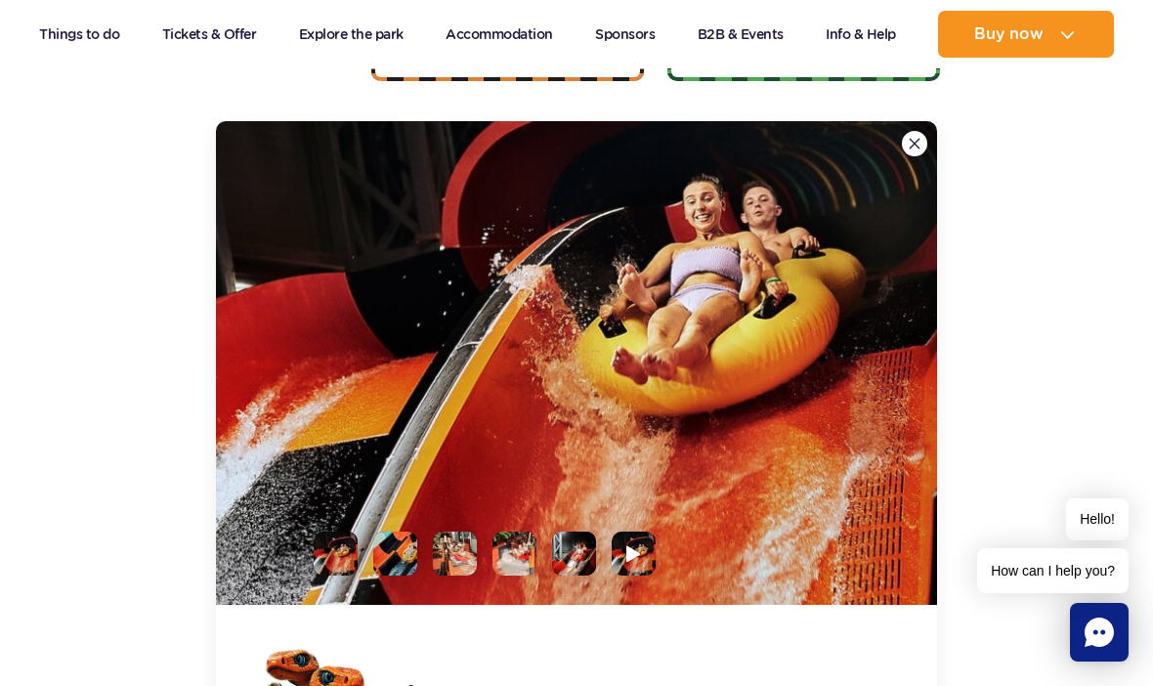
click at [920, 139] on img at bounding box center [915, 144] width 12 height 12
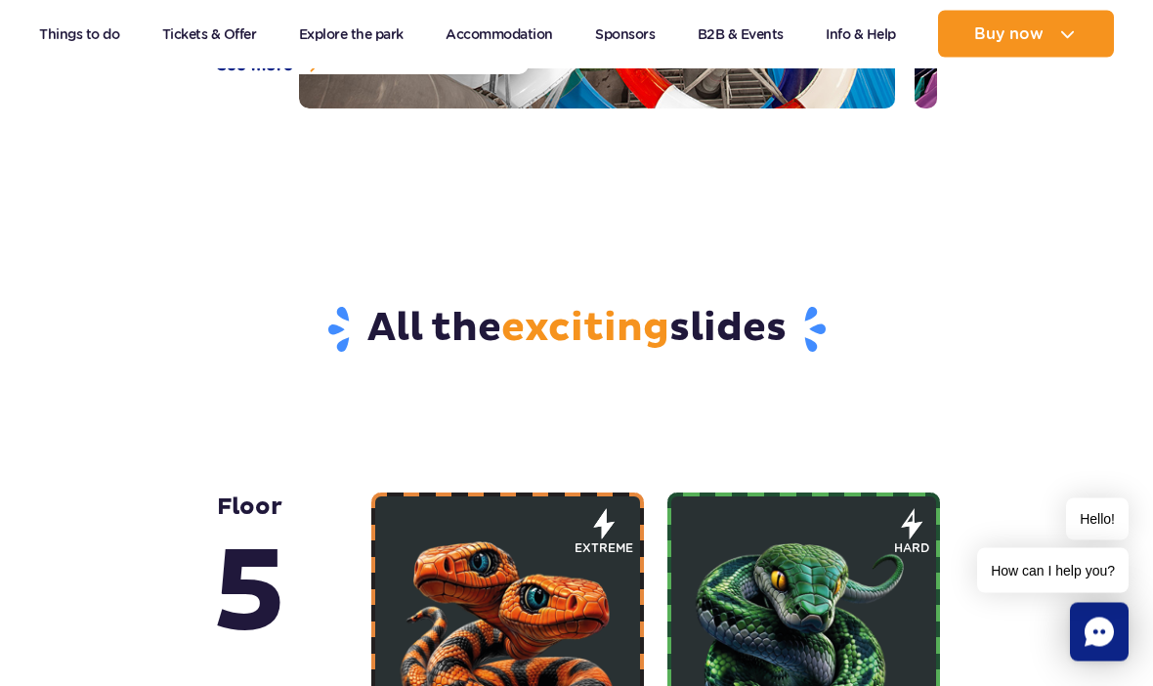
scroll to position [0, 0]
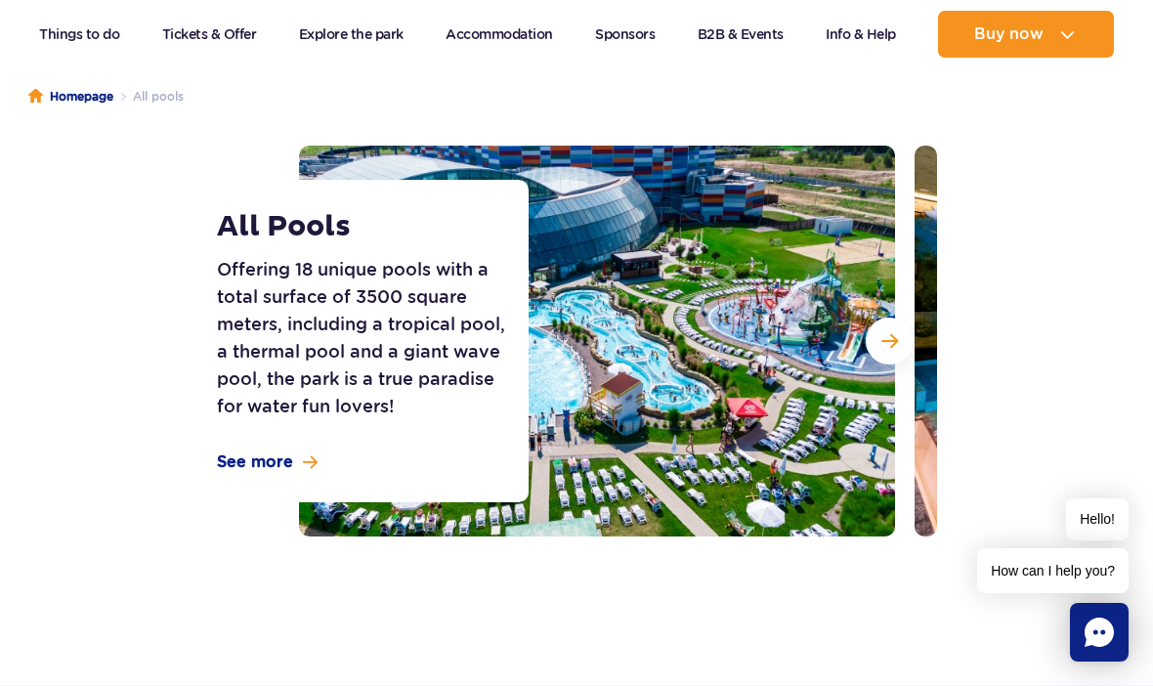
scroll to position [175, 0]
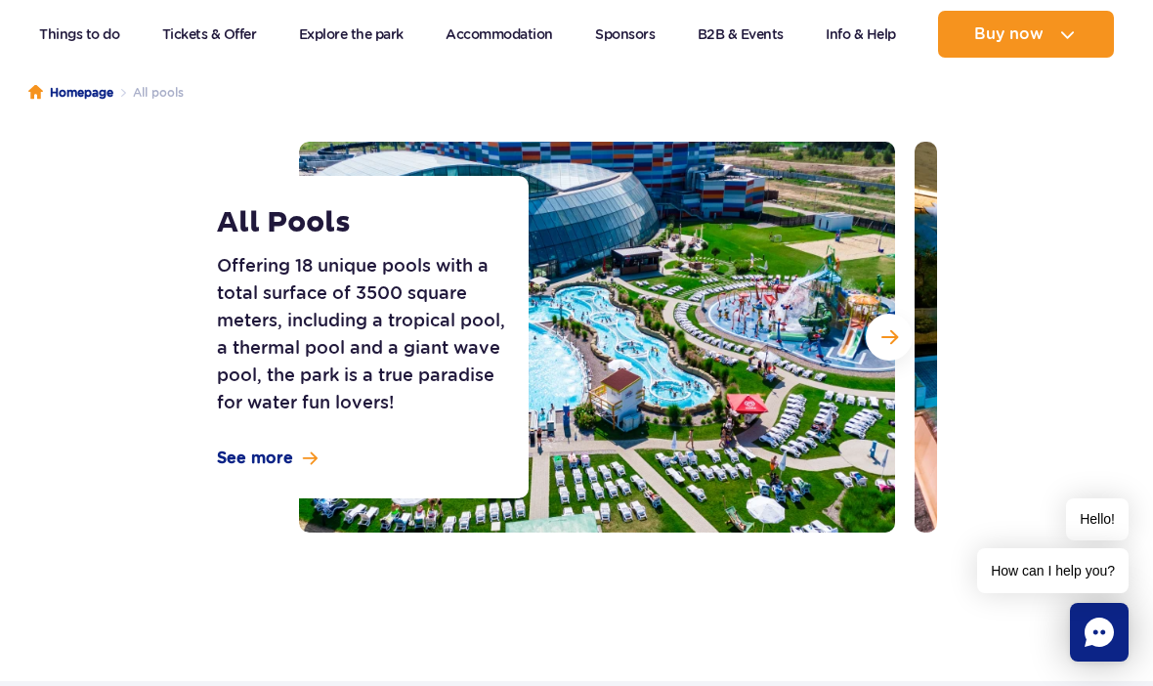
click at [262, 457] on span "See more" at bounding box center [255, 459] width 76 height 22
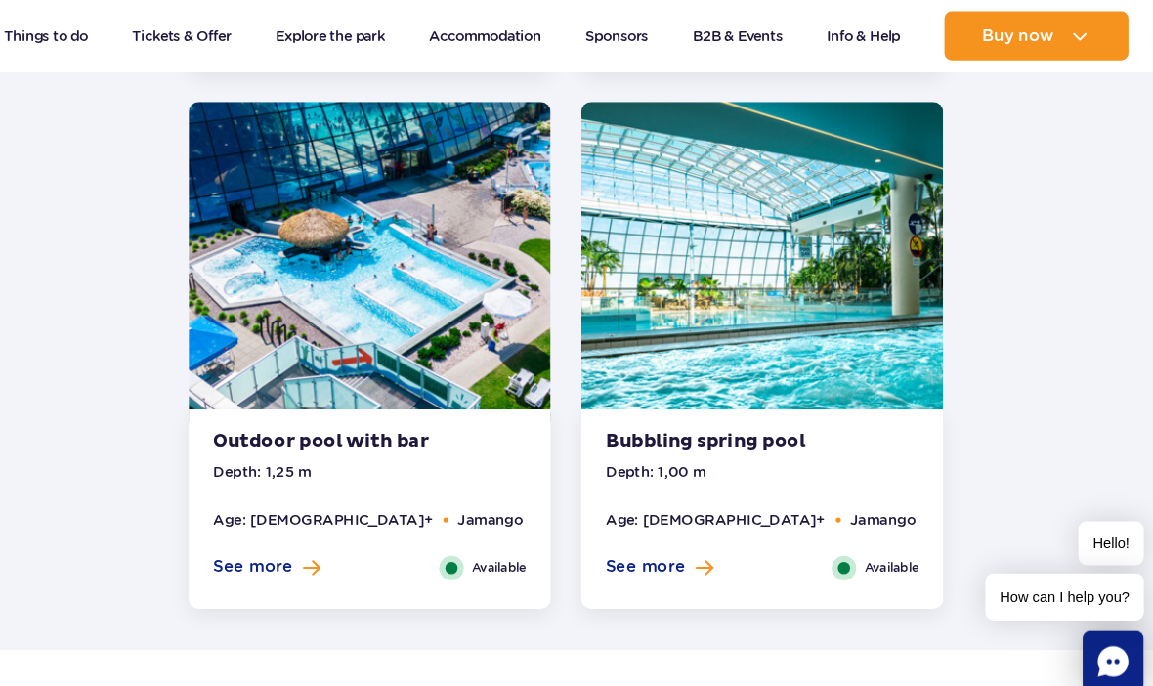
scroll to position [4010, 0]
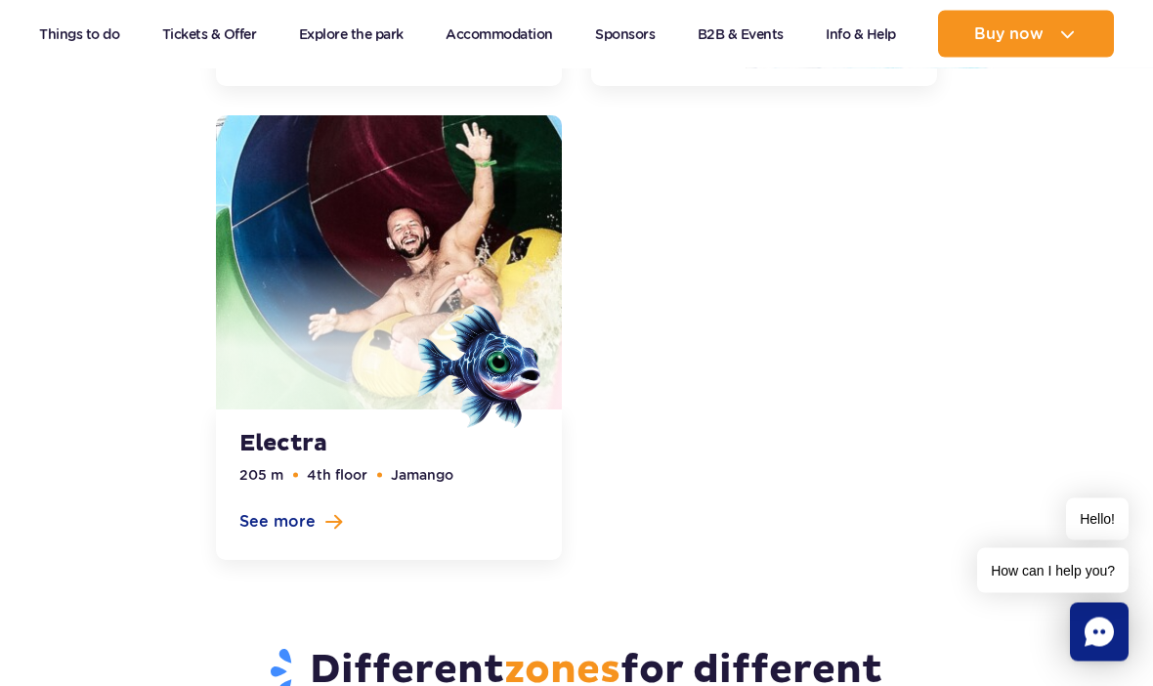
scroll to position [5749, 0]
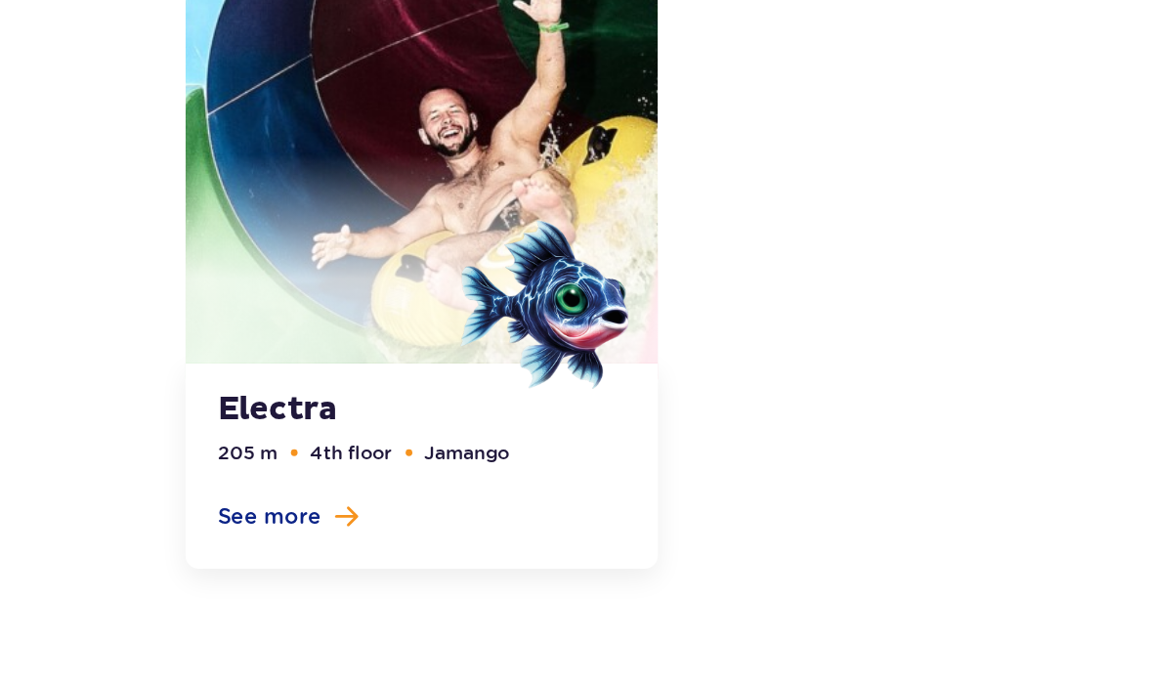
click at [216, 364] on link at bounding box center [389, 324] width 346 height 445
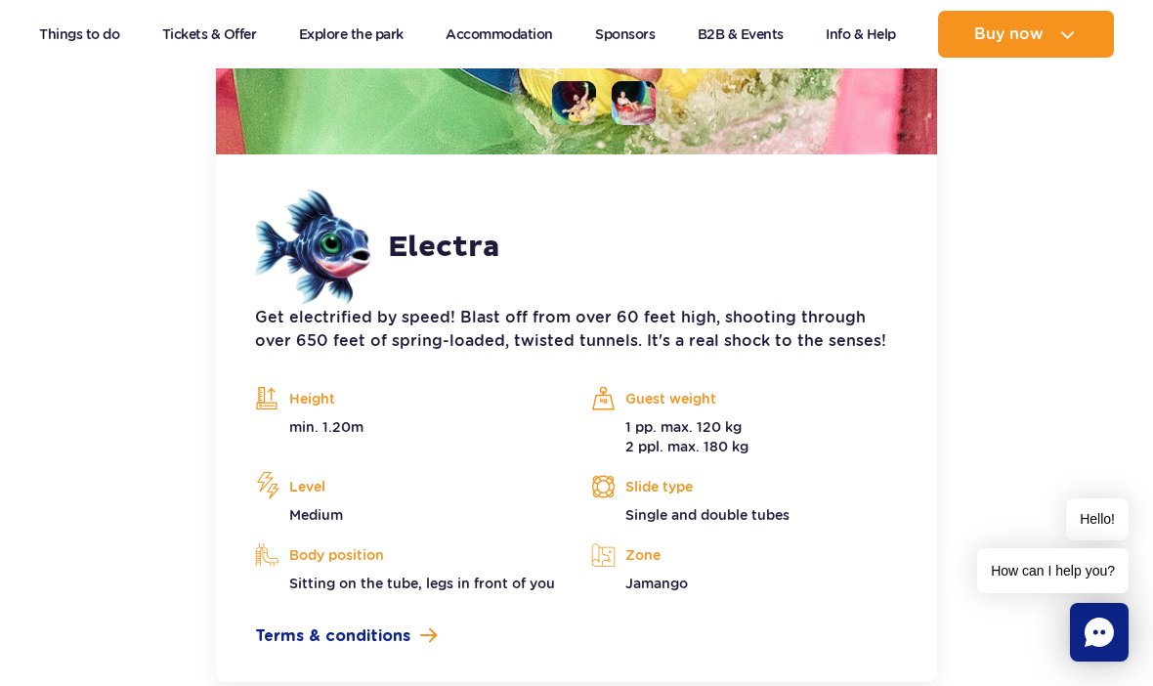
scroll to position [2974, 0]
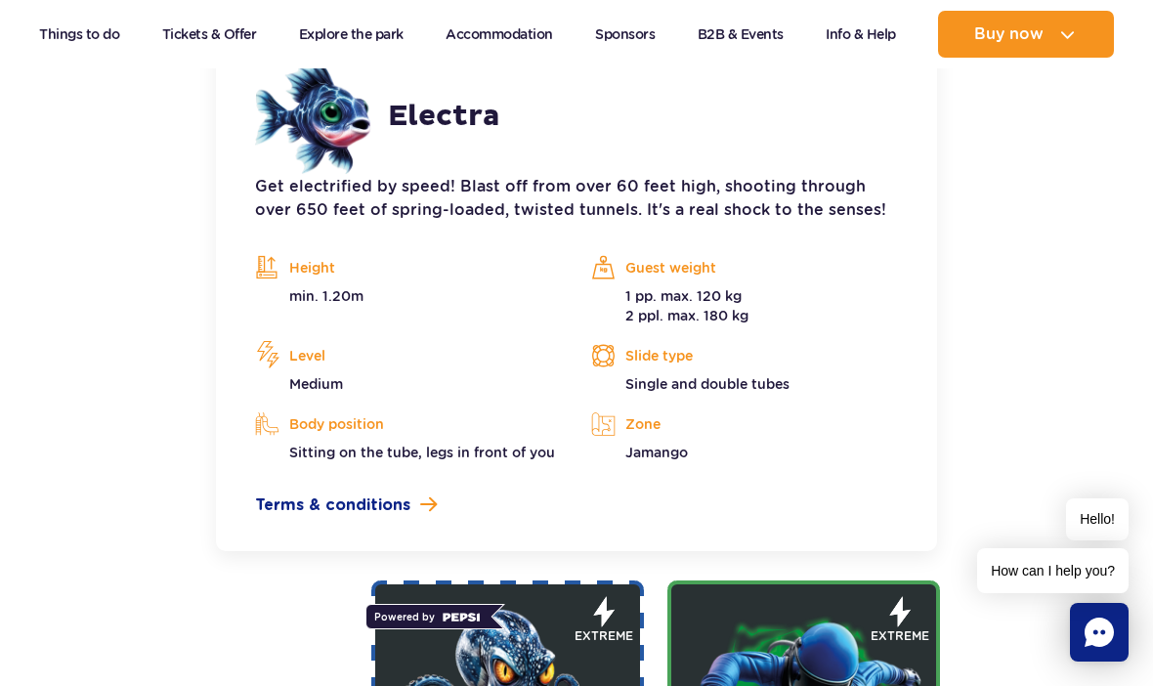
click at [308, 495] on span "Terms & conditions" at bounding box center [332, 505] width 155 height 23
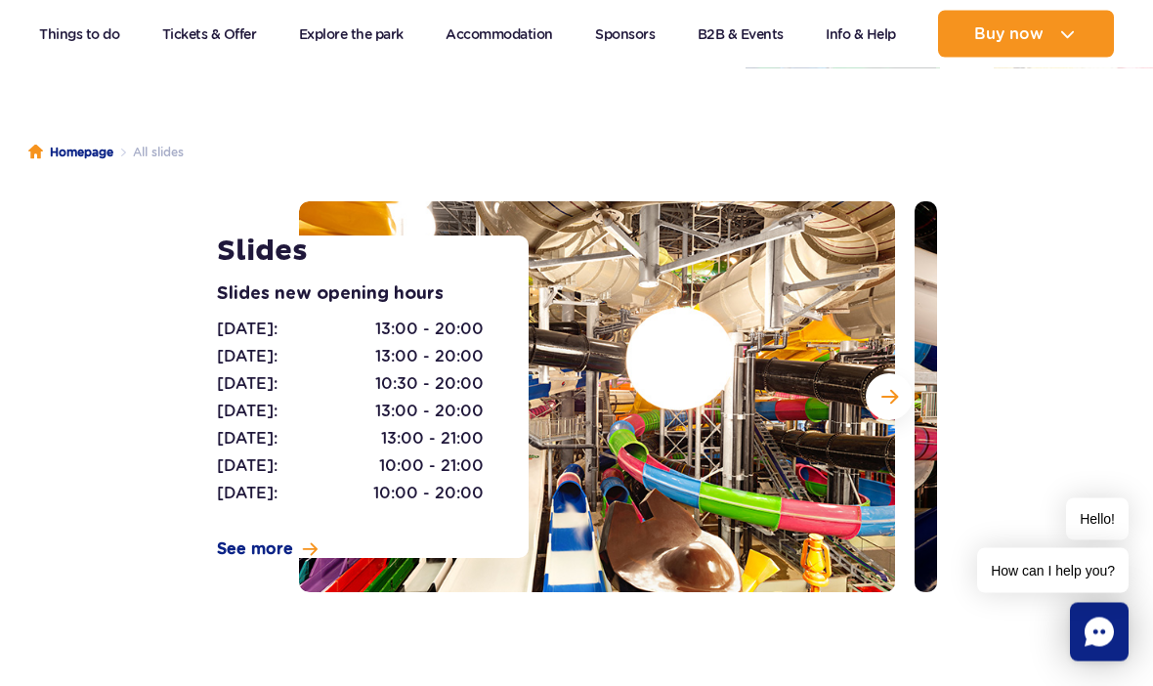
scroll to position [0, 0]
